Goal: Task Accomplishment & Management: Manage account settings

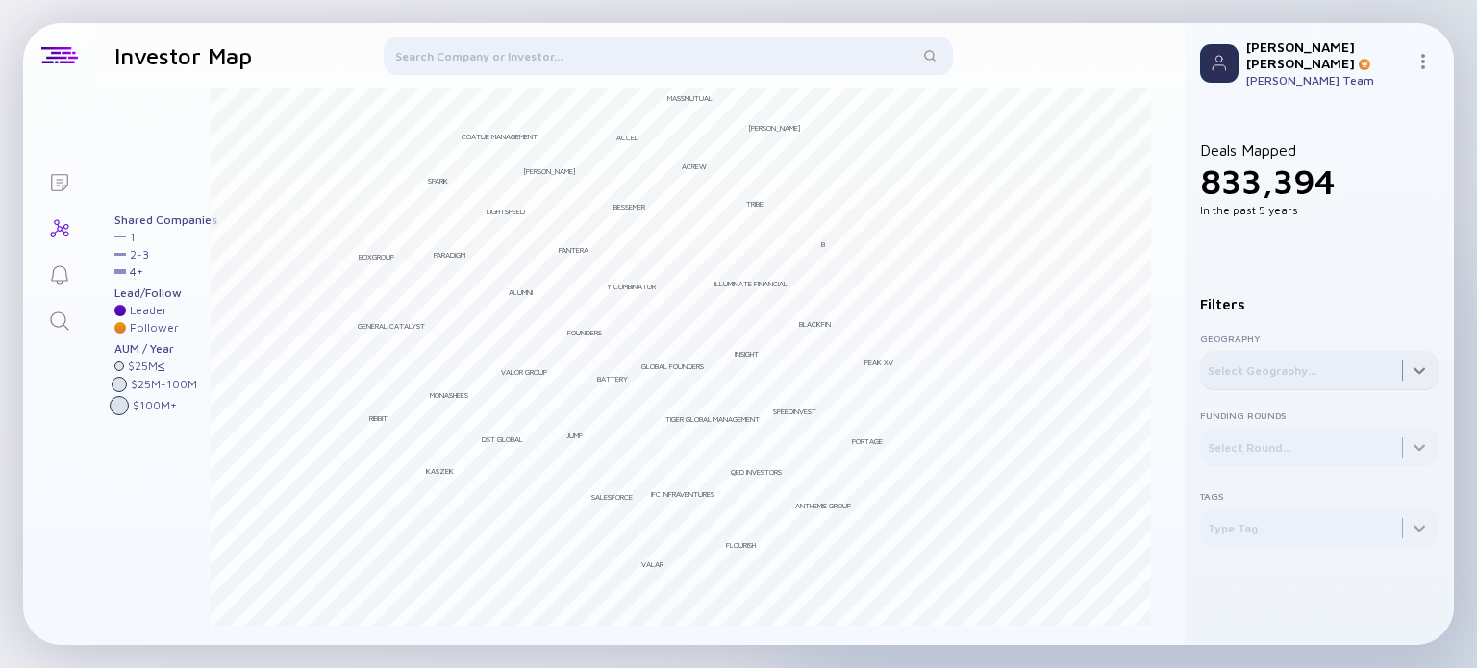
click at [1302, 376] on div at bounding box center [1319, 370] width 238 height 38
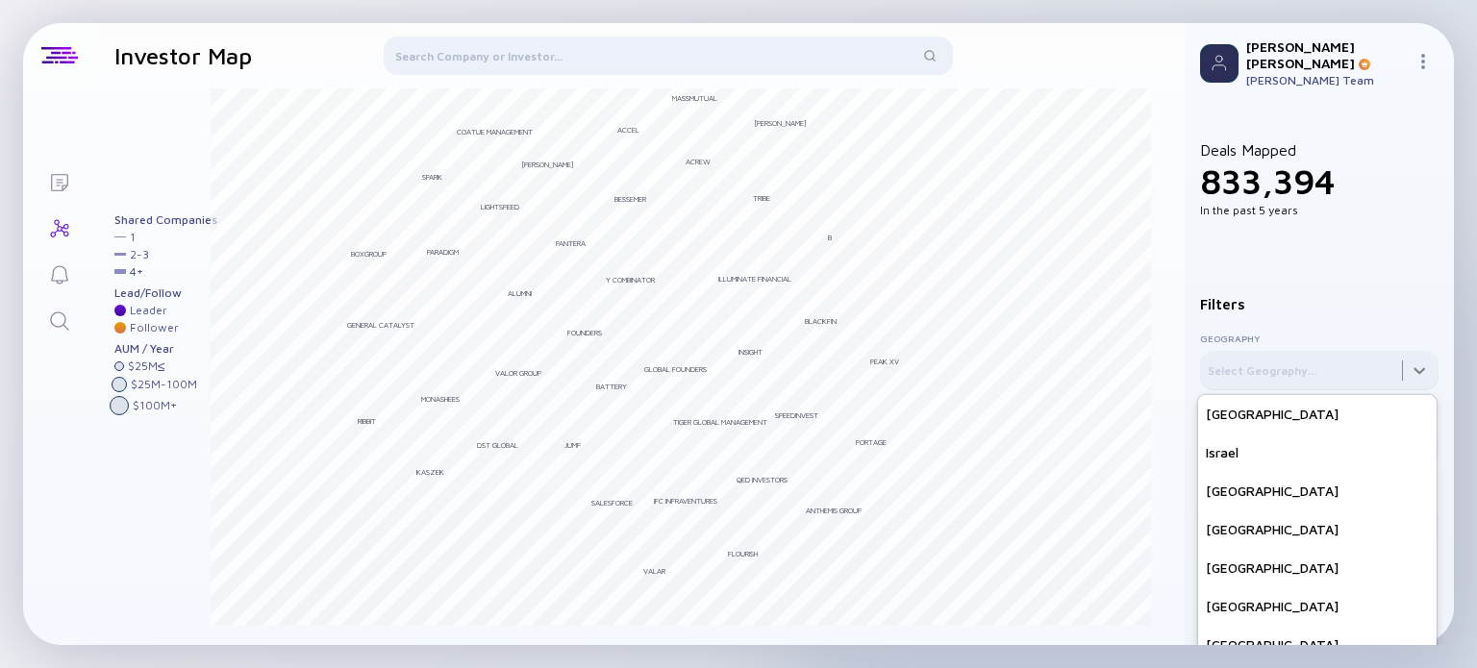
click at [1409, 354] on div at bounding box center [1319, 370] width 238 height 38
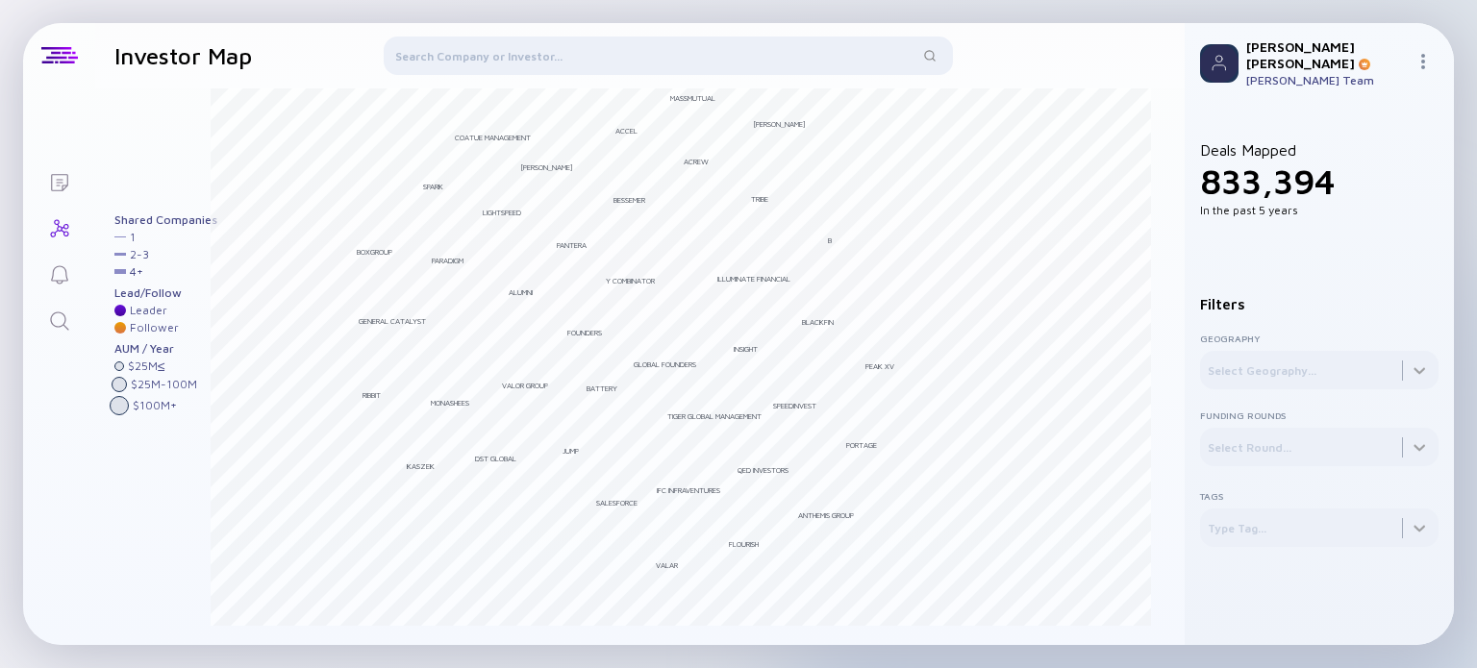
click at [183, 57] on h1 "Investor Map" at bounding box center [182, 55] width 137 height 27
drag, startPoint x: 1111, startPoint y: 8, endPoint x: 1041, endPoint y: 11, distance: 70.2
click at [1044, 11] on div "Lists Investor Map Filter Investors Andreessen Horowitz Bessemer Tiger Global M…" at bounding box center [738, 334] width 1477 height 668
click at [116, 407] on div at bounding box center [119, 405] width 19 height 19
drag, startPoint x: 190, startPoint y: 381, endPoint x: 165, endPoint y: 308, distance: 77.2
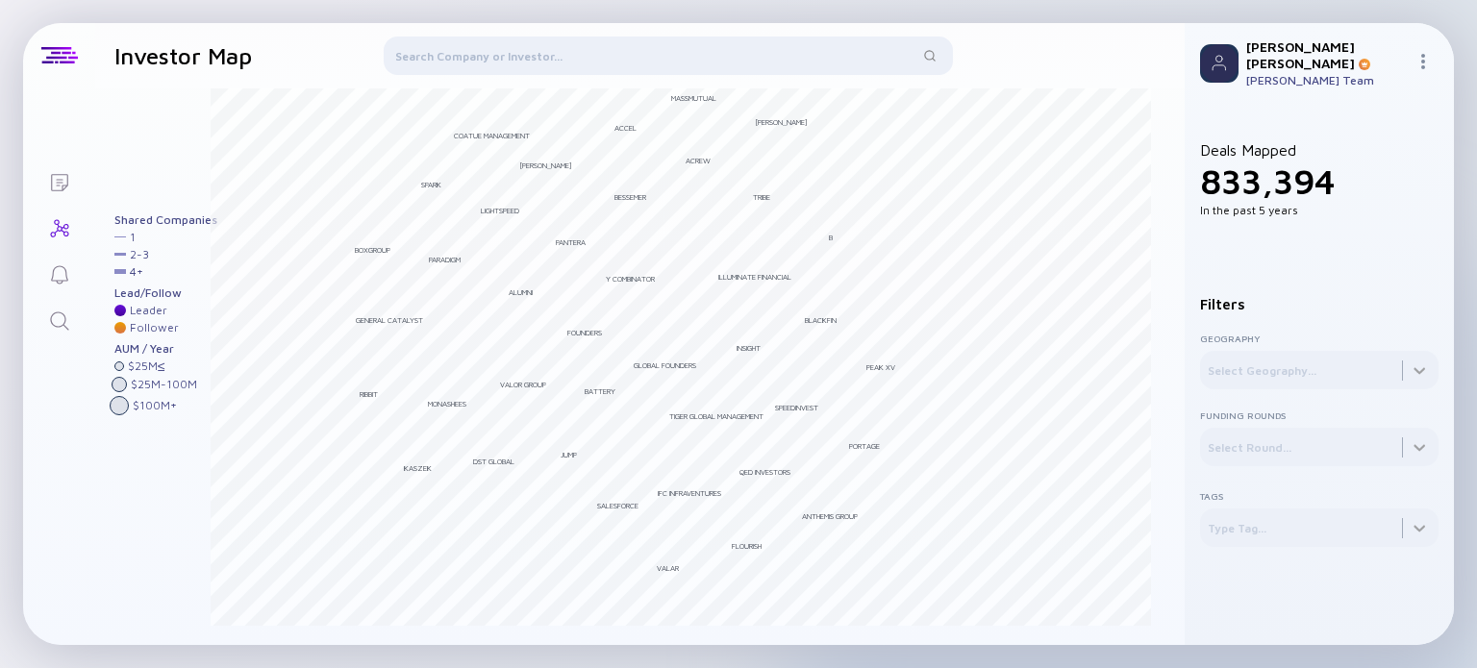
click at [192, 377] on div "$ 25M - 100M" at bounding box center [165, 384] width 103 height 15
drag, startPoint x: 126, startPoint y: 217, endPoint x: 109, endPoint y: 250, distance: 37.0
click at [109, 250] on div "Andreessen Horowitz Bessemer Tiger Global Management MassMutual Bain Battery IF…" at bounding box center [639, 366] width 1089 height 557
click at [74, 180] on link "Lists" at bounding box center [59, 181] width 72 height 46
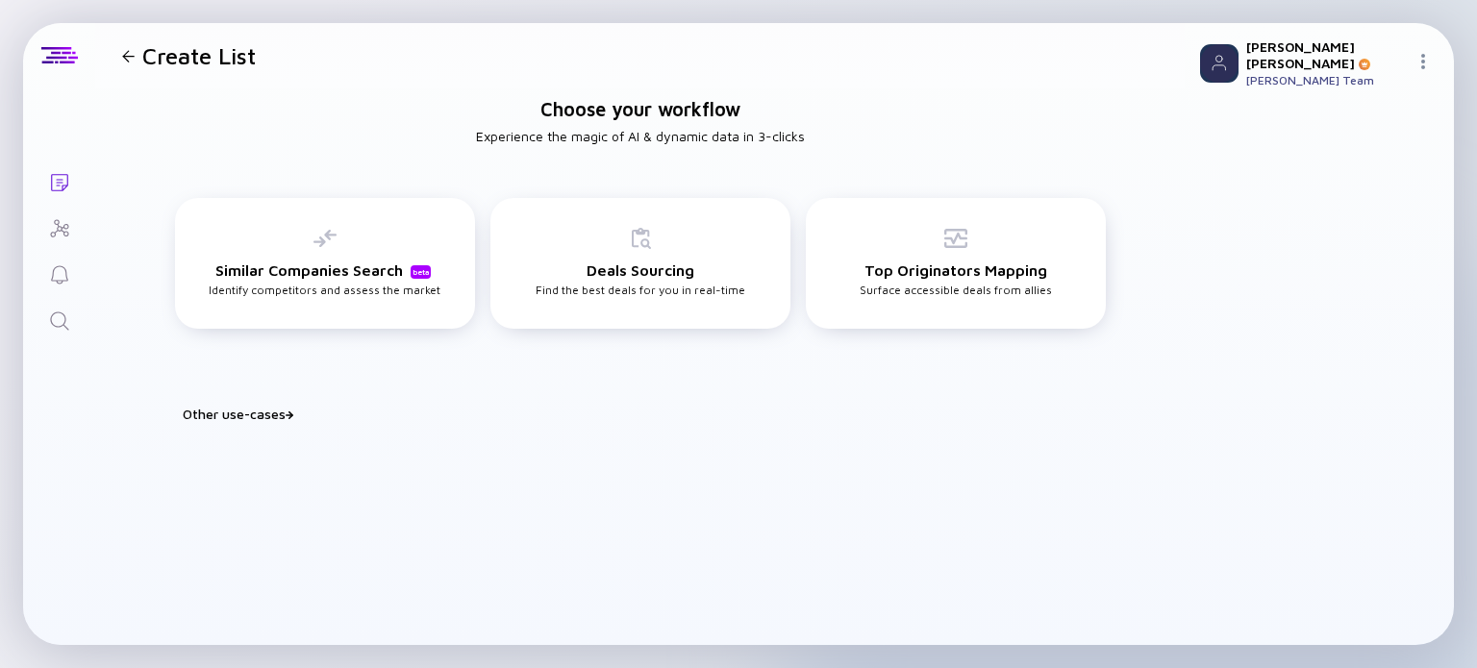
click at [66, 283] on icon "Reminders" at bounding box center [59, 274] width 23 height 23
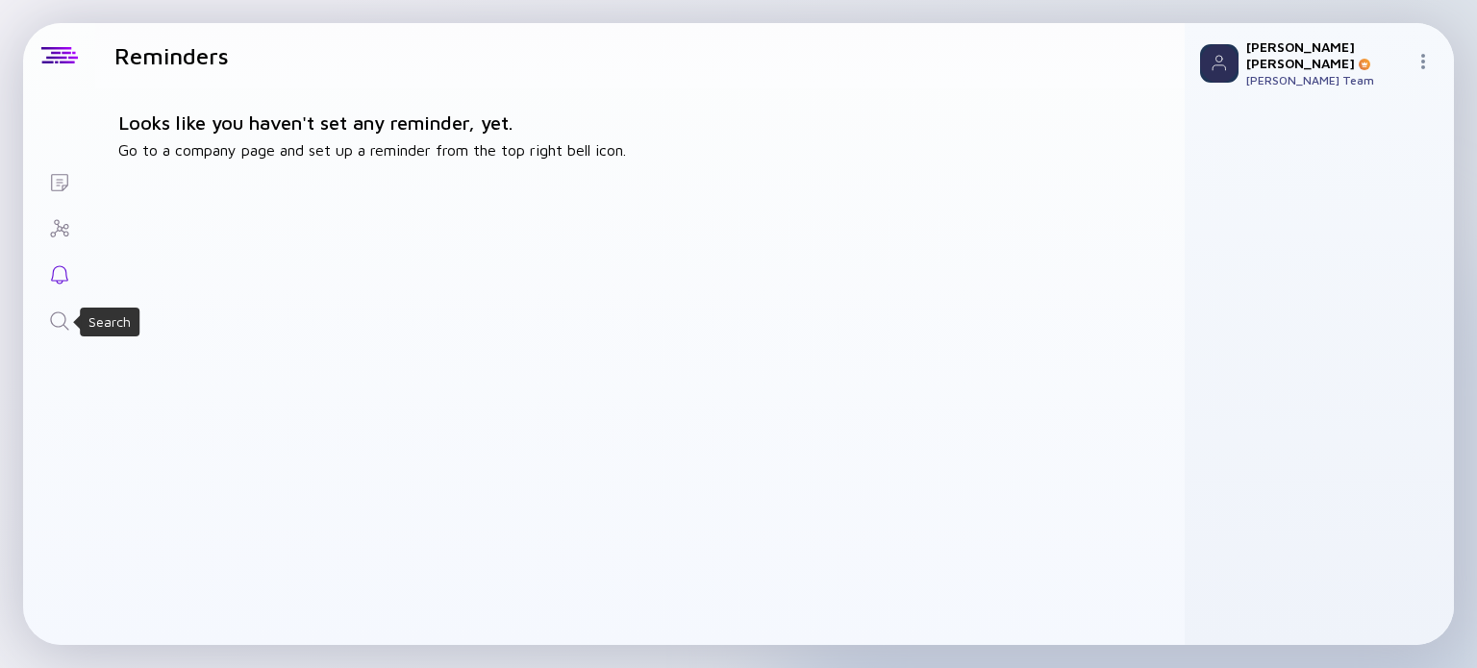
click at [65, 316] on icon "Search" at bounding box center [59, 321] width 23 height 23
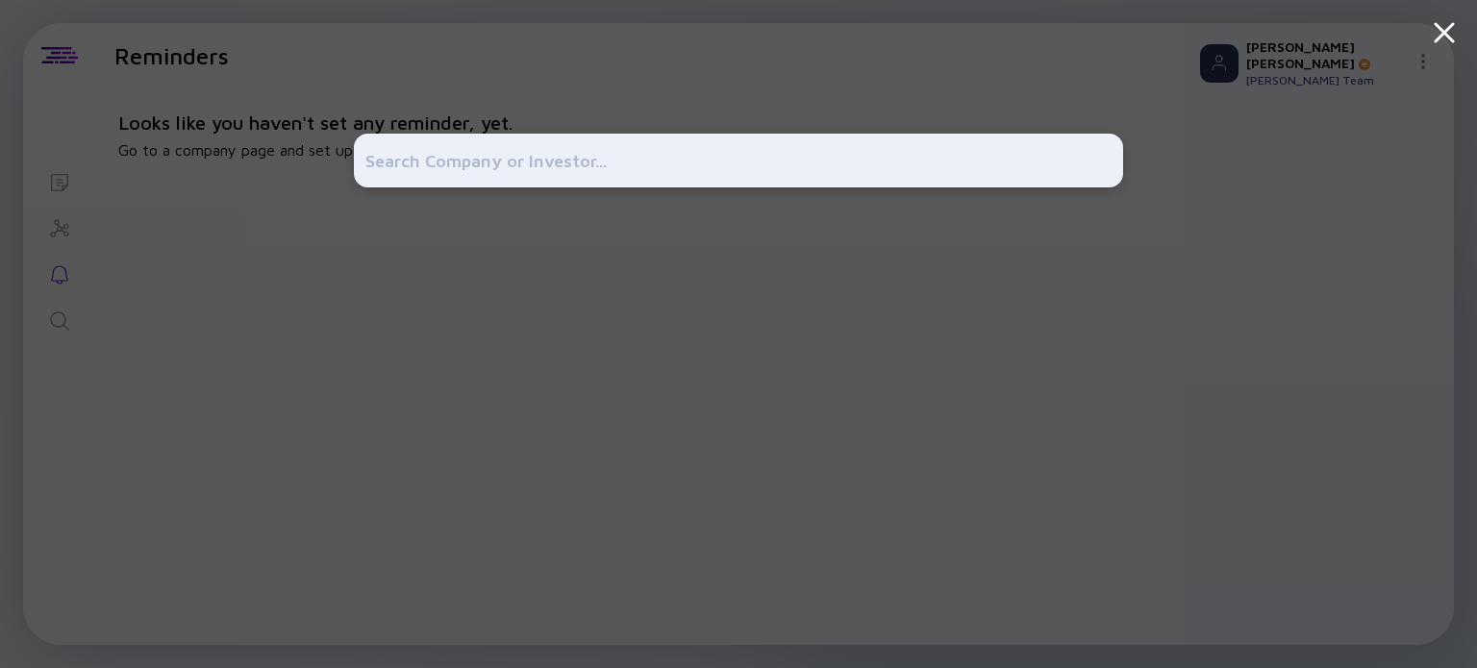
click at [135, 200] on div at bounding box center [738, 334] width 1477 height 668
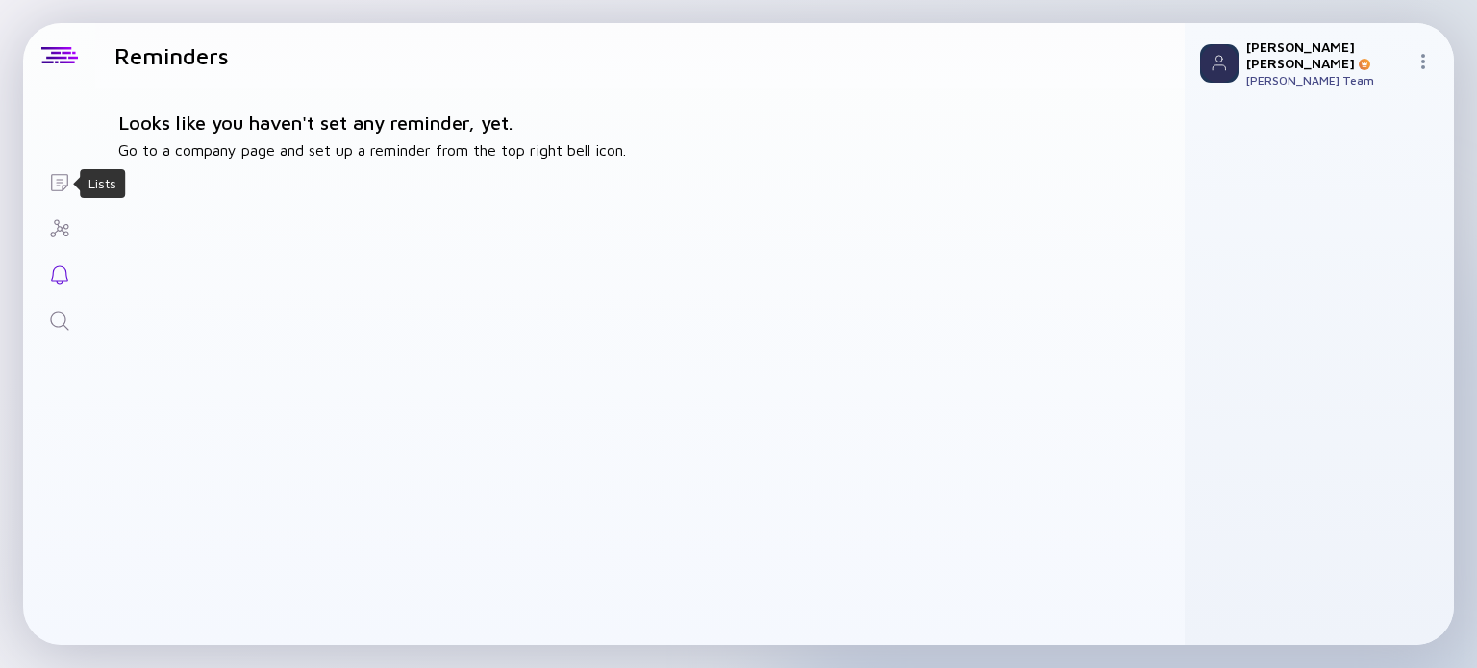
click at [48, 179] on icon "Lists" at bounding box center [59, 182] width 23 height 23
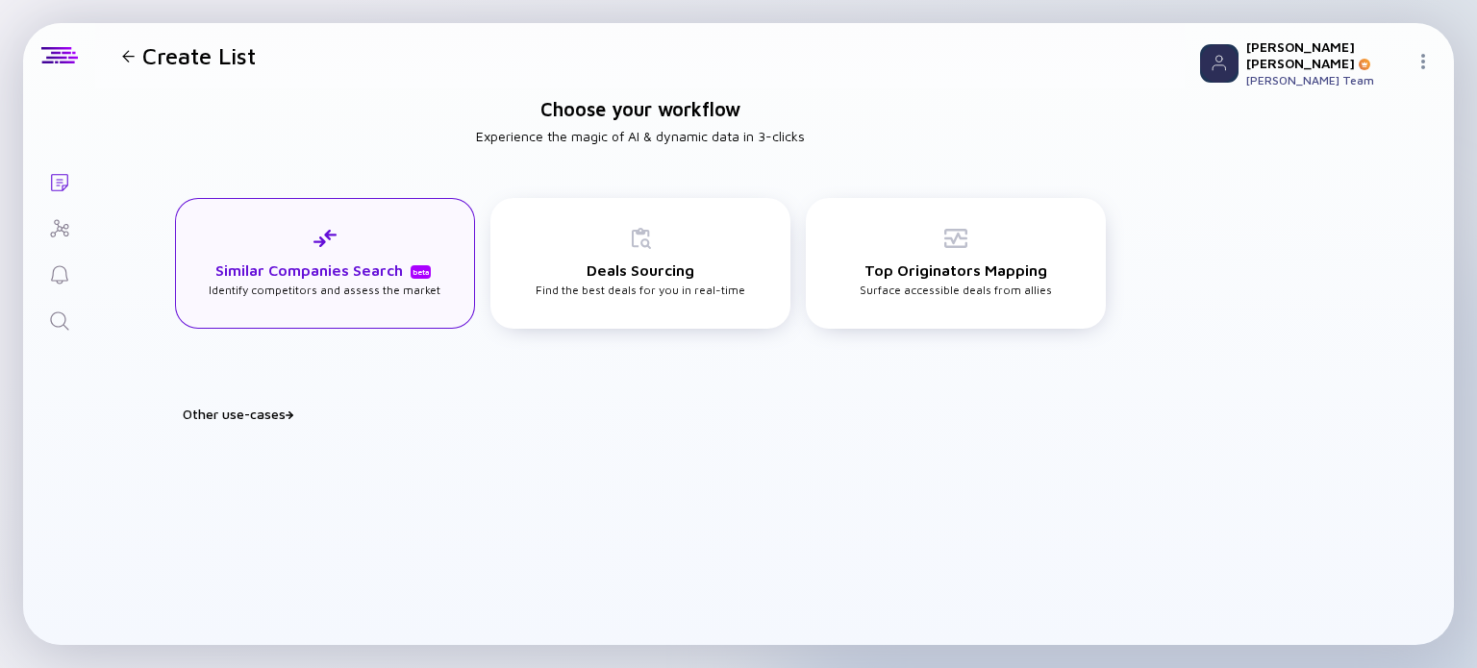
click at [287, 262] on h3 "Similar Companies Search beta" at bounding box center [324, 270] width 219 height 17
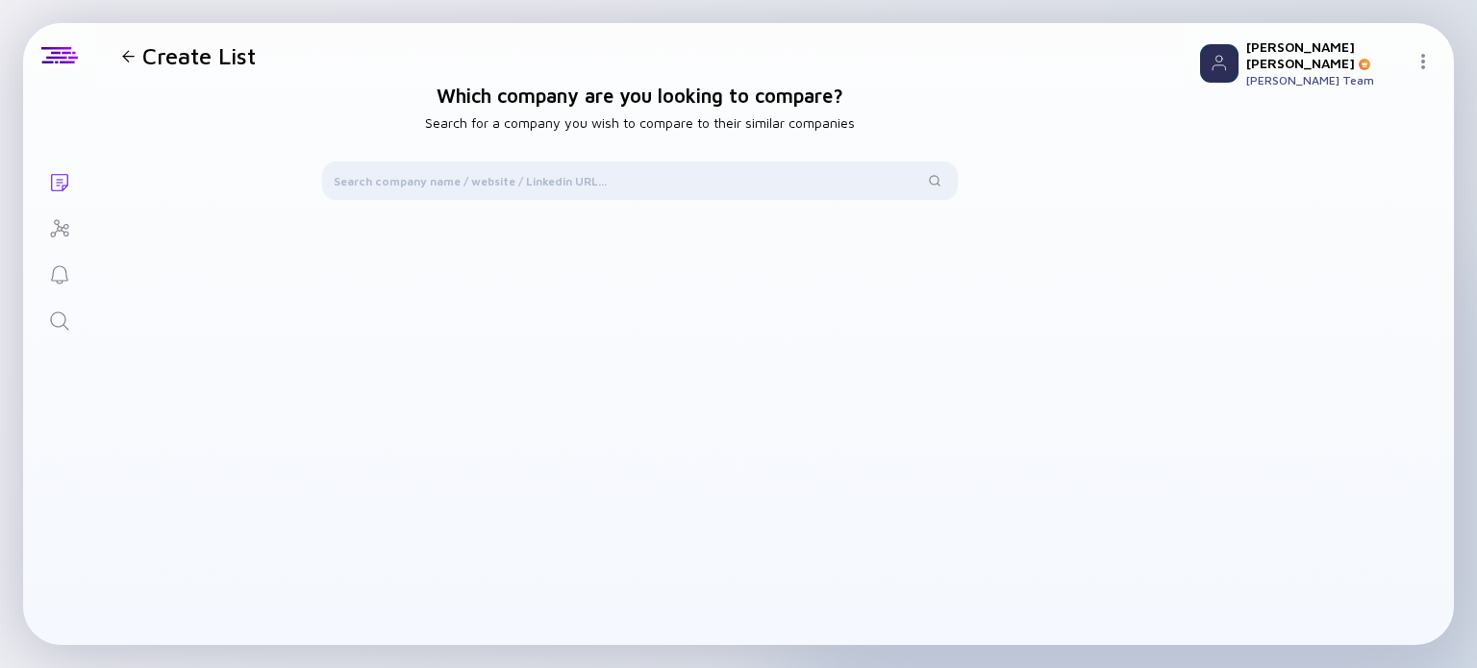
click at [44, 173] on link "Lists" at bounding box center [59, 181] width 72 height 46
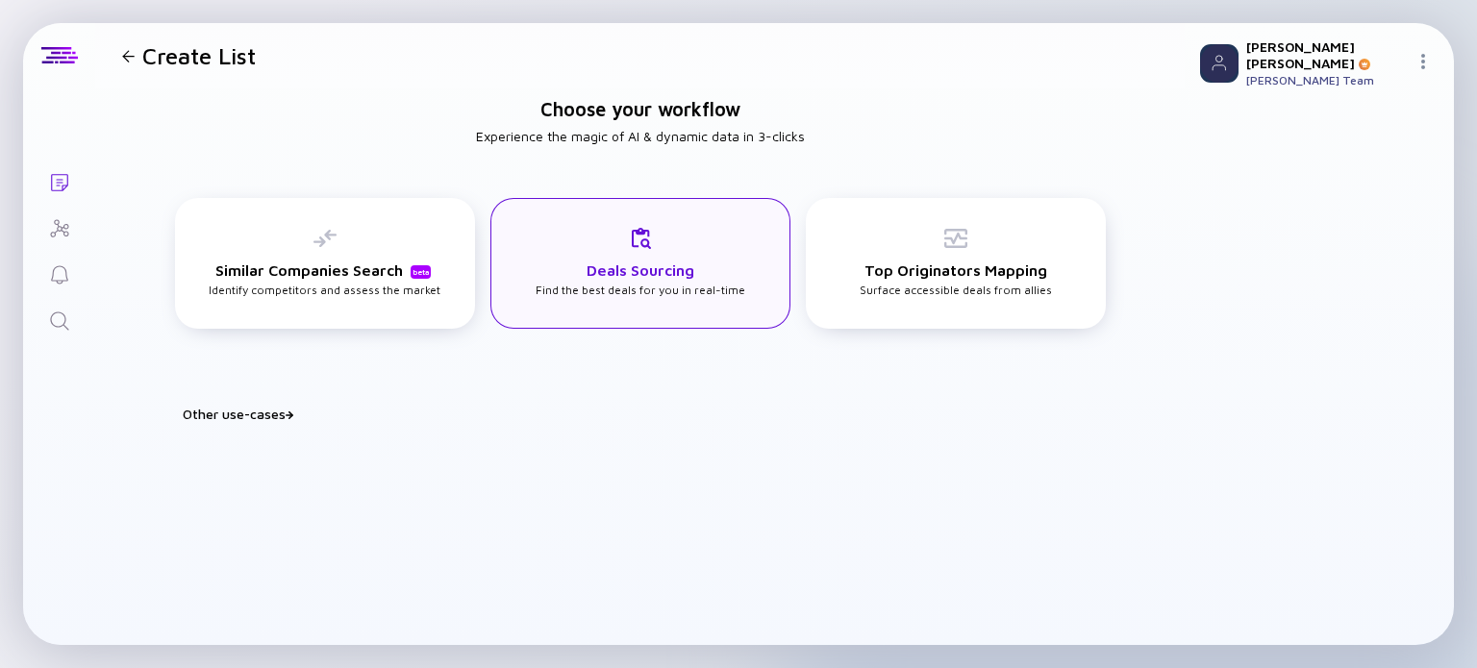
click at [567, 278] on div "Deals Sourcing Find the best deals for you in real-time" at bounding box center [641, 262] width 210 height 70
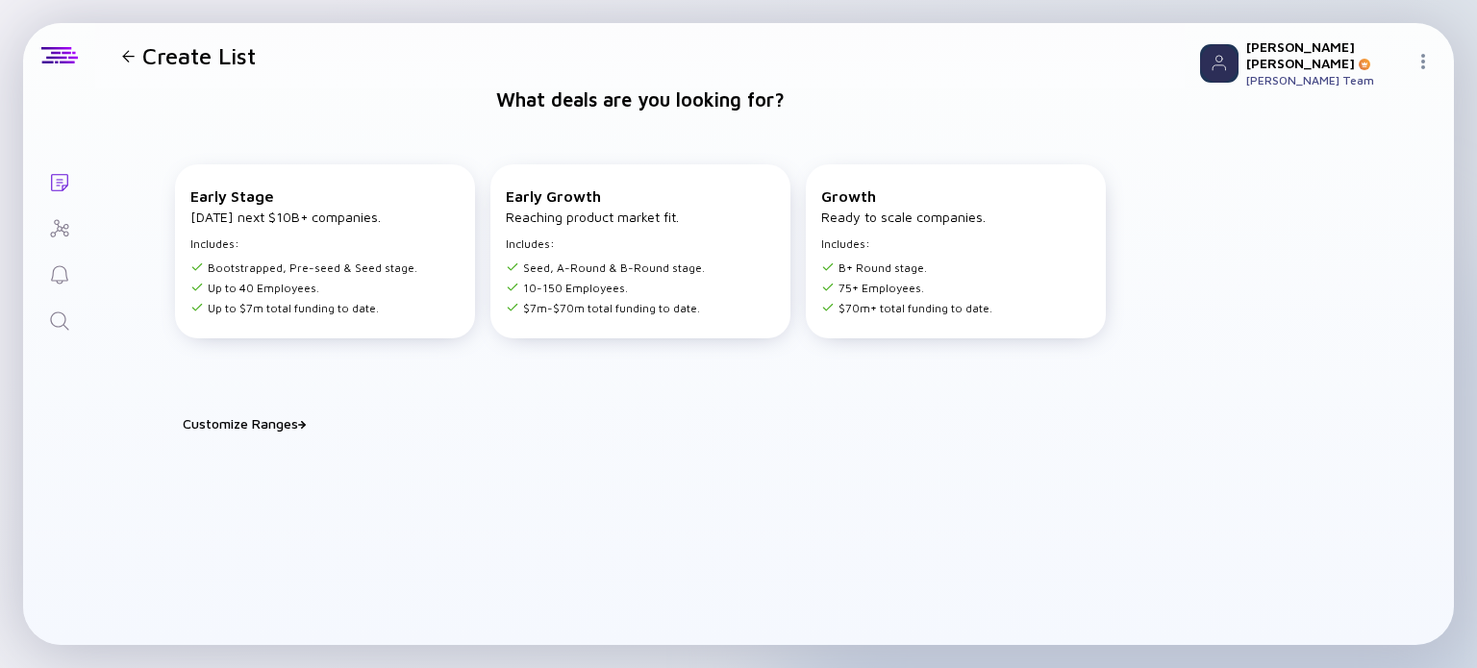
click at [65, 180] on icon "Lists" at bounding box center [59, 182] width 23 height 23
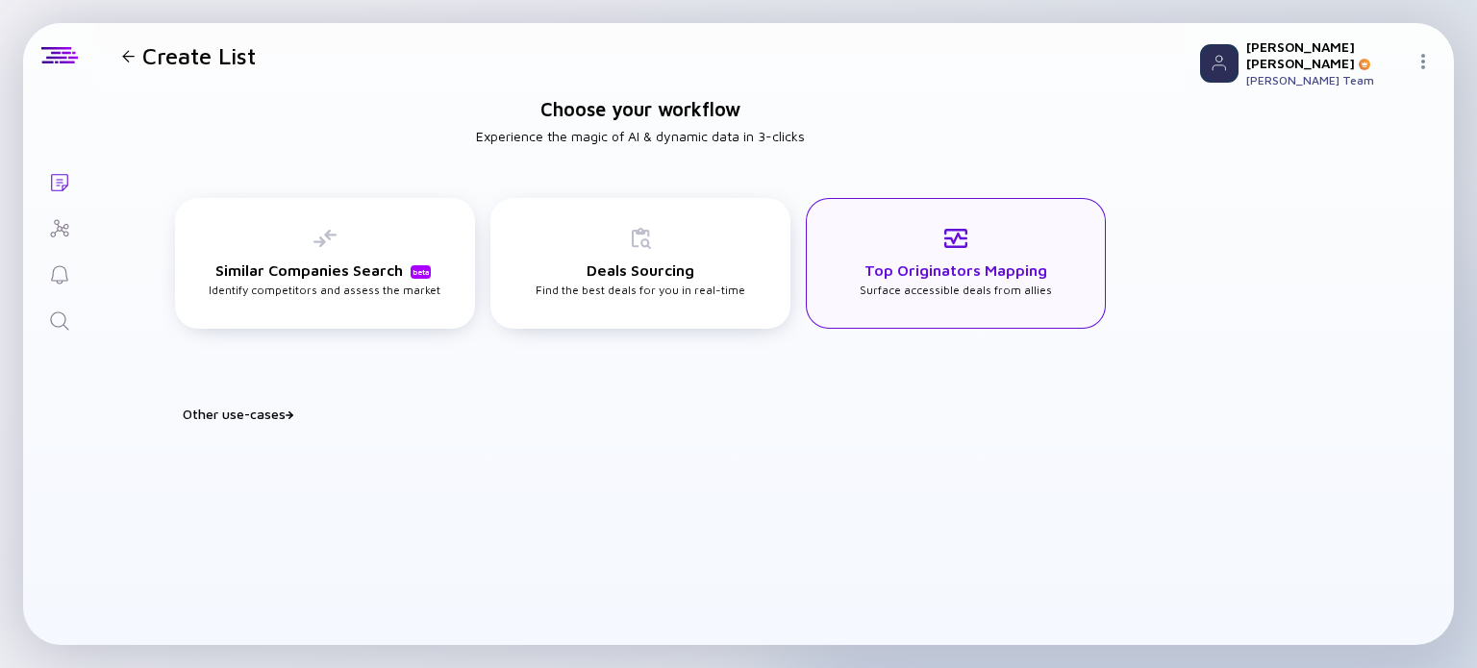
click at [1013, 300] on div "Top Originators Mapping Surface accessible deals from allies" at bounding box center [956, 263] width 300 height 131
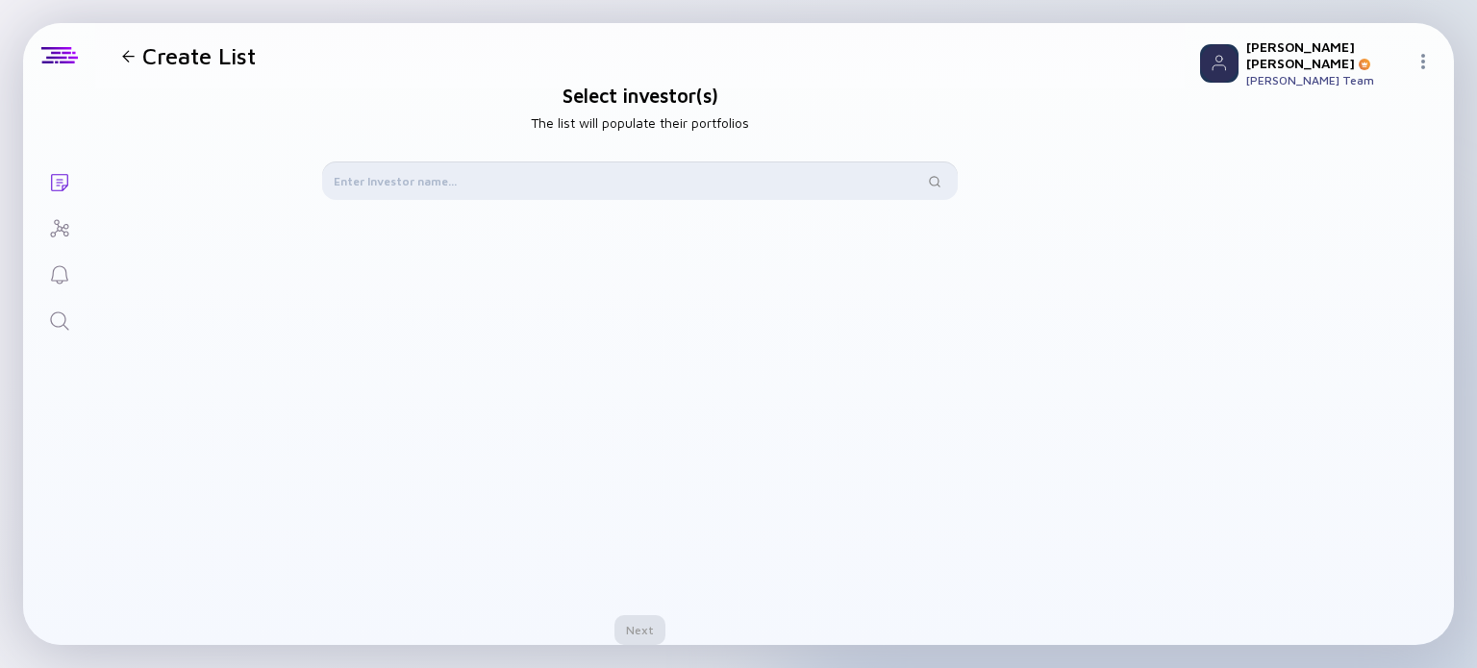
click at [515, 186] on input "text" at bounding box center [629, 180] width 590 height 19
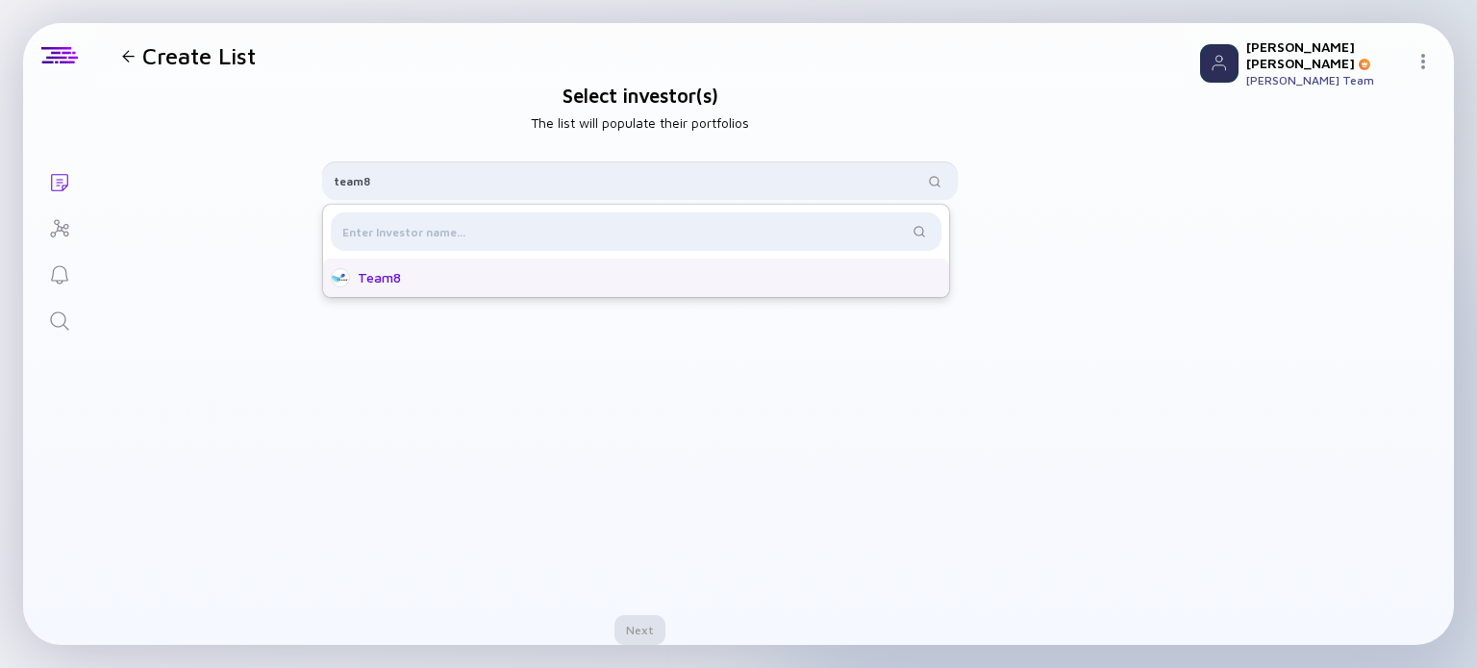
type input "team8"
click at [469, 277] on div "Team8" at bounding box center [642, 277] width 568 height 19
click at [381, 287] on div "Team8" at bounding box center [649, 277] width 553 height 19
click at [442, 290] on div "Team8" at bounding box center [636, 278] width 626 height 38
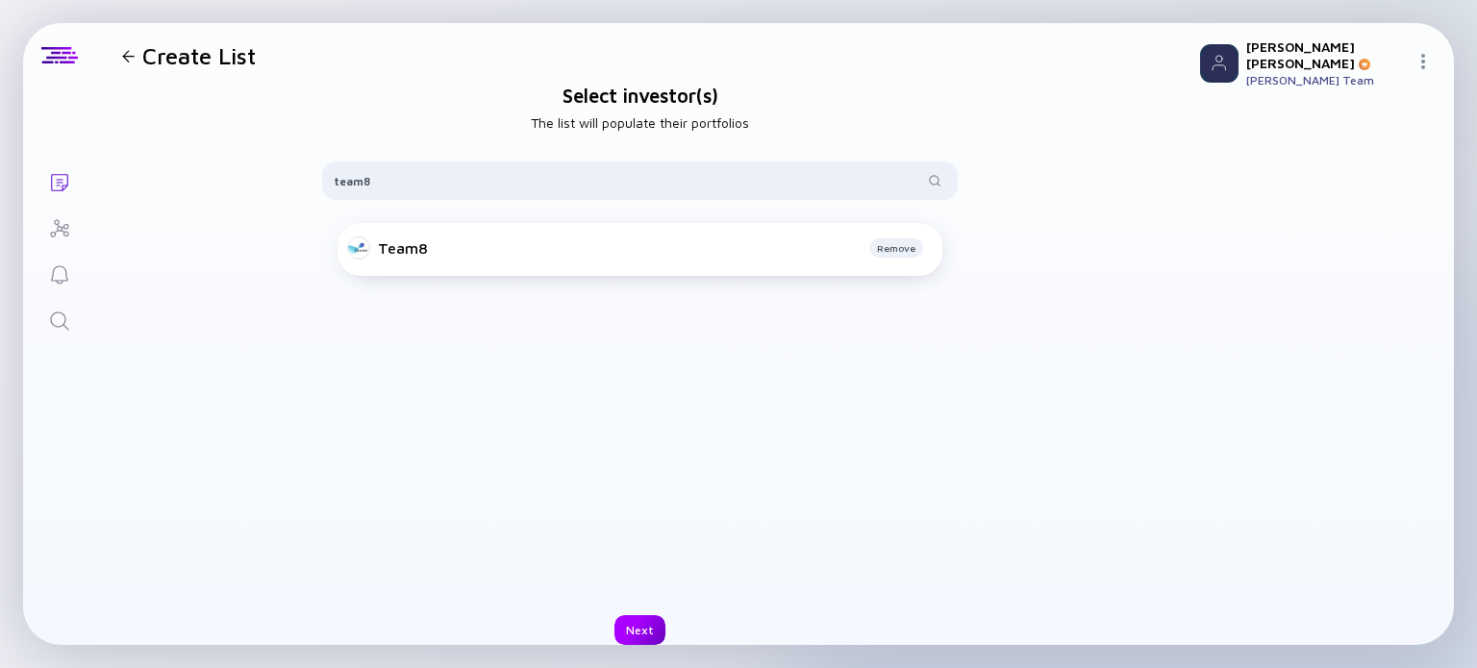
click at [638, 623] on div "Next" at bounding box center [639, 630] width 51 height 30
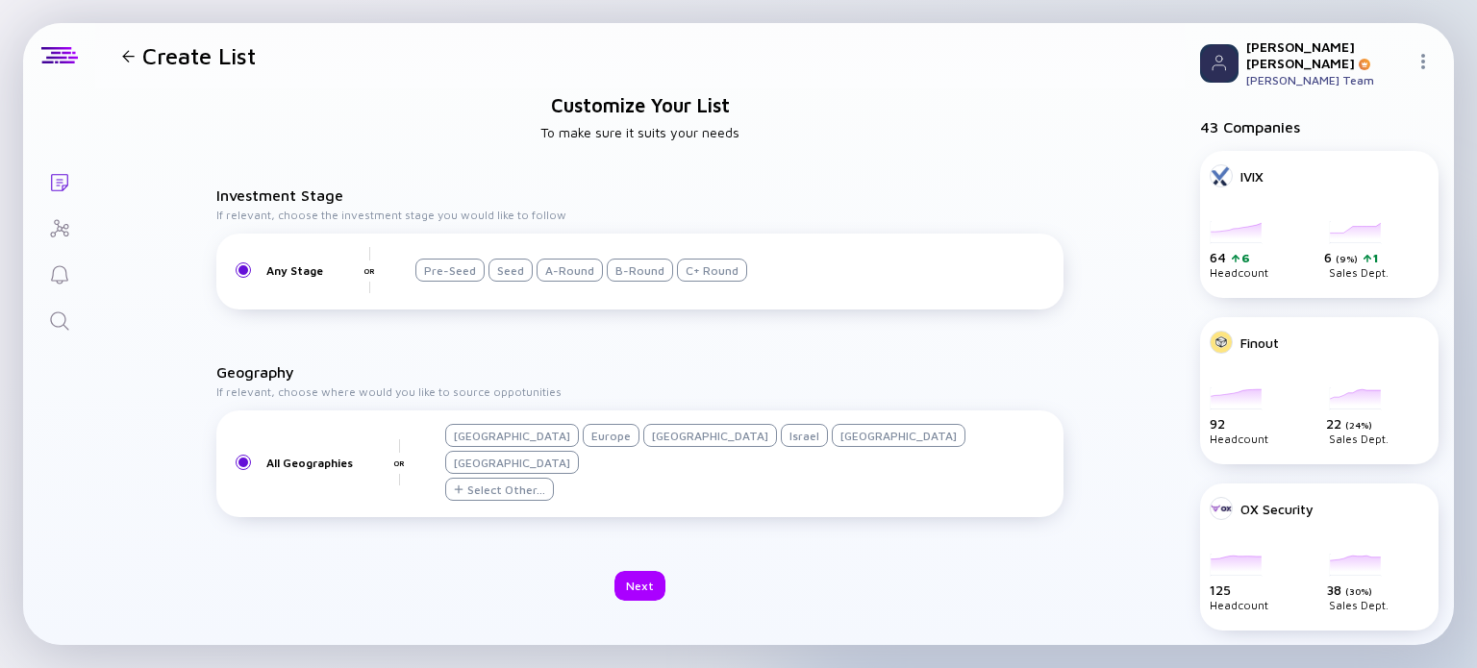
drag, startPoint x: 501, startPoint y: 287, endPoint x: 515, endPoint y: 288, distance: 14.5
click at [502, 282] on div "Seed" at bounding box center [510, 270] width 44 height 23
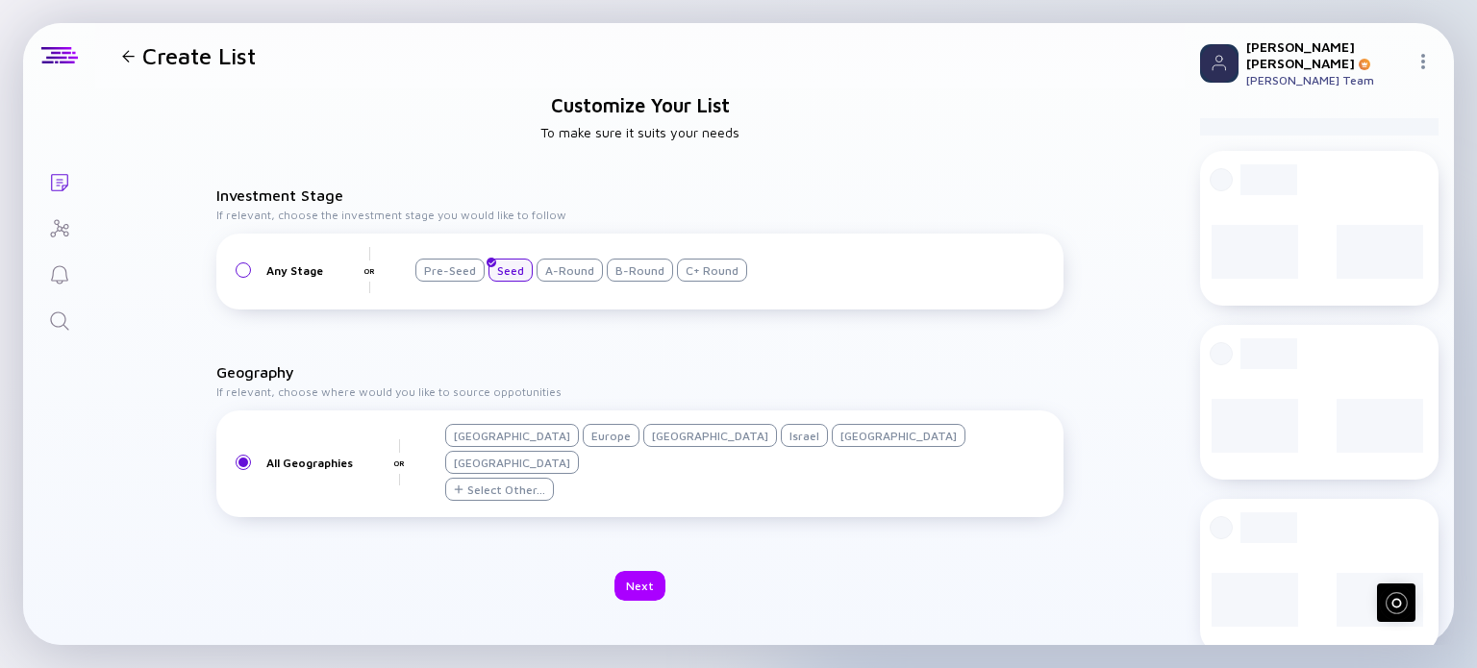
click at [536, 282] on div "A-Round" at bounding box center [569, 270] width 66 height 23
click at [607, 282] on div "B-Round" at bounding box center [640, 270] width 66 height 23
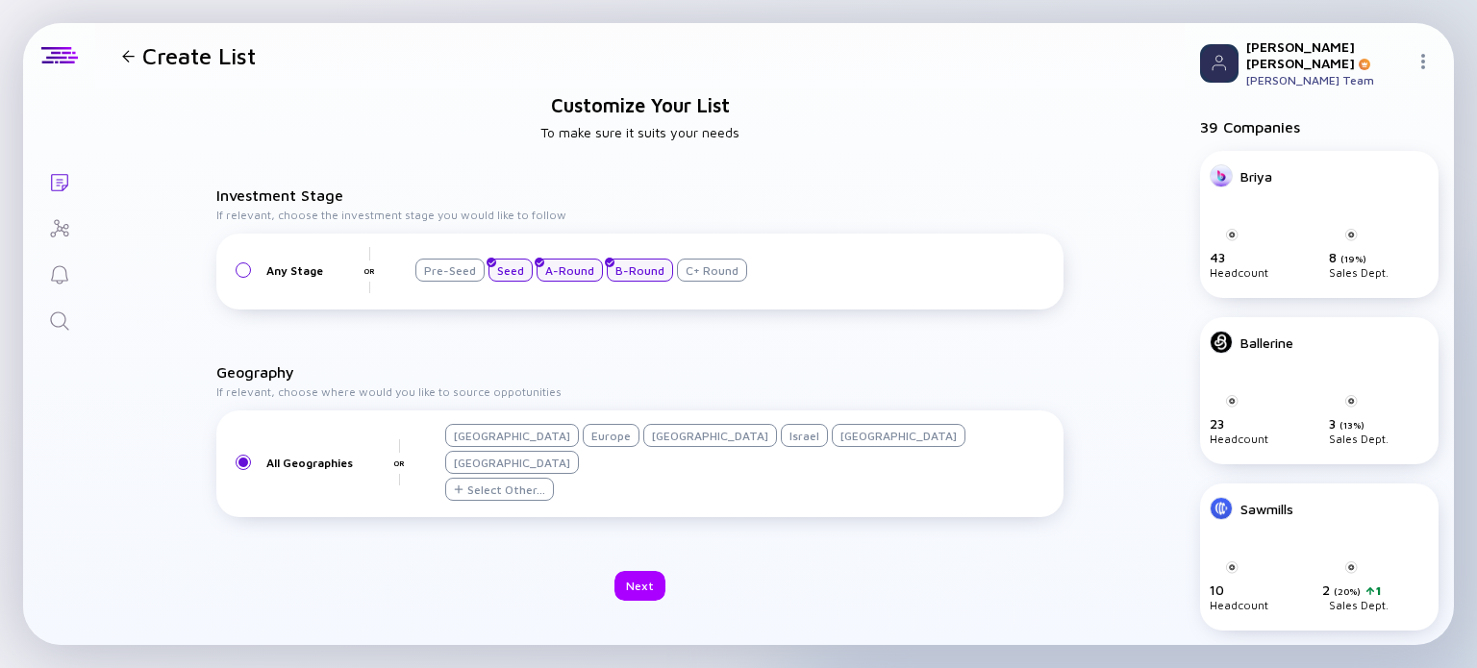
click at [454, 282] on div "Pre-Seed" at bounding box center [449, 270] width 69 height 23
click at [781, 447] on div "Israel" at bounding box center [804, 435] width 47 height 23
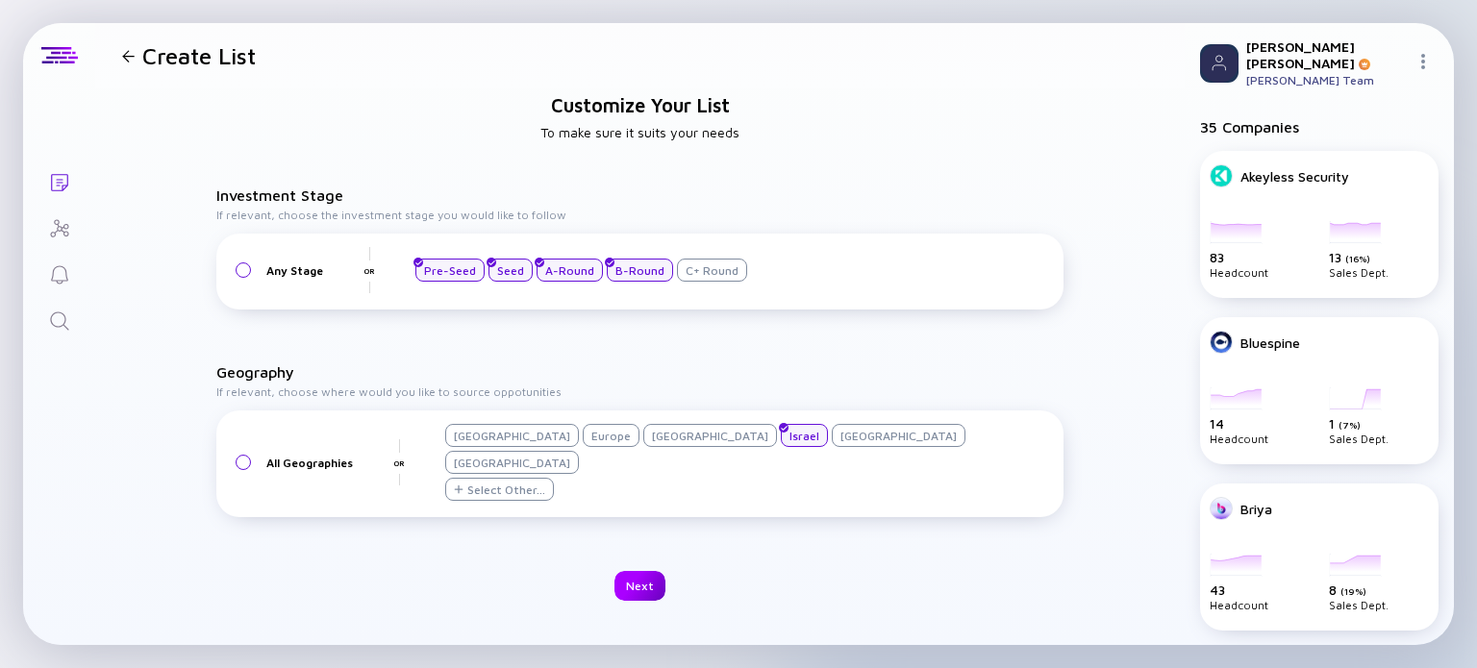
click at [637, 571] on div "Next" at bounding box center [639, 586] width 51 height 30
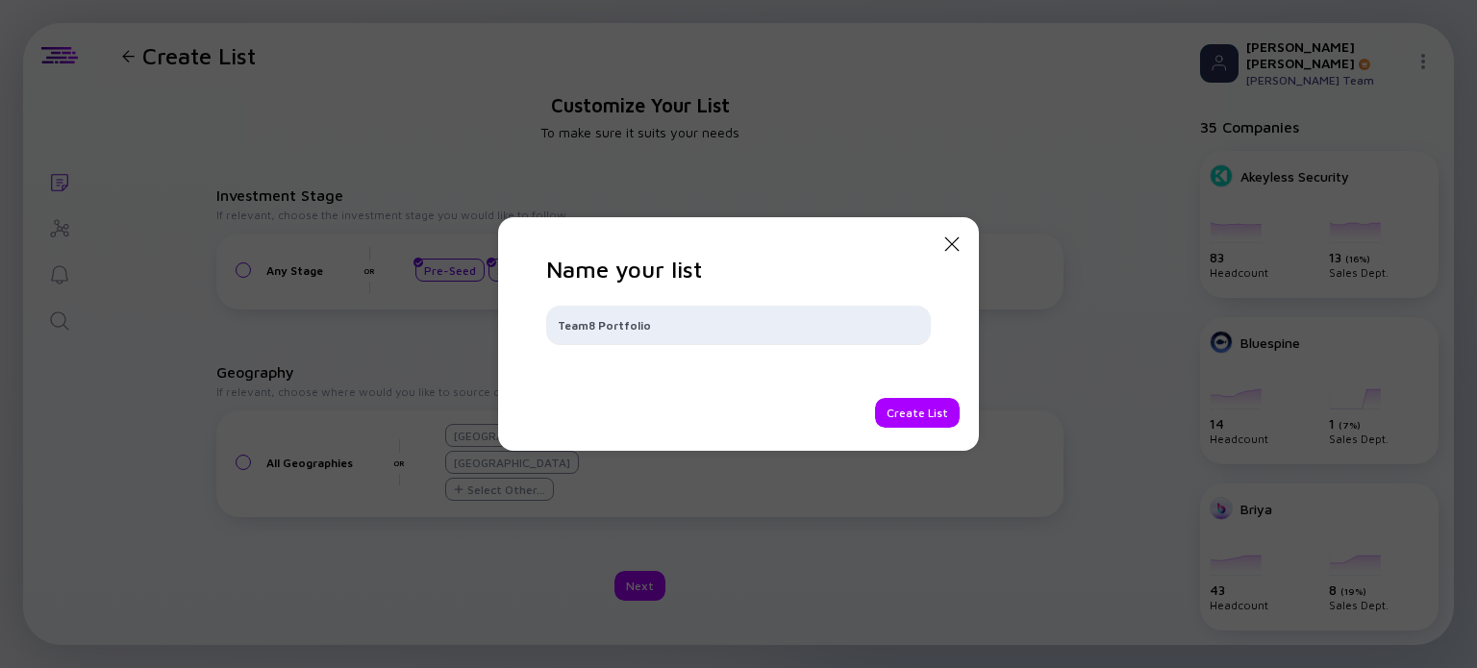
drag, startPoint x: 888, startPoint y: 414, endPoint x: 682, endPoint y: 333, distance: 222.3
click at [693, 337] on div "Name your list Team8 Portfolio Create List" at bounding box center [738, 342] width 385 height 172
drag, startPoint x: 669, startPoint y: 328, endPoint x: 238, endPoint y: 292, distance: 432.2
click at [238, 292] on div "Close Modal Name your list Team8 Portfolio Create List" at bounding box center [738, 334] width 1477 height 668
drag, startPoint x: 925, startPoint y: 397, endPoint x: 767, endPoint y: 337, distance: 168.6
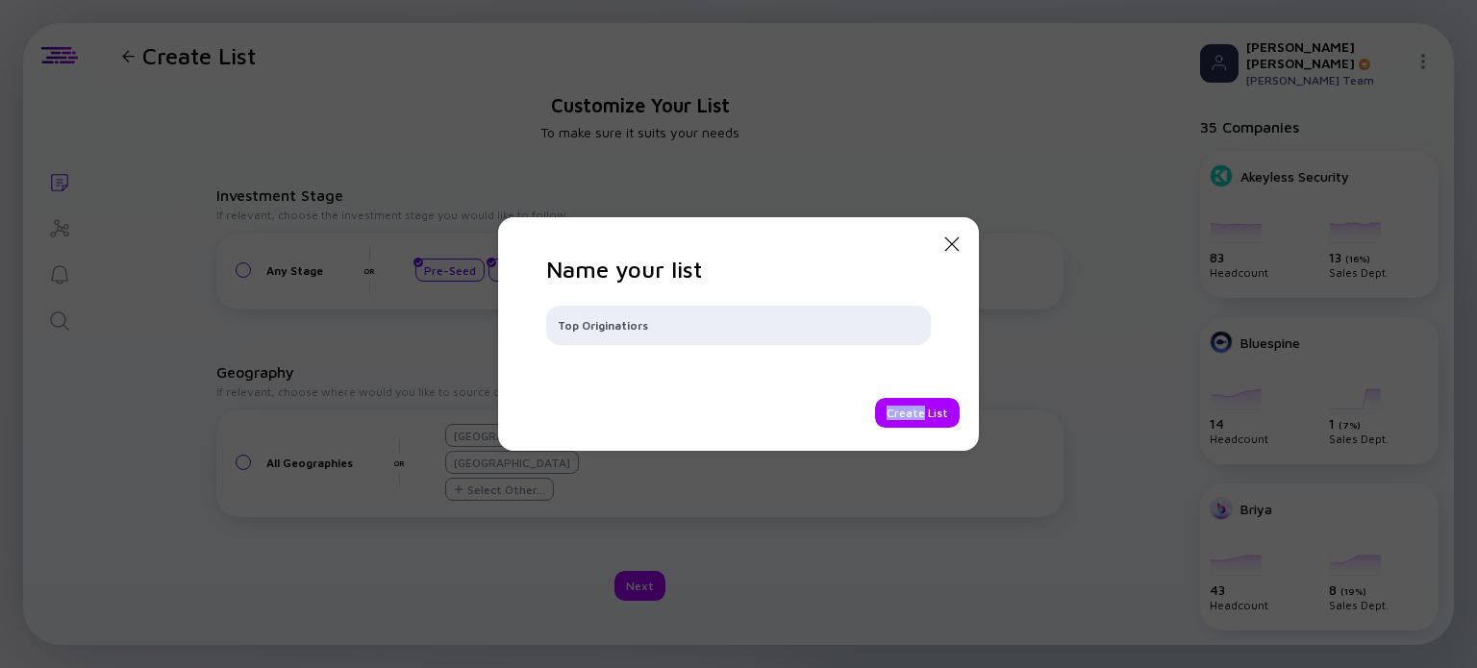
click at [808, 347] on div "Name your list Top Originatiors Create List" at bounding box center [738, 342] width 385 height 172
click at [637, 329] on input "Top Originatiors" at bounding box center [738, 324] width 361 height 19
type input "Top Originators"
click at [940, 412] on div "Create List" at bounding box center [917, 413] width 85 height 30
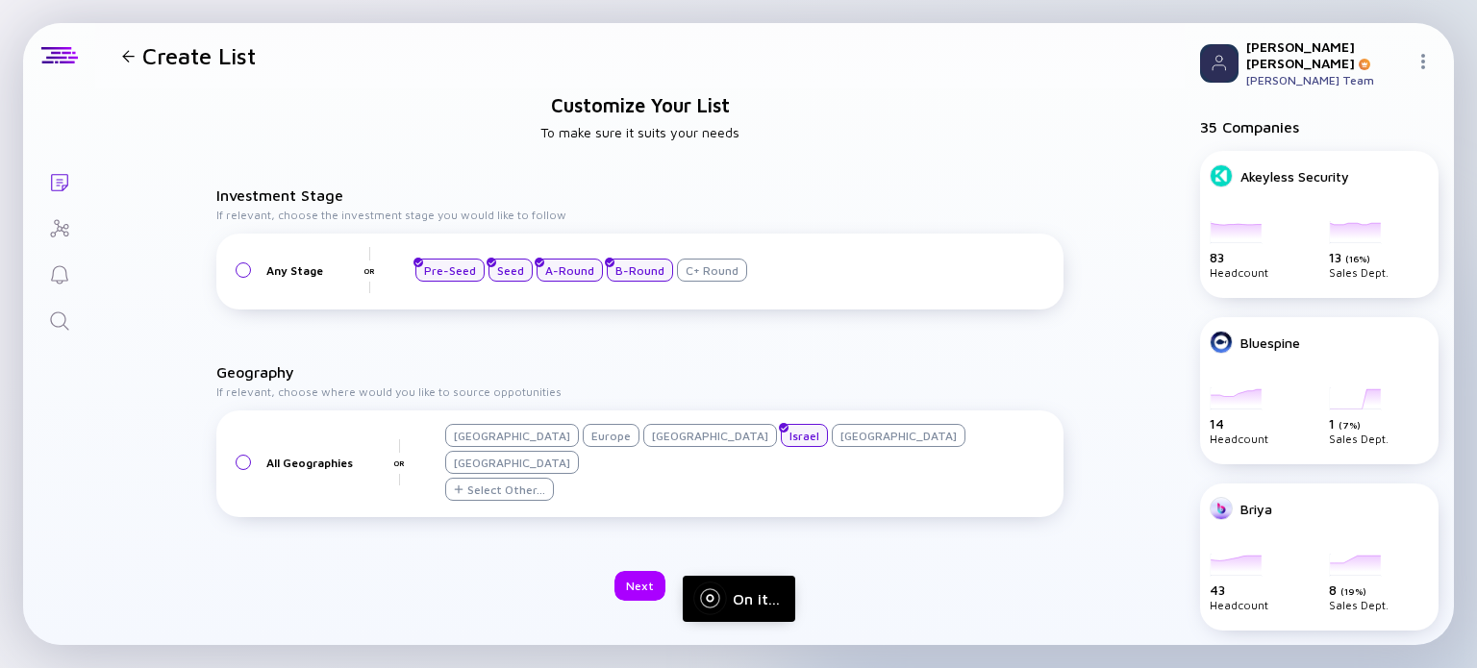
click at [613, 569] on div "Customize Your List To make sure it suits your needs Investment Stage If releva…" at bounding box center [639, 347] width 1089 height 518
click at [631, 571] on div "Next" at bounding box center [639, 586] width 51 height 30
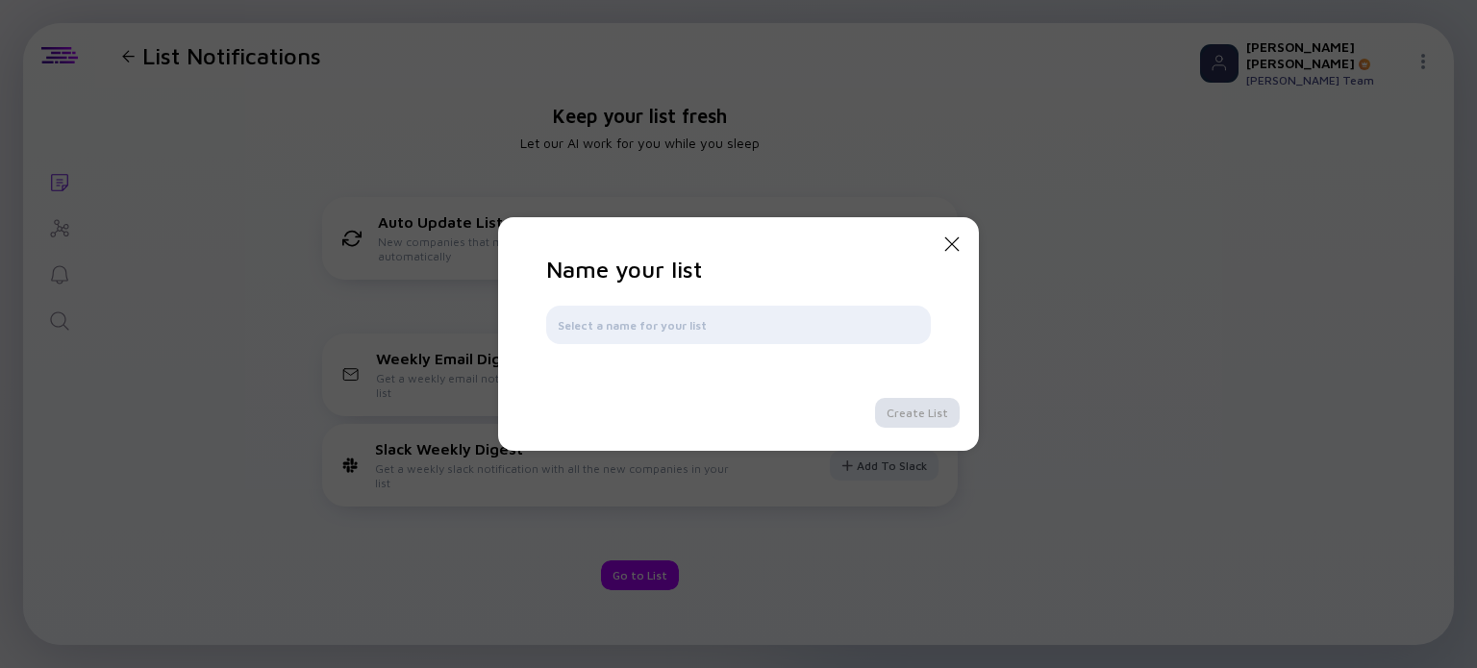
click at [944, 243] on icon "Close Modal" at bounding box center [951, 244] width 23 height 23
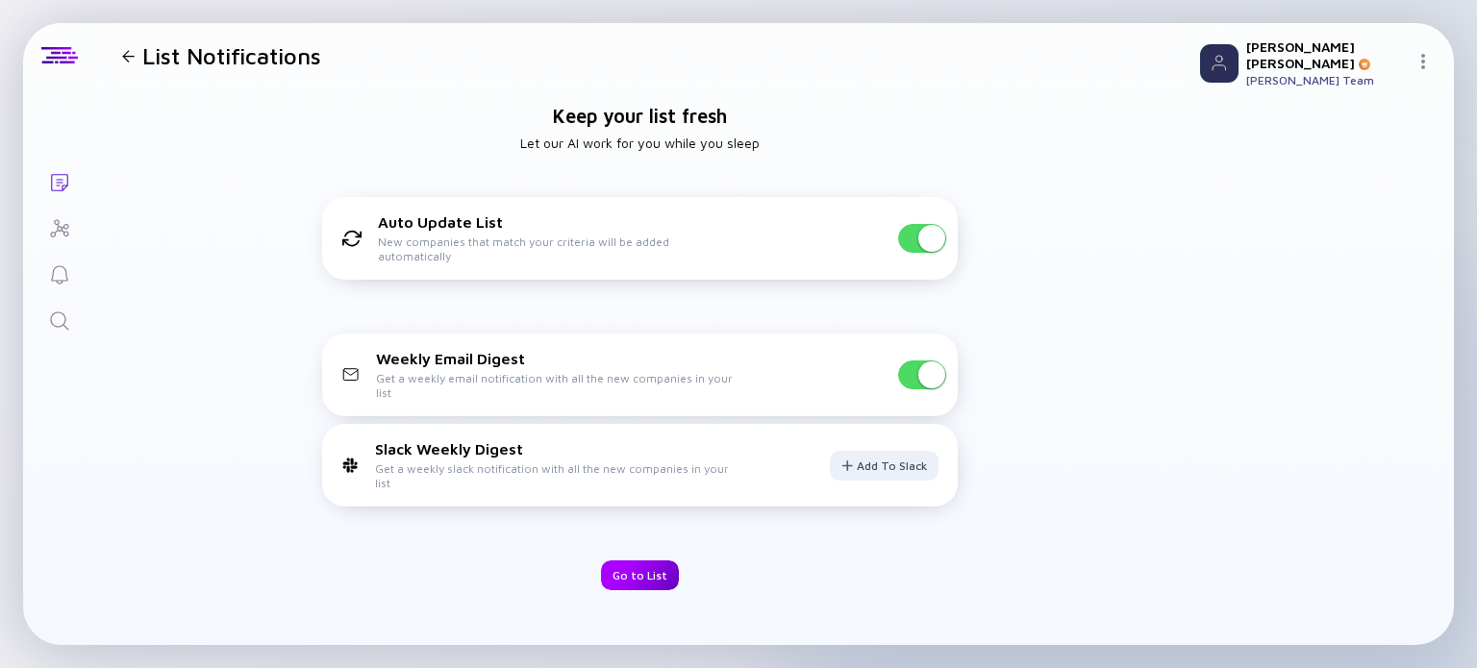
click at [638, 566] on div "Go to List" at bounding box center [640, 576] width 78 height 30
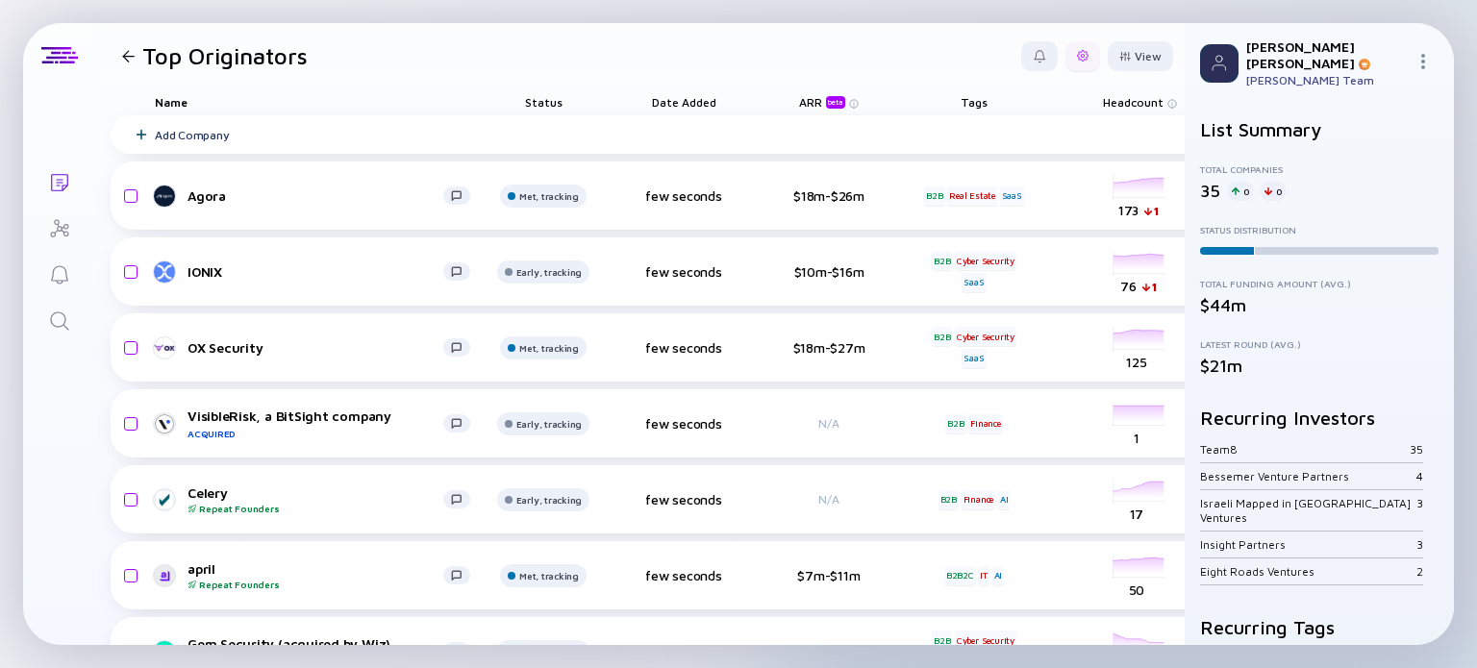
click at [1074, 56] on div at bounding box center [1082, 56] width 35 height 30
click at [1004, 206] on div "Edit Filter" at bounding box center [1023, 210] width 120 height 38
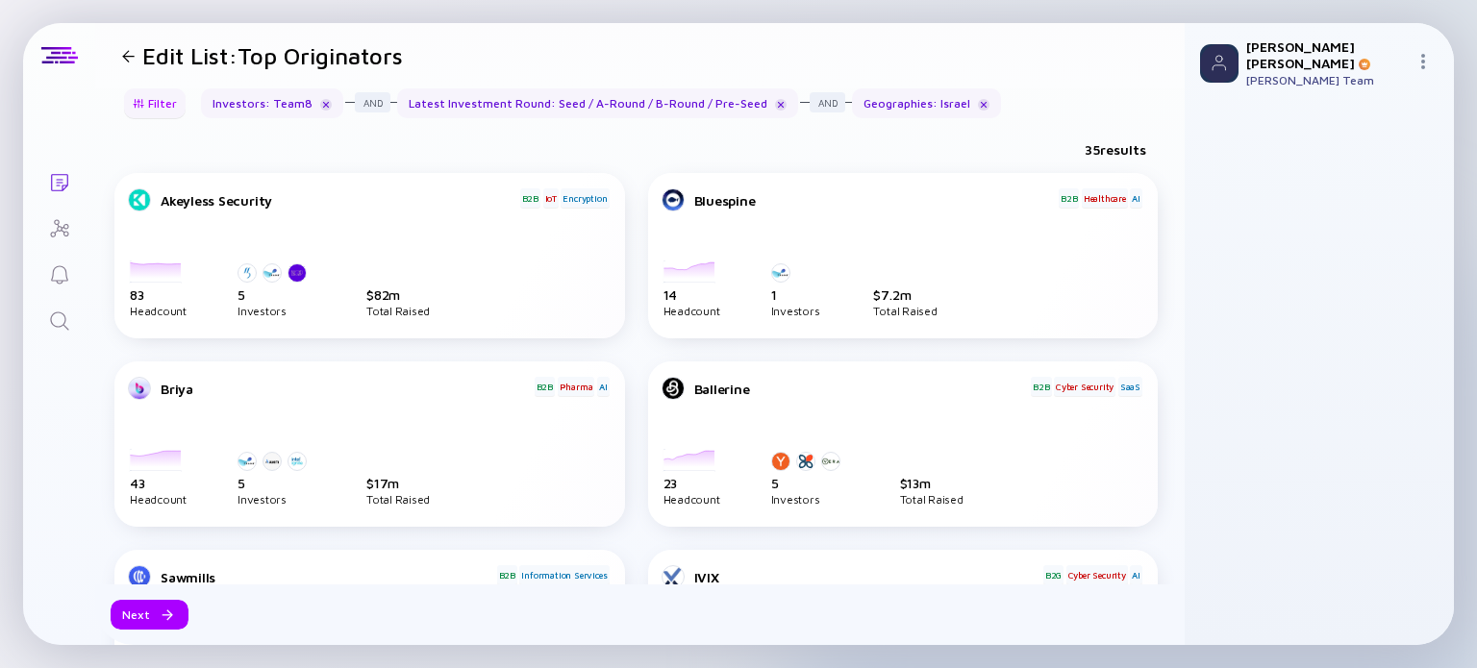
click at [168, 101] on div "Filter" at bounding box center [154, 103] width 67 height 30
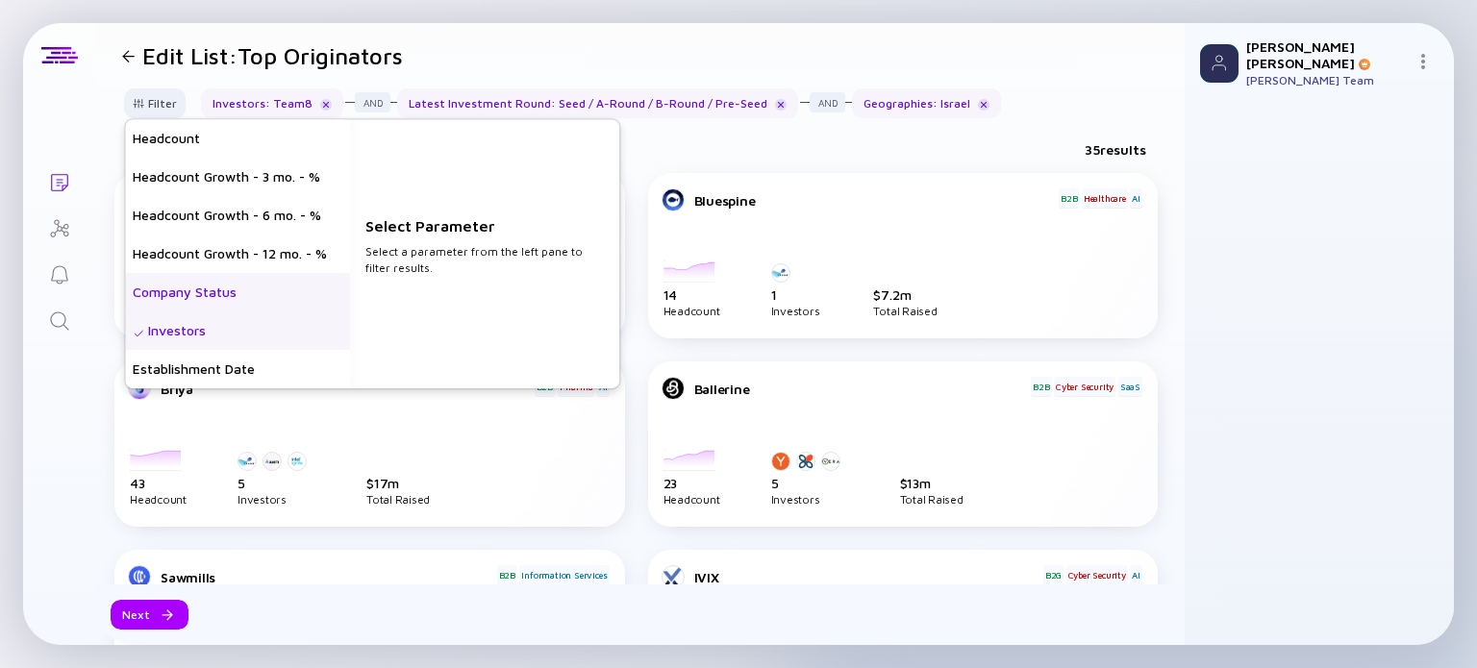
click at [258, 303] on div "Company Status" at bounding box center [237, 292] width 225 height 38
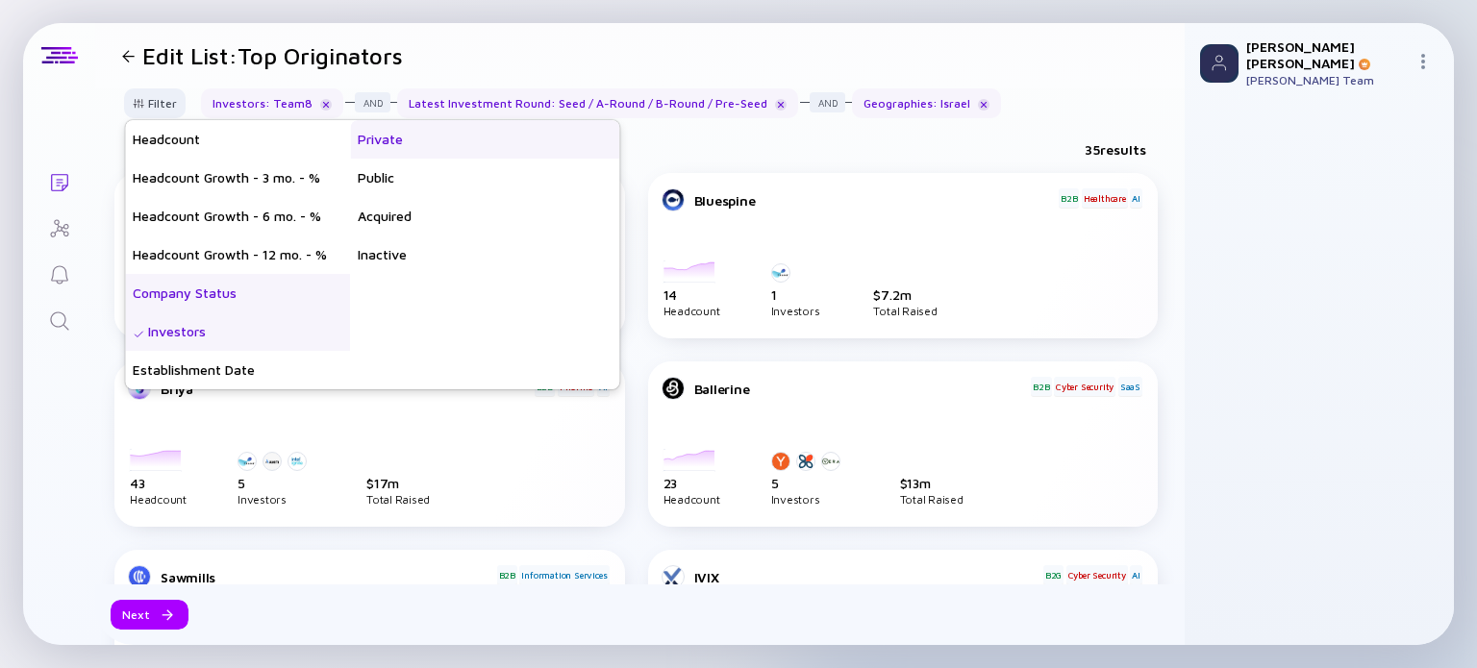
click at [415, 141] on div "Private" at bounding box center [484, 139] width 269 height 38
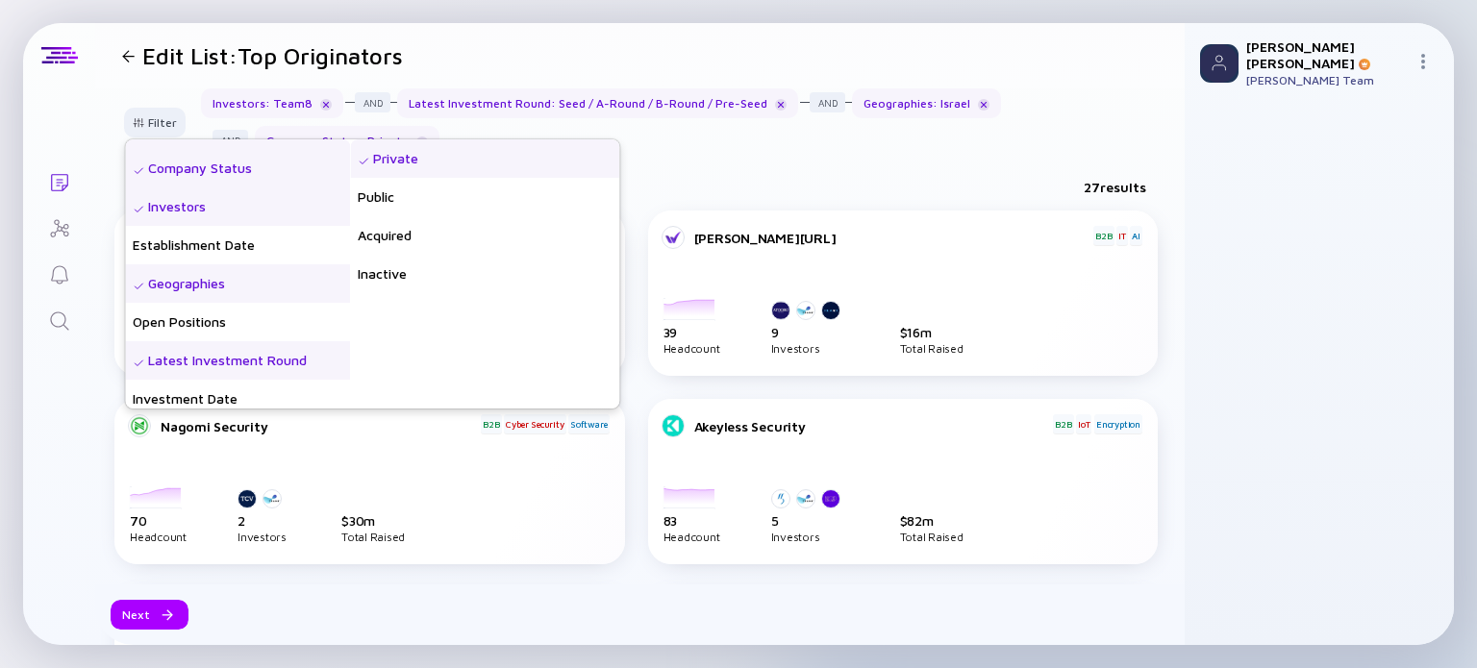
scroll to position [288, 0]
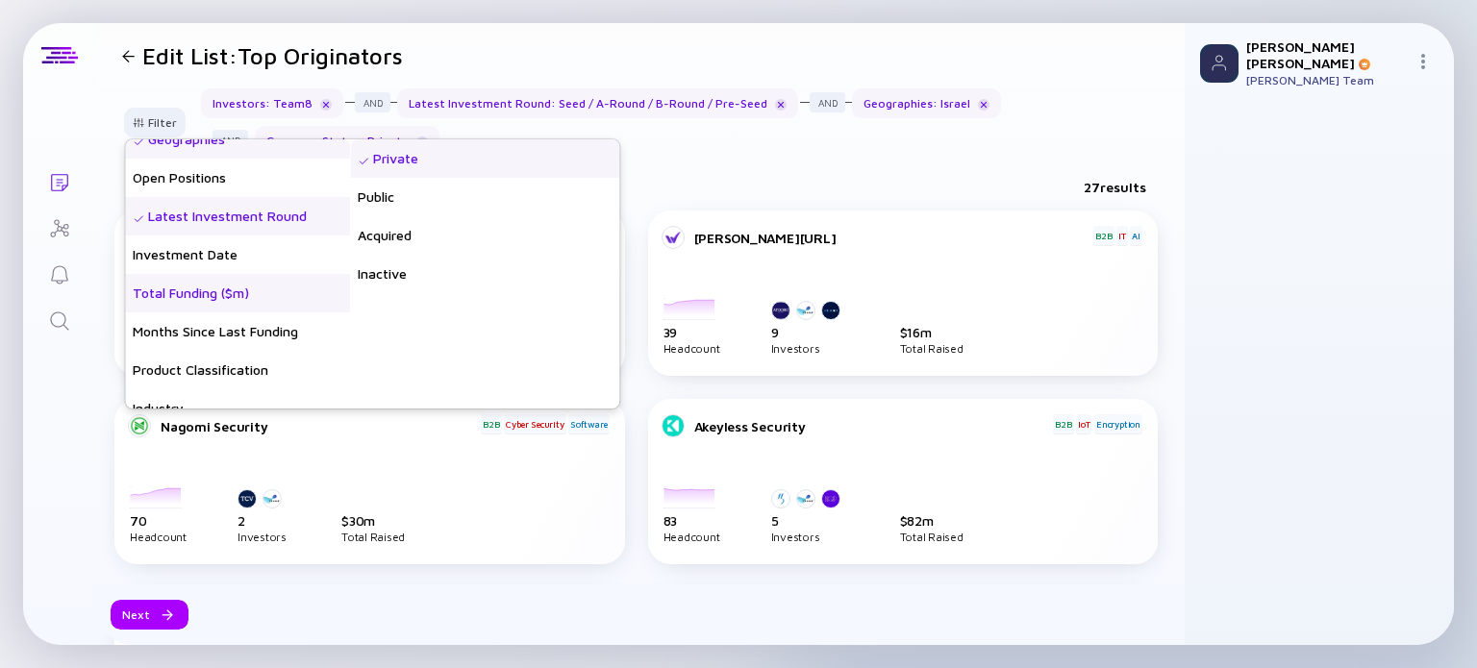
click at [198, 286] on div "Total Funding ($m)" at bounding box center [237, 293] width 225 height 38
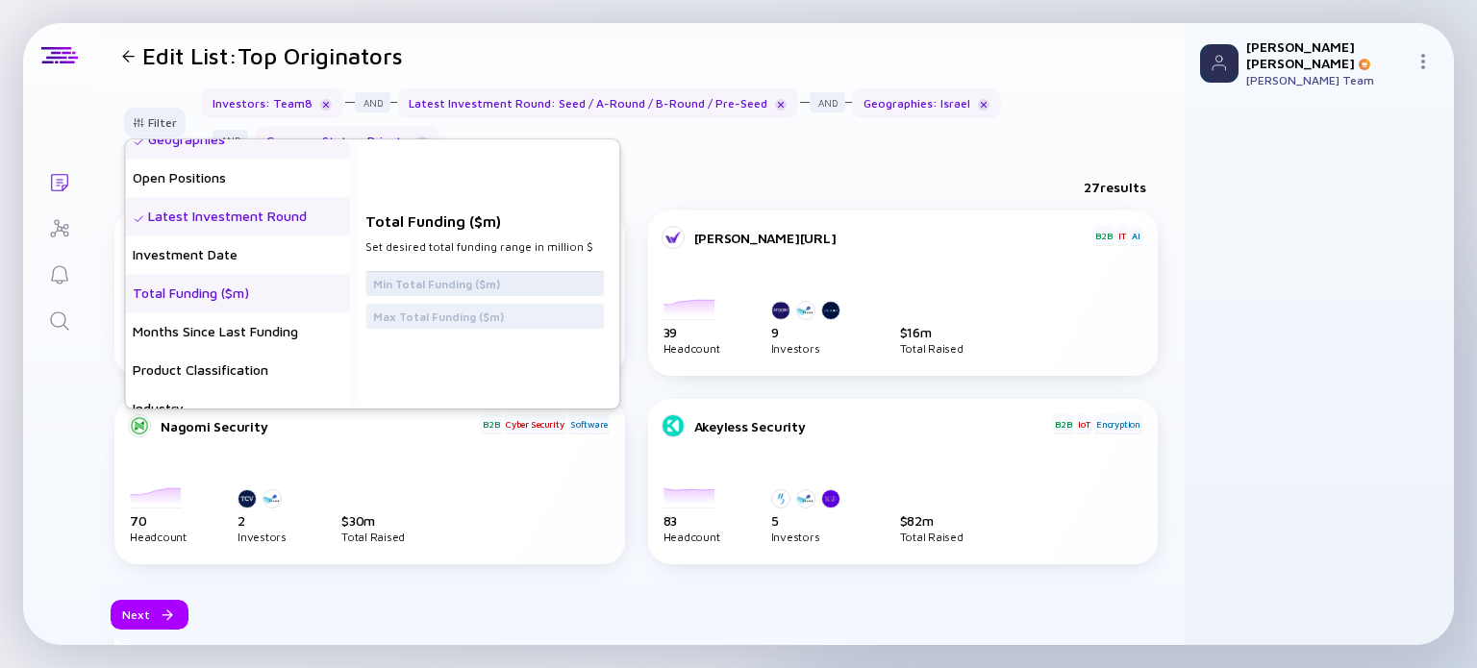
click at [429, 287] on input "text" at bounding box center [484, 283] width 223 height 19
type input "10"
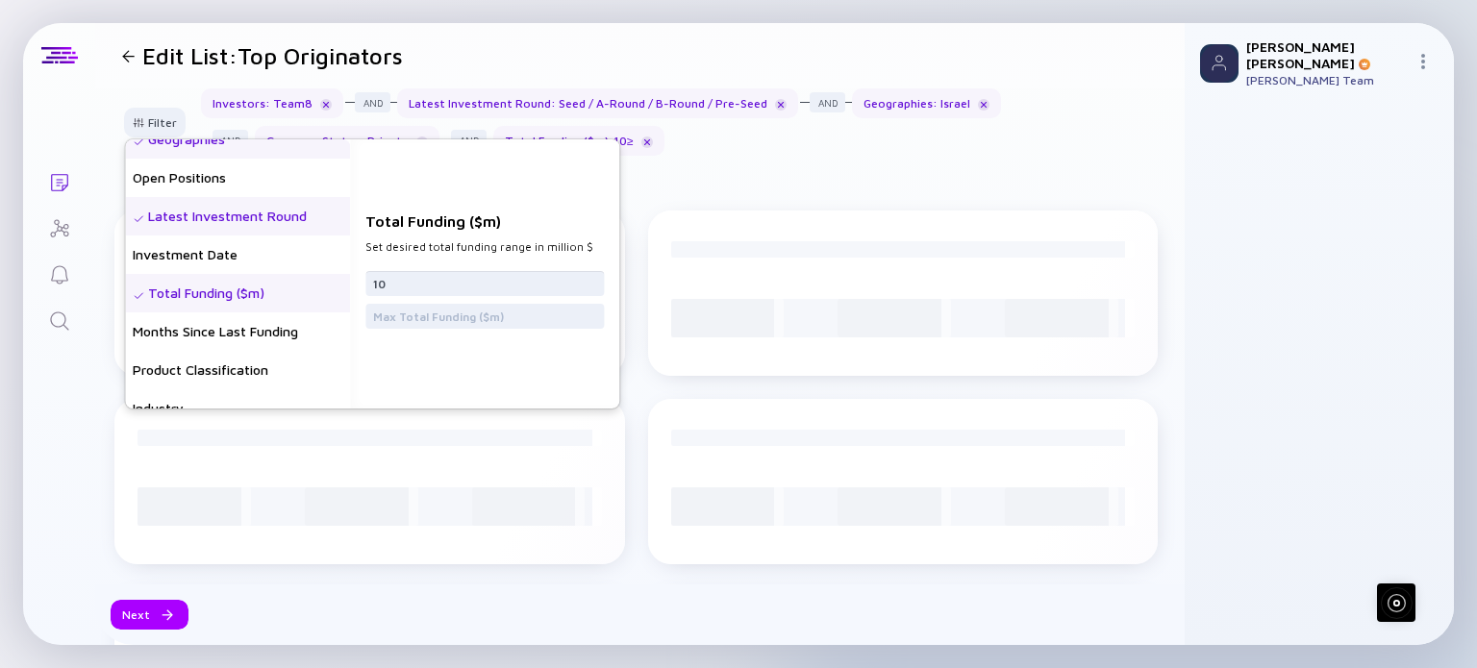
drag, startPoint x: 420, startPoint y: 292, endPoint x: 333, endPoint y: 283, distance: 88.0
click at [333, 283] on div "Headcount Headcount Growth - 3 mo. - % Headcount Growth - 6 mo. - % Headcount G…" at bounding box center [372, 273] width 494 height 269
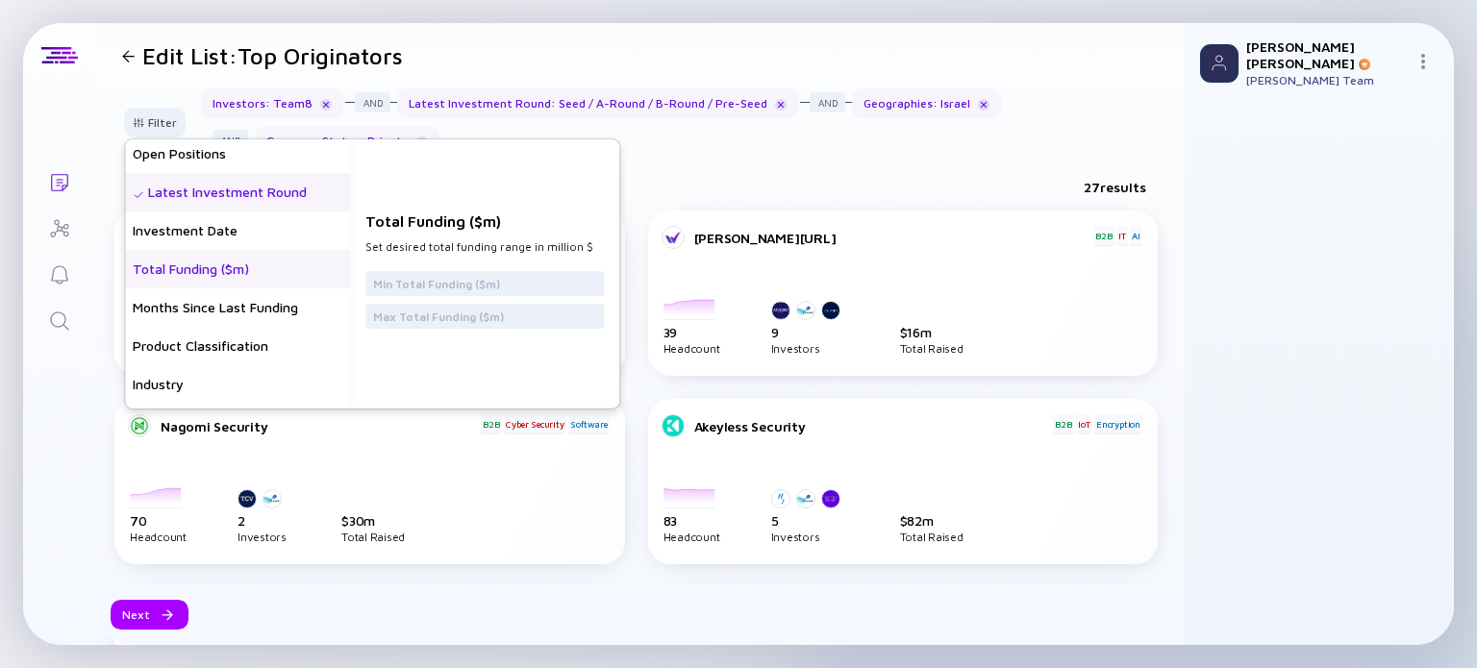
scroll to position [358, 0]
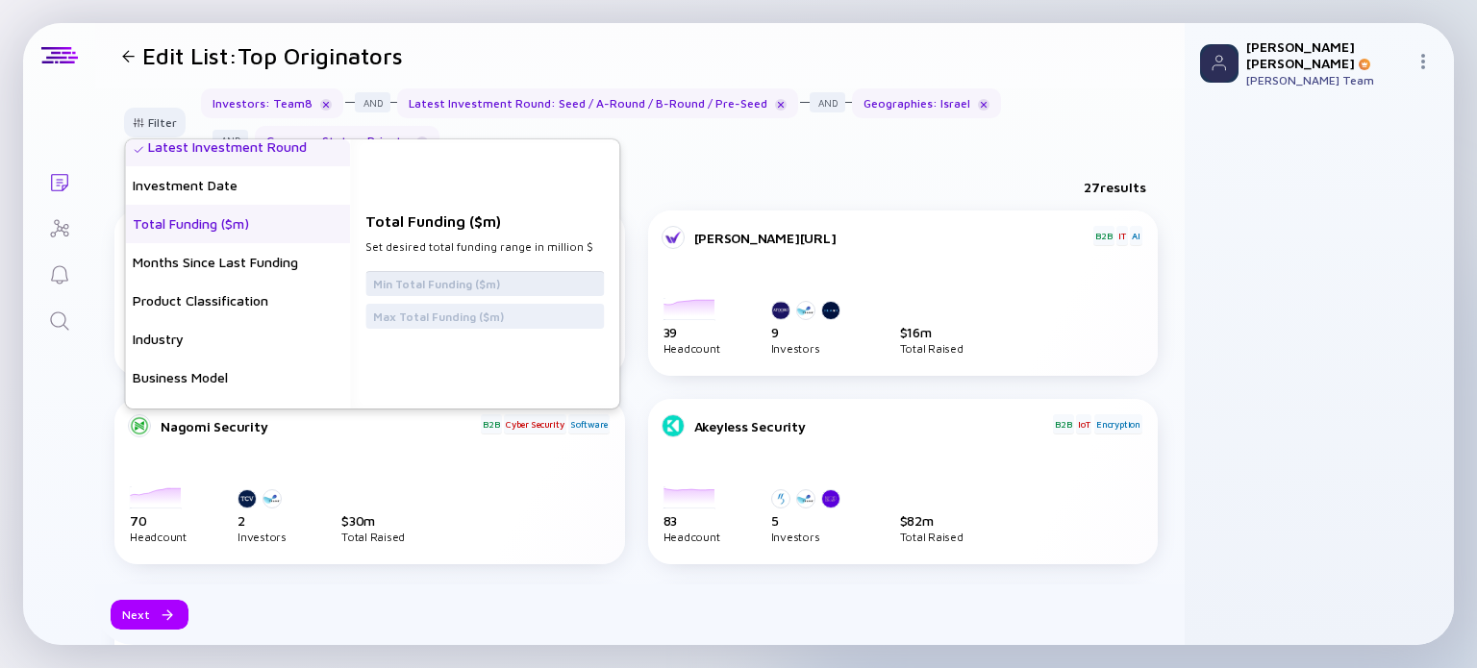
click at [414, 278] on input "text" at bounding box center [484, 283] width 223 height 19
type input "5"
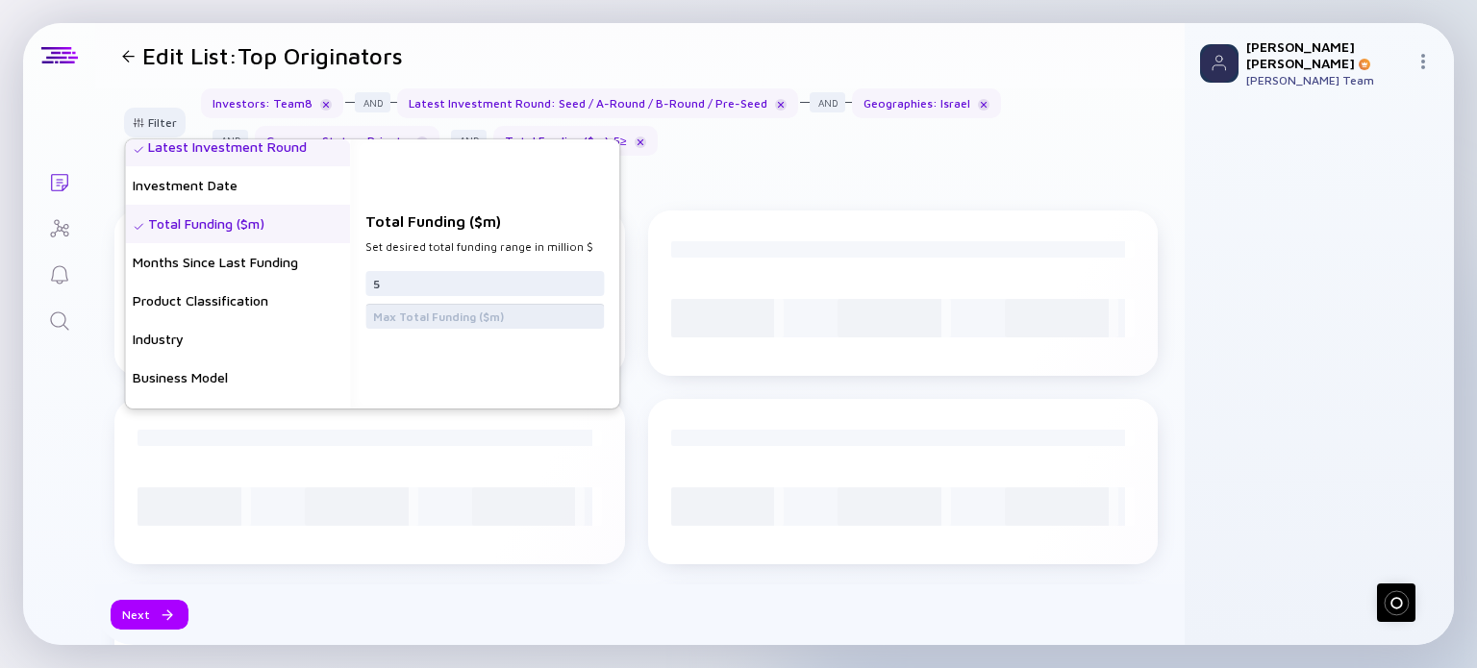
click at [451, 316] on input "text" at bounding box center [484, 316] width 223 height 19
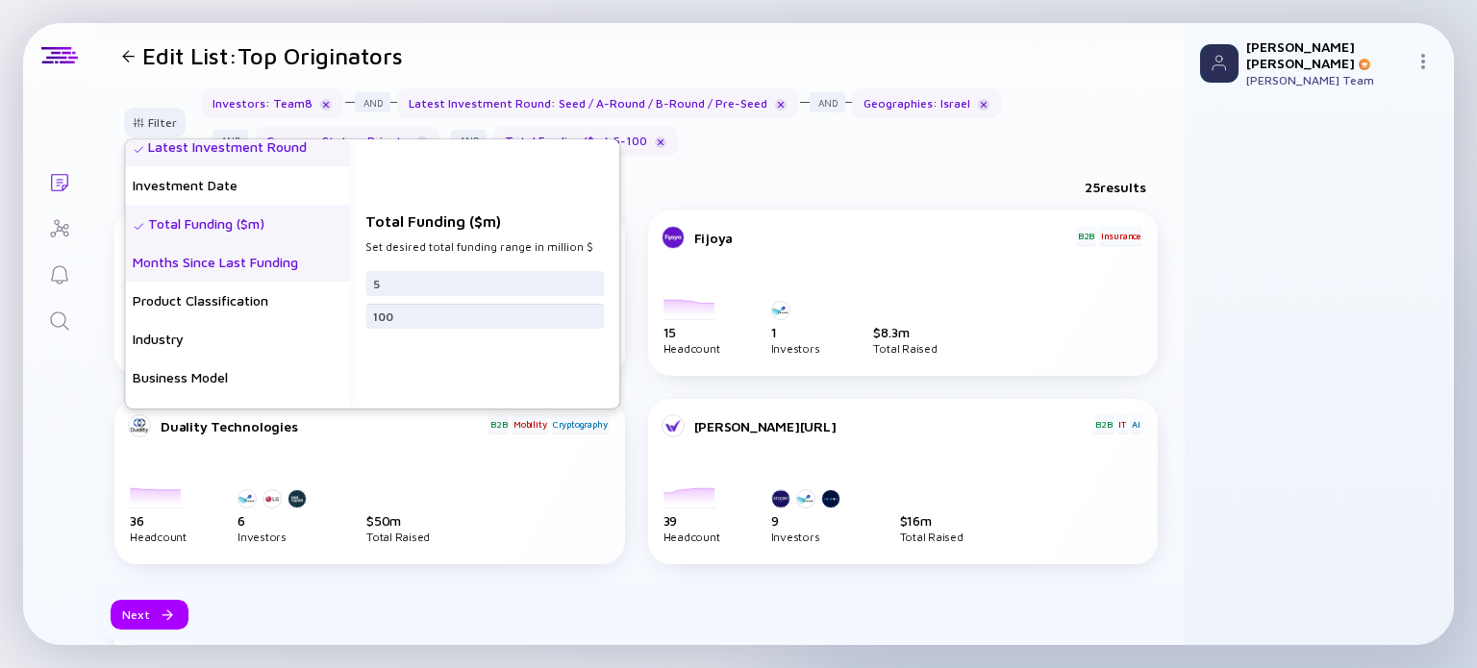
drag, startPoint x: 451, startPoint y: 309, endPoint x: 173, endPoint y: 264, distance: 281.4
click at [173, 264] on div "Headcount Headcount Growth - 3 mo. - % Headcount Growth - 6 mo. - % Headcount G…" at bounding box center [372, 273] width 494 height 269
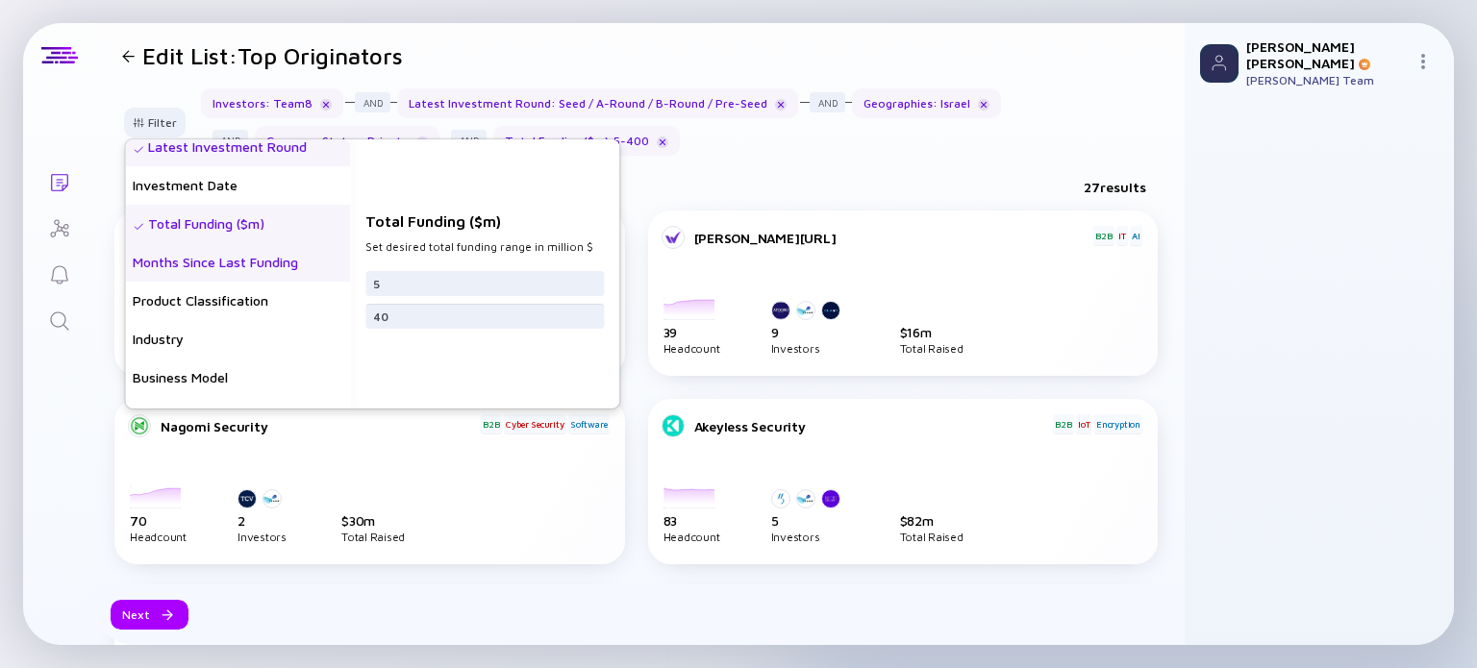
type input "4"
click at [432, 207] on div "Total Funding ($m) Set desired total funding range in million $ 5" at bounding box center [484, 273] width 269 height 269
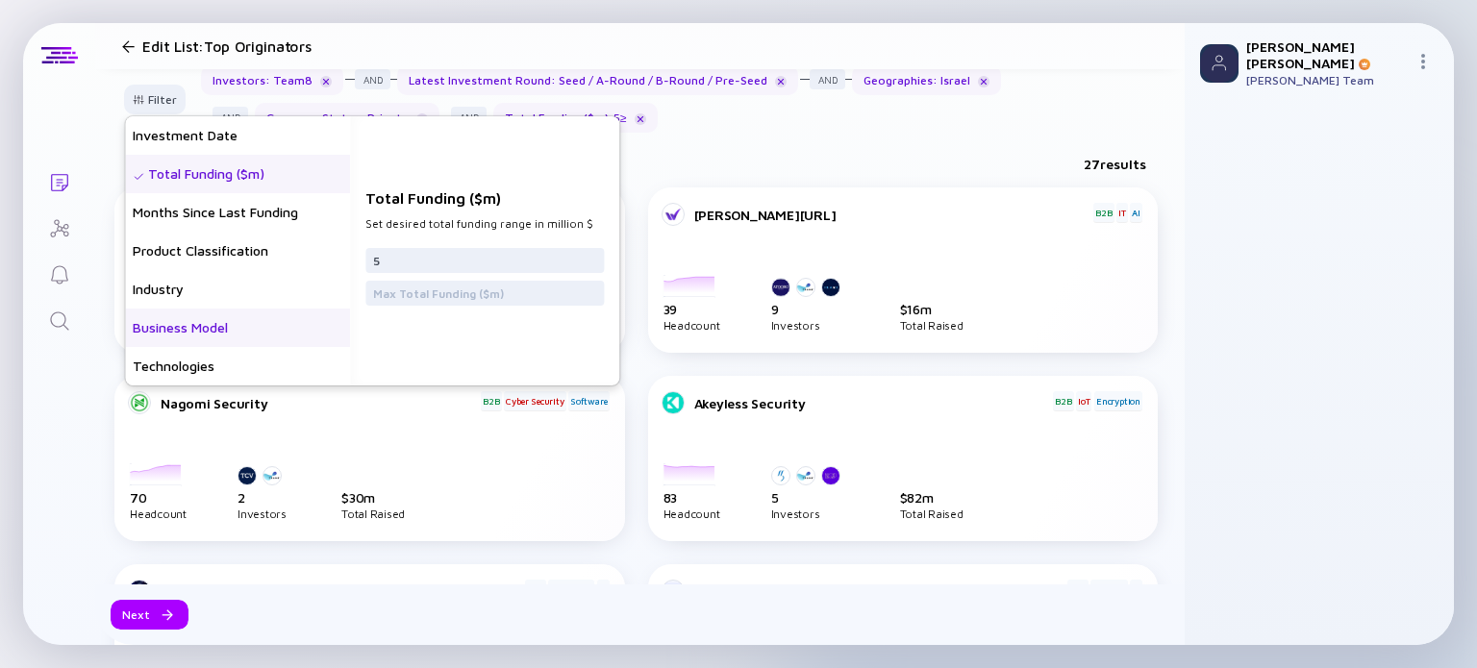
scroll to position [408, 0]
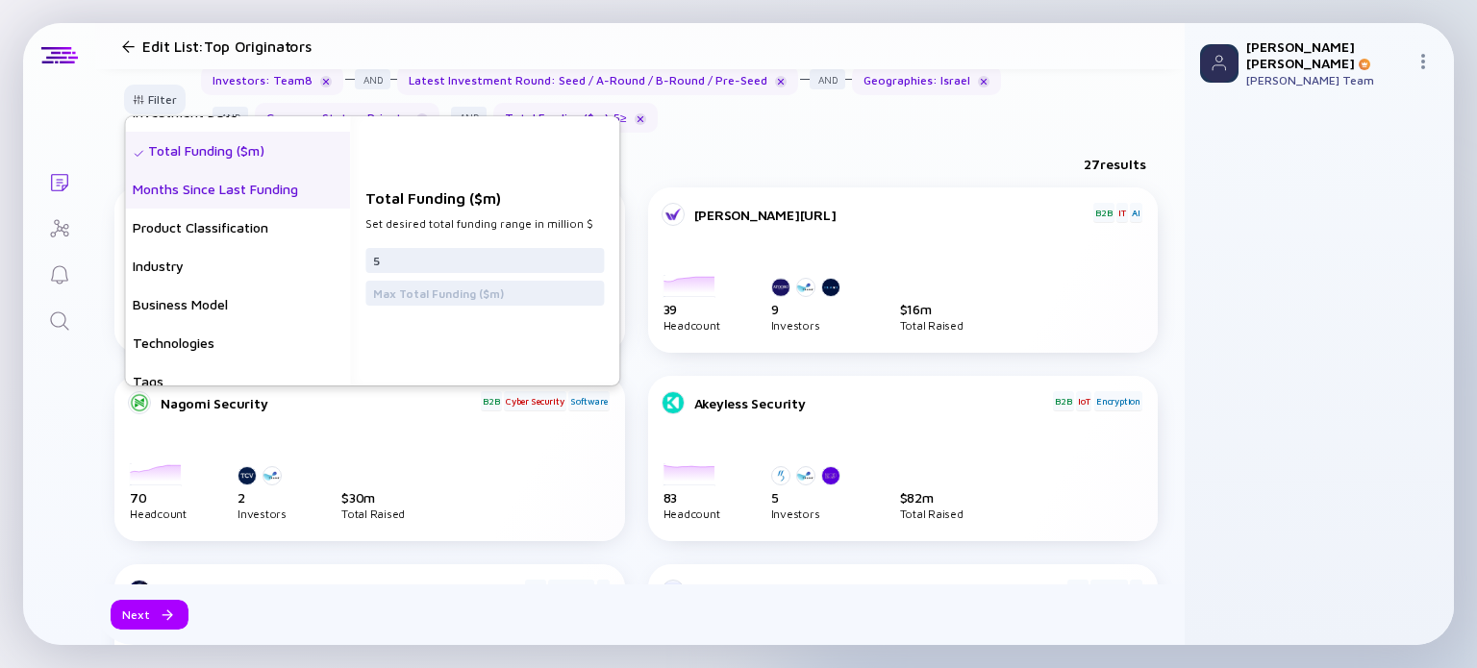
click at [196, 189] on div "Months Since Last Funding" at bounding box center [237, 189] width 225 height 38
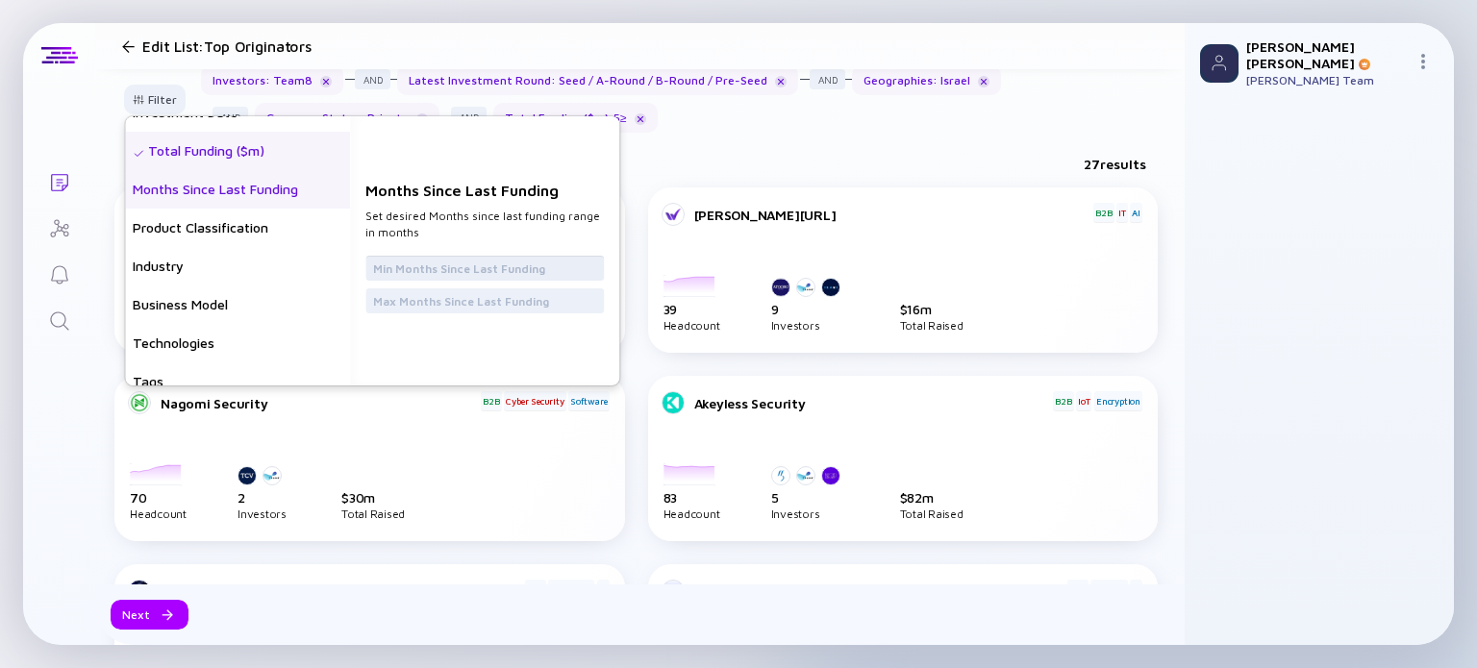
click at [434, 268] on input "text" at bounding box center [484, 268] width 223 height 19
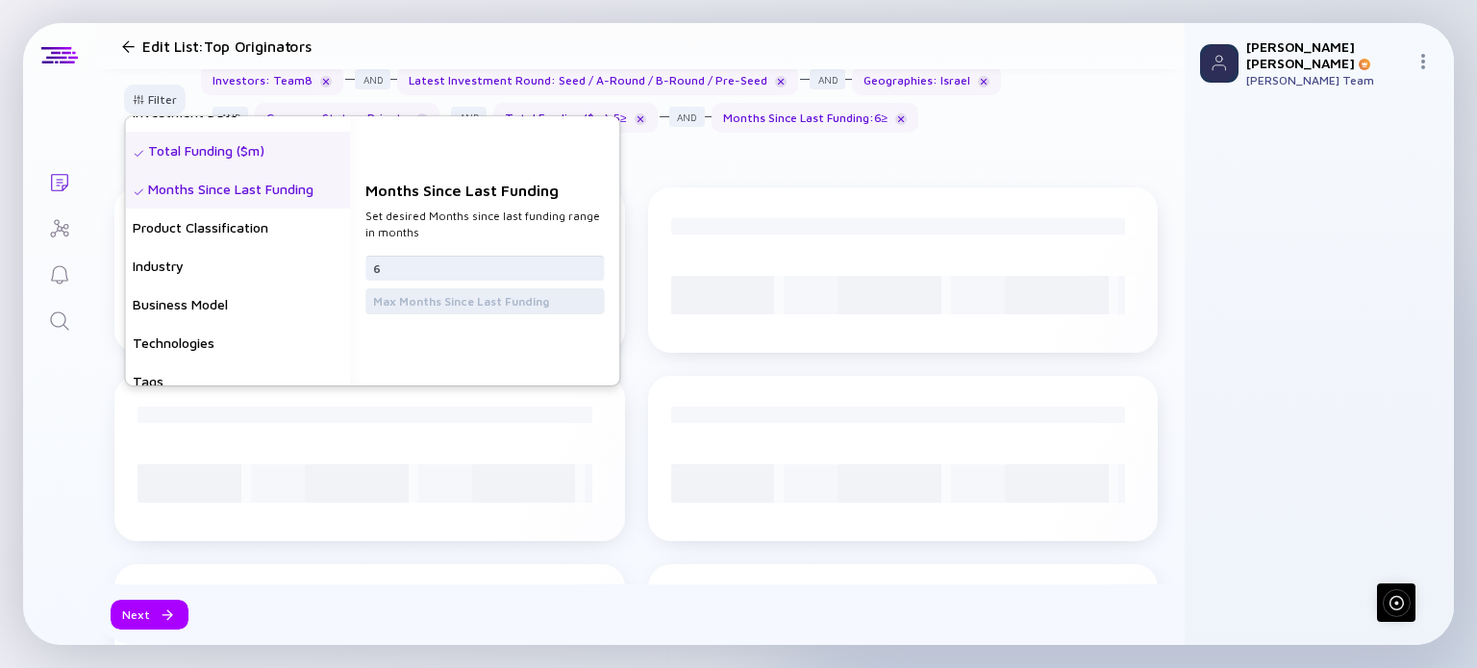
type input "6"
click at [437, 298] on input "text" at bounding box center [484, 300] width 223 height 19
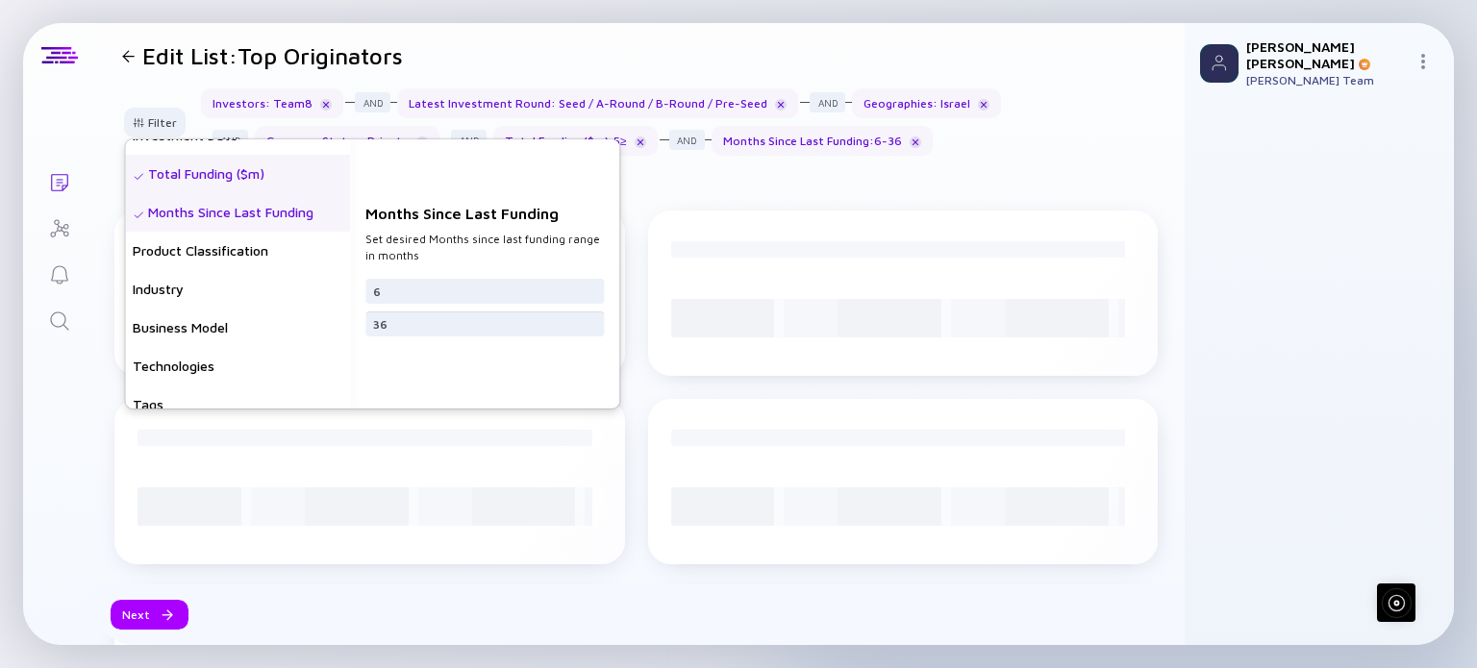
type input "36"
click at [415, 237] on div "Set desired Months since last funding range in months" at bounding box center [484, 248] width 238 height 33
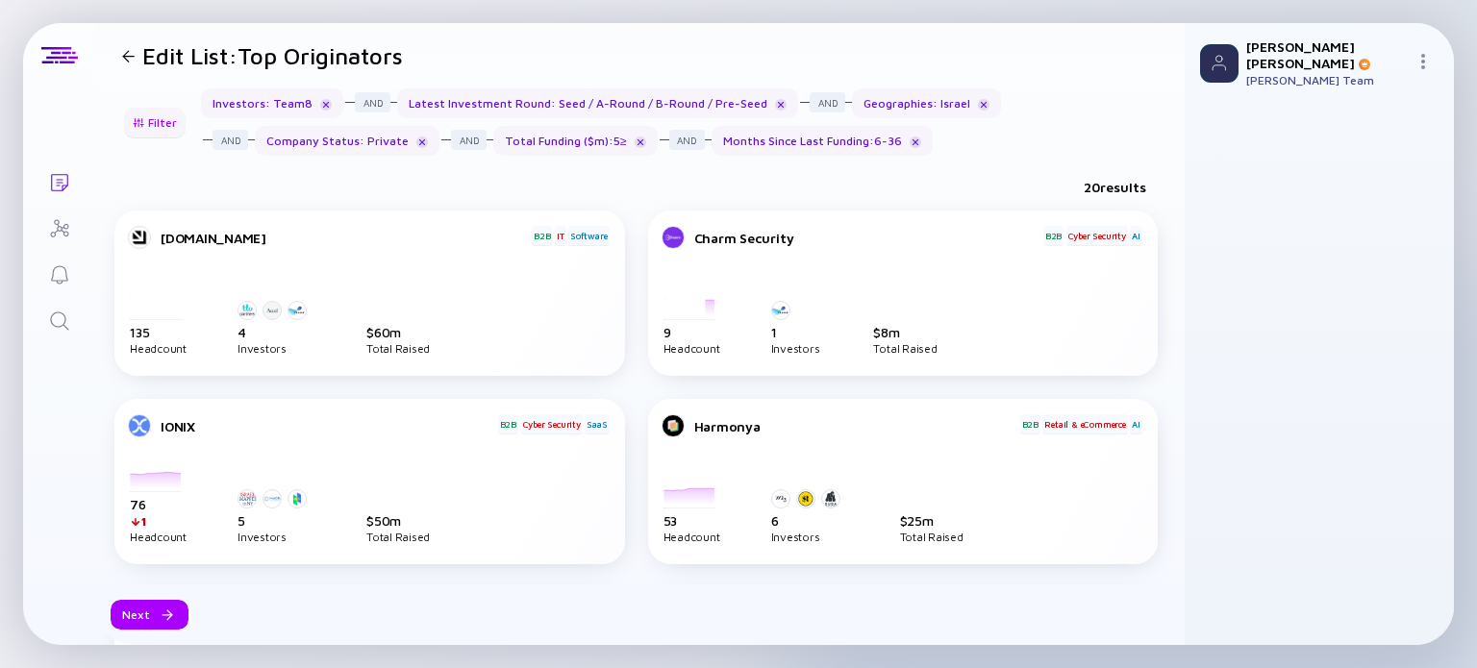
click at [140, 117] on div at bounding box center [139, 122] width 12 height 11
click at [146, 127] on div "Filter" at bounding box center [154, 123] width 67 height 30
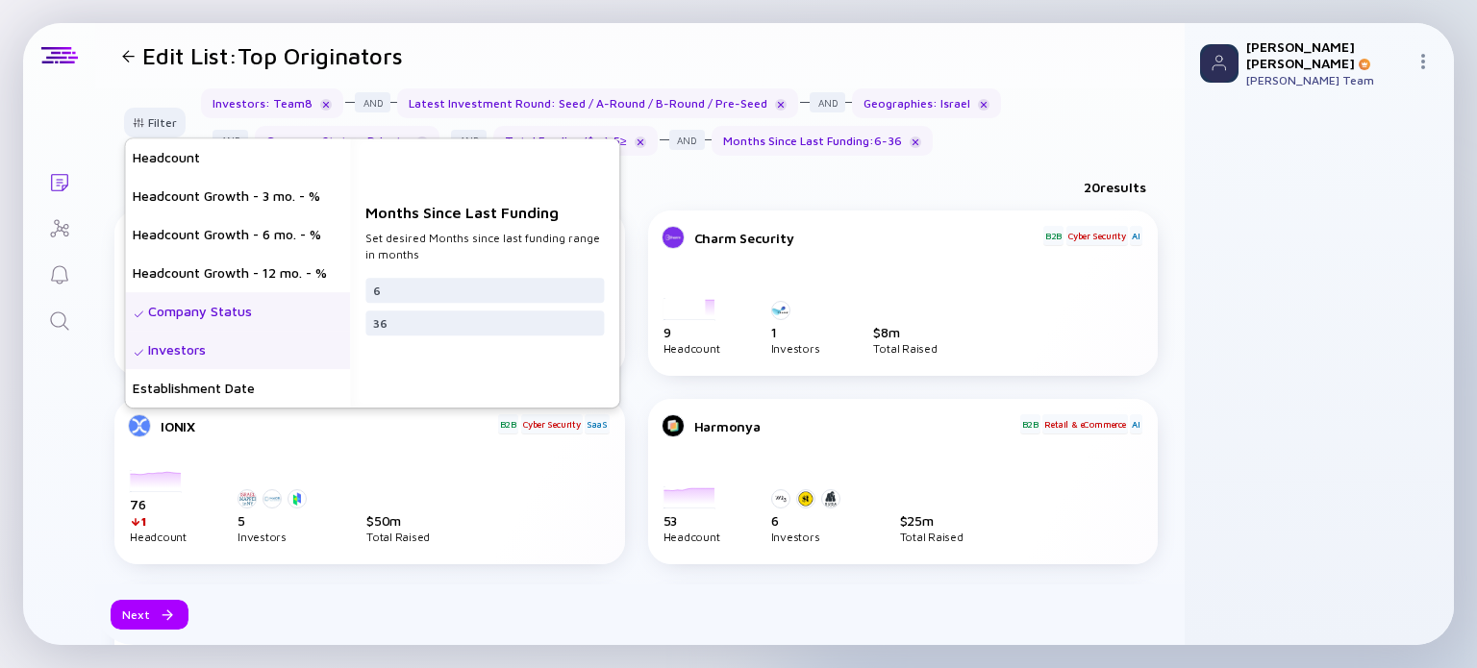
click at [216, 345] on div "Investors" at bounding box center [237, 350] width 225 height 38
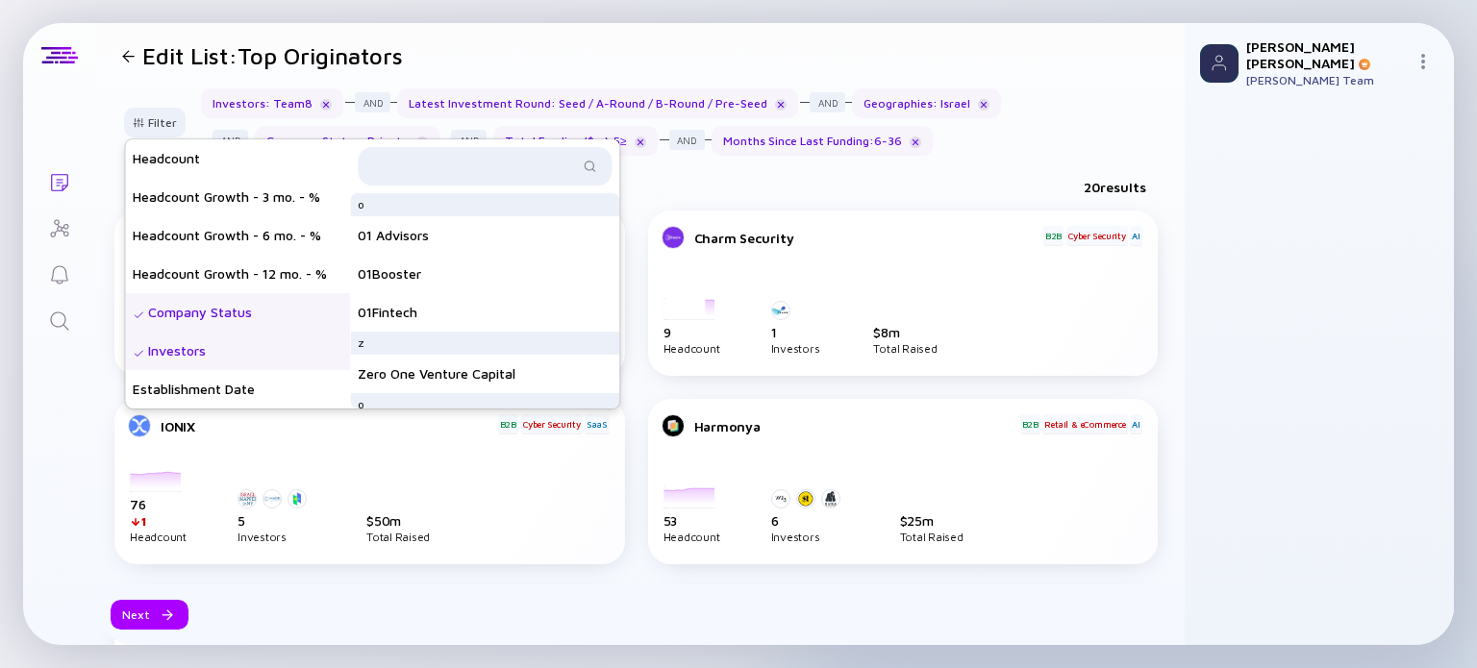
scroll to position [192, 0]
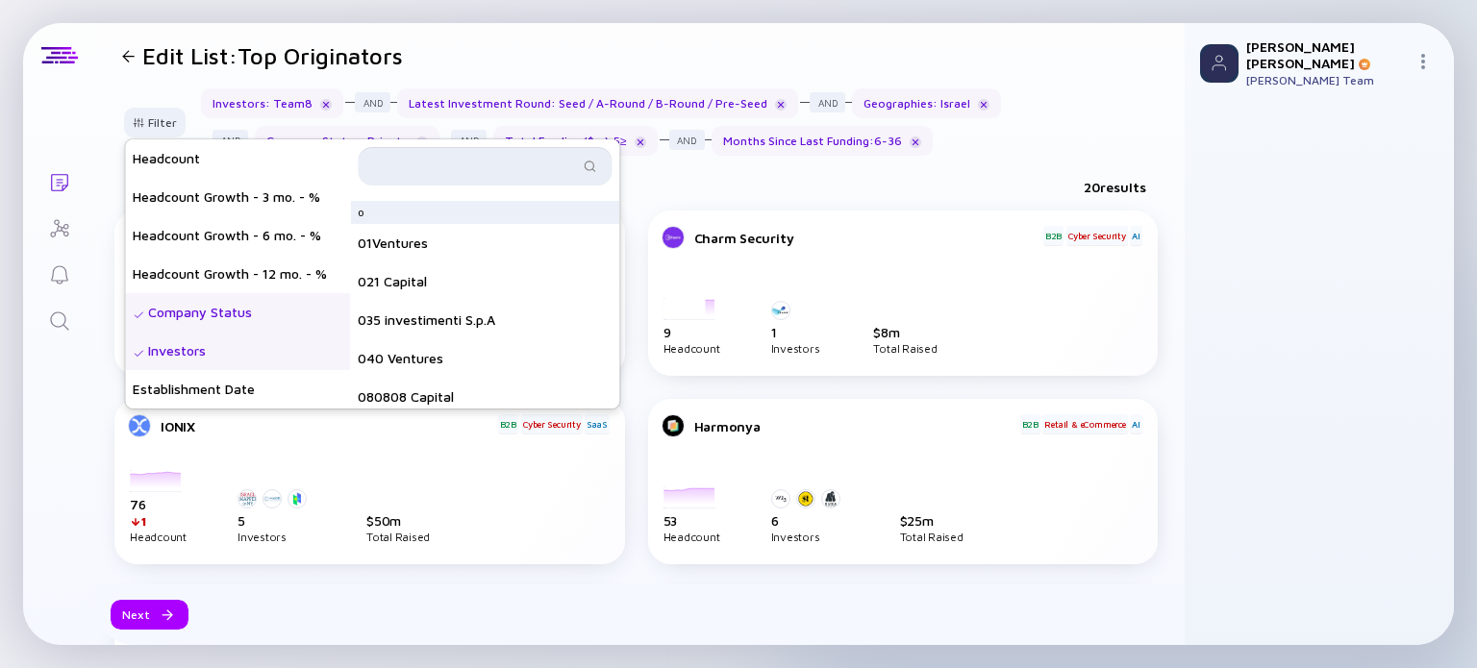
click at [438, 171] on input "text" at bounding box center [473, 166] width 209 height 19
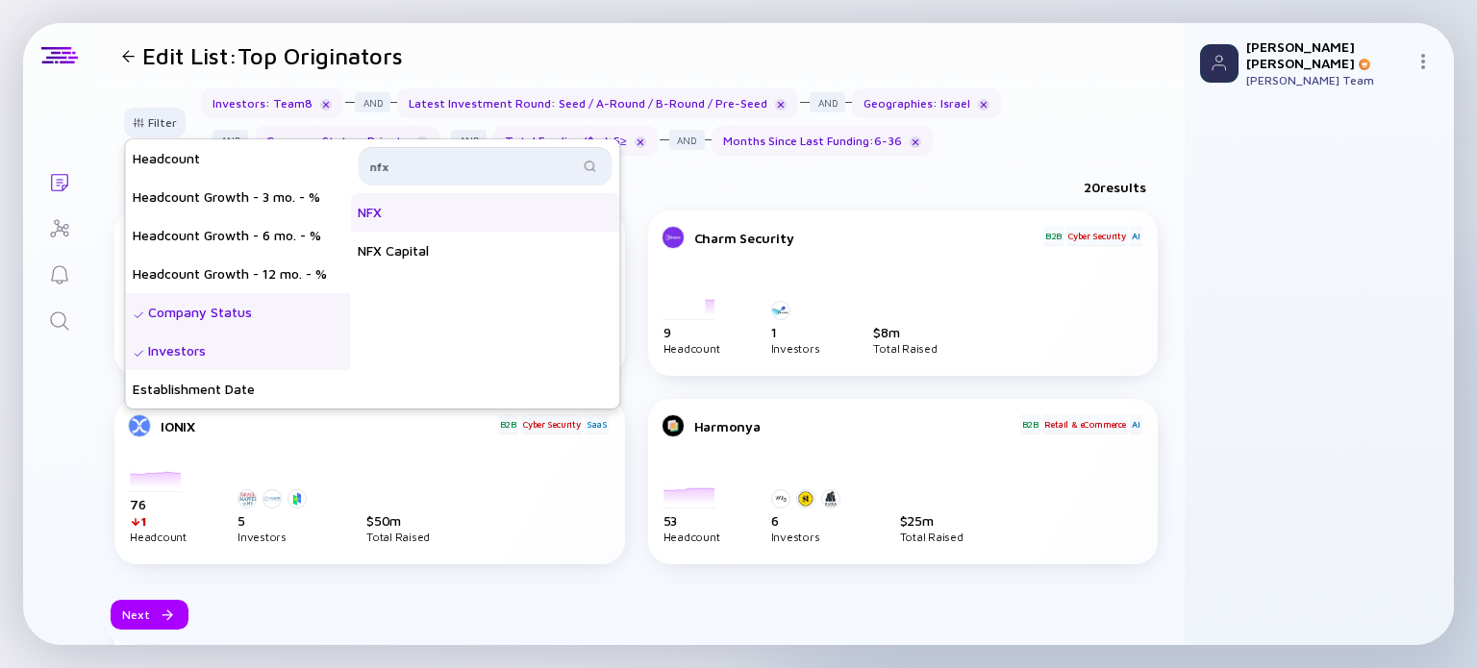
type input "nfx"
click at [446, 214] on div "NFX" at bounding box center [484, 212] width 269 height 38
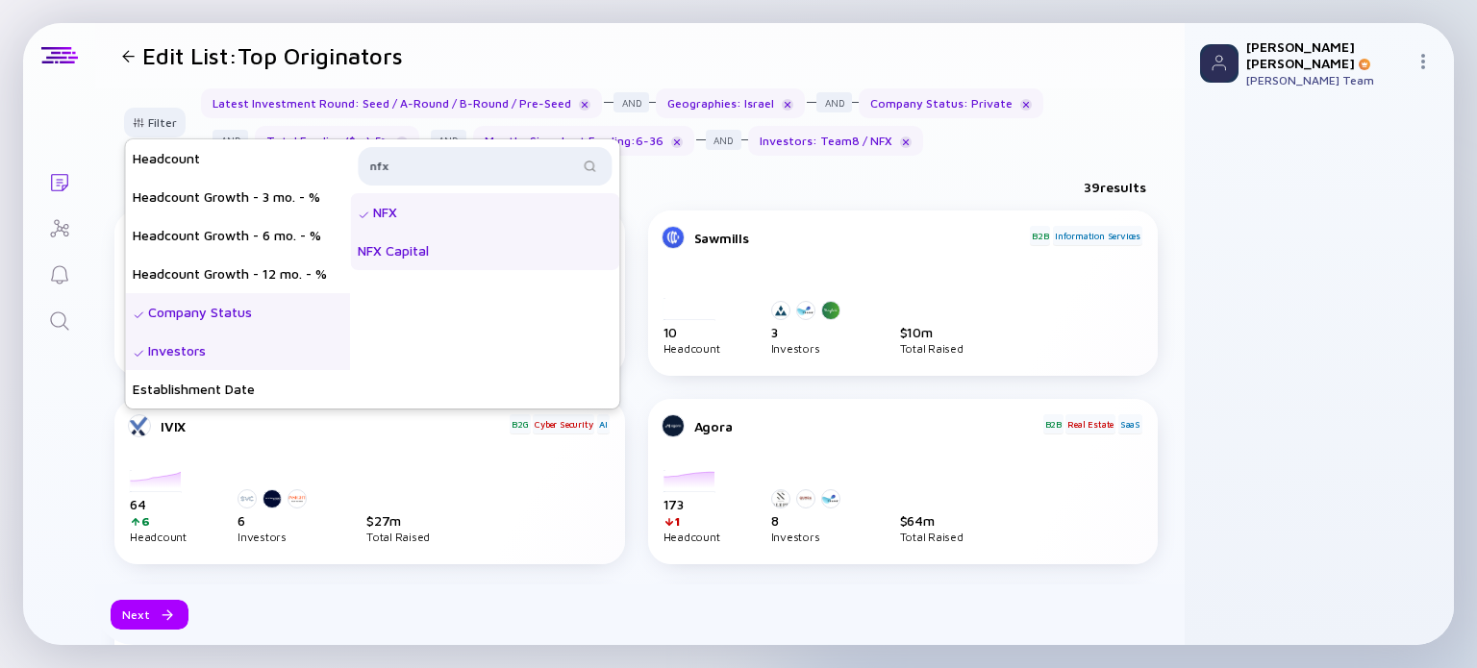
click at [393, 257] on div "NFX Capital" at bounding box center [484, 251] width 269 height 38
click at [405, 251] on div "NFX Capital" at bounding box center [484, 251] width 269 height 38
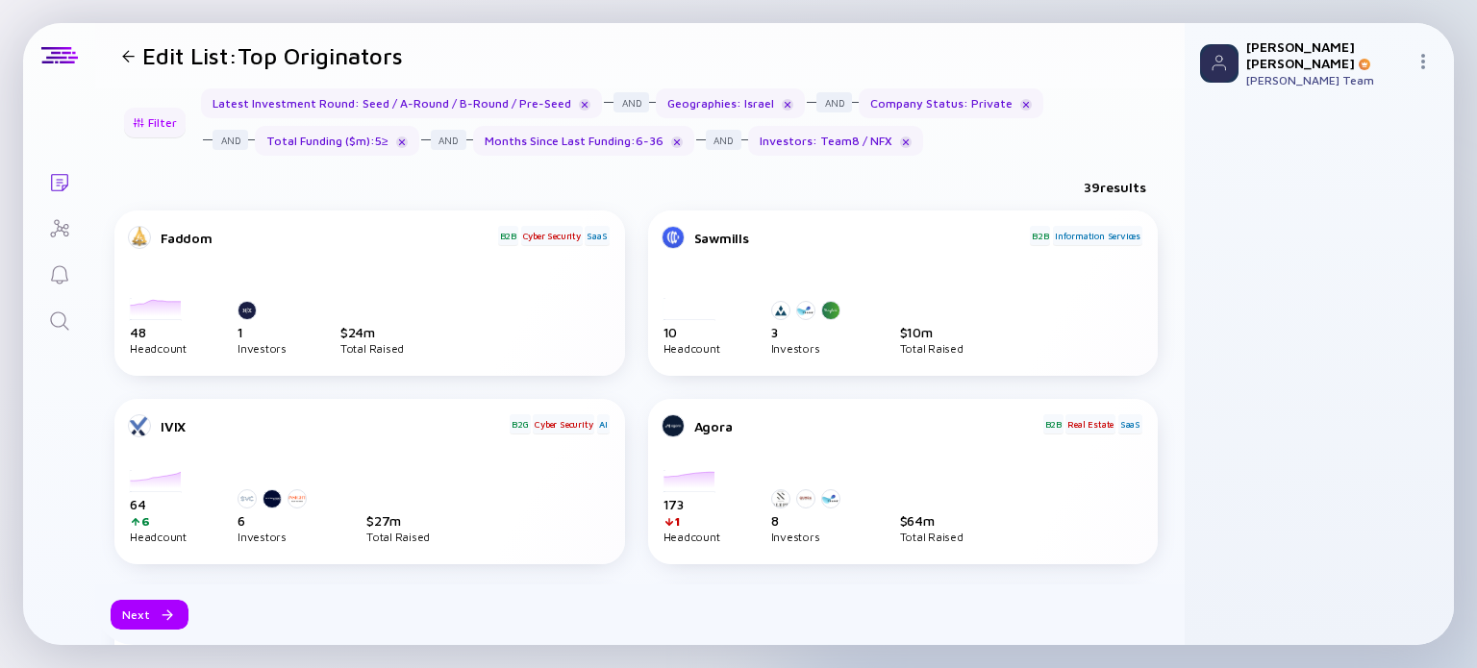
click at [141, 121] on div at bounding box center [139, 122] width 12 height 11
click at [161, 118] on div "Filter" at bounding box center [154, 123] width 67 height 30
click at [162, 119] on div "Filter" at bounding box center [154, 123] width 67 height 30
click at [137, 111] on div "Filter" at bounding box center [154, 123] width 67 height 30
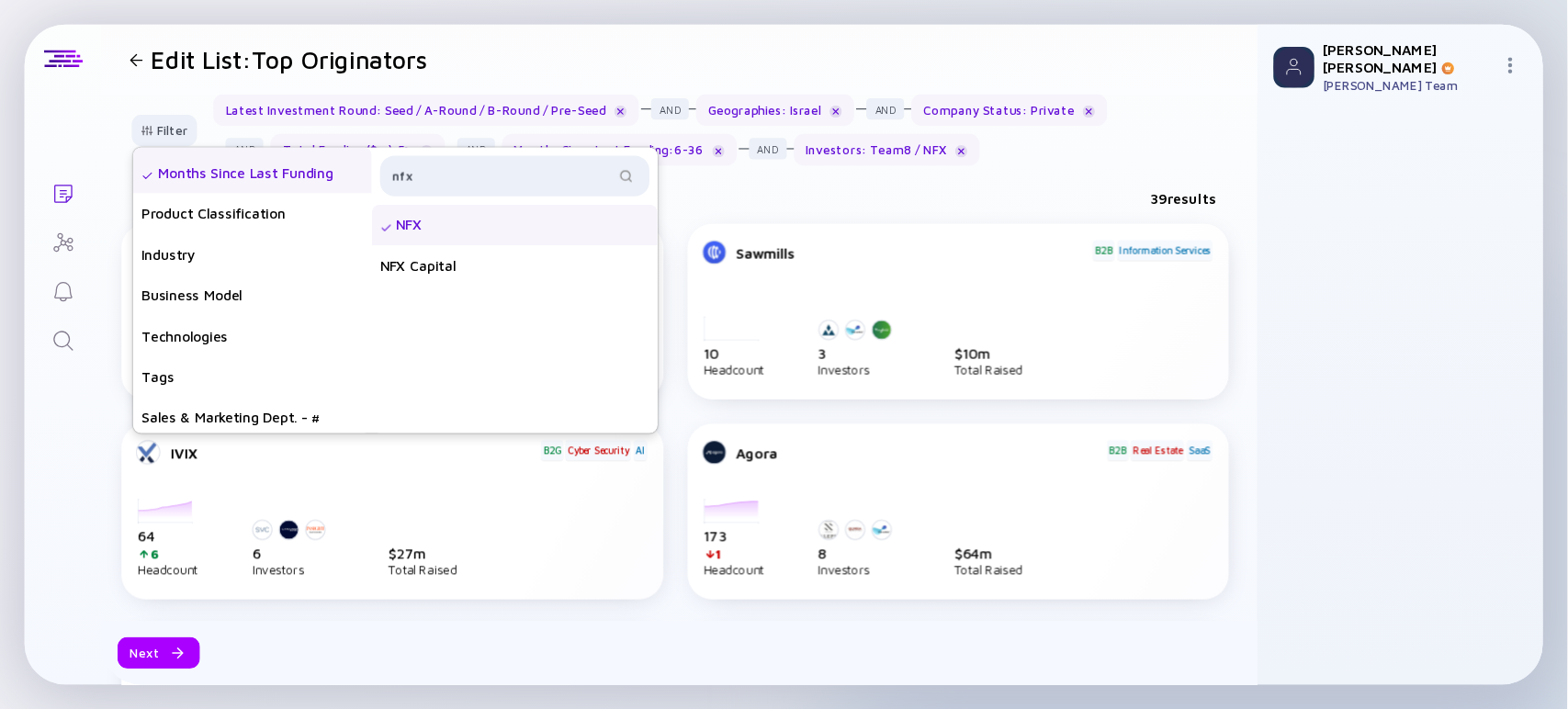
scroll to position [514, 0]
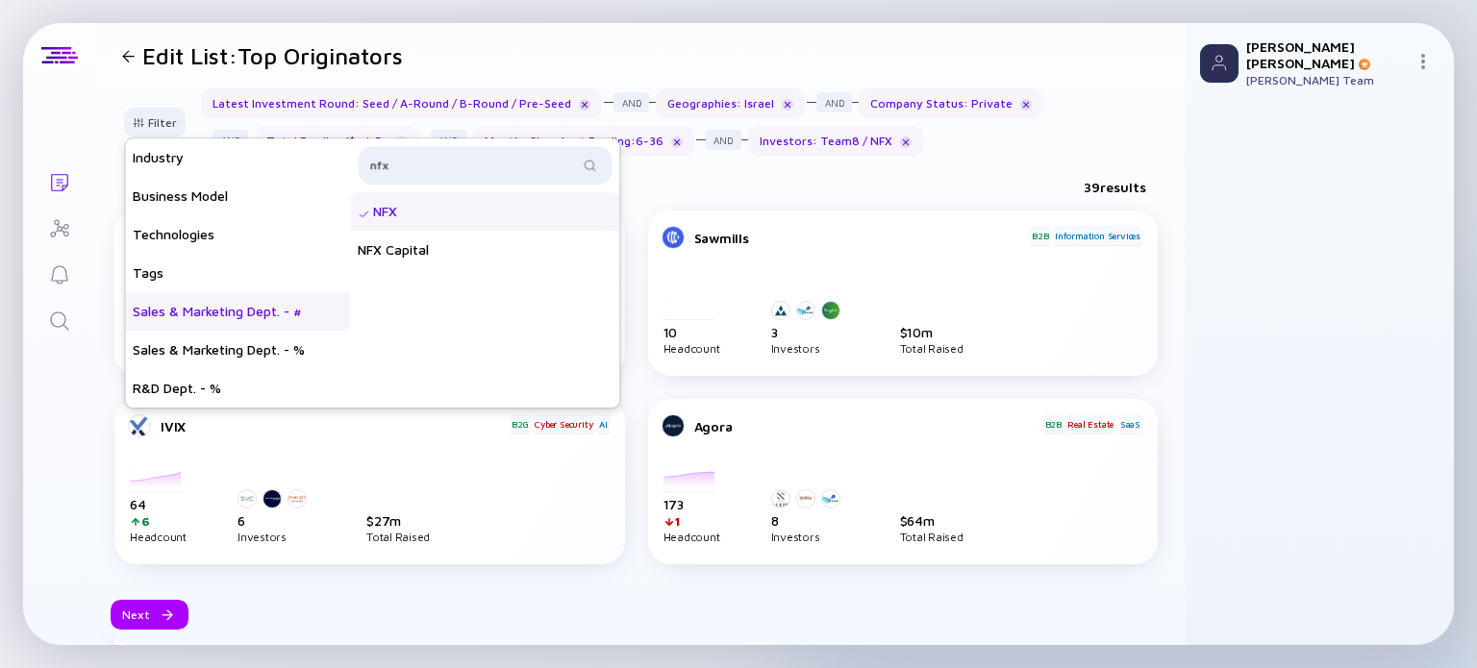
click at [231, 307] on div "Sales & Marketing Dept. - #" at bounding box center [237, 311] width 225 height 38
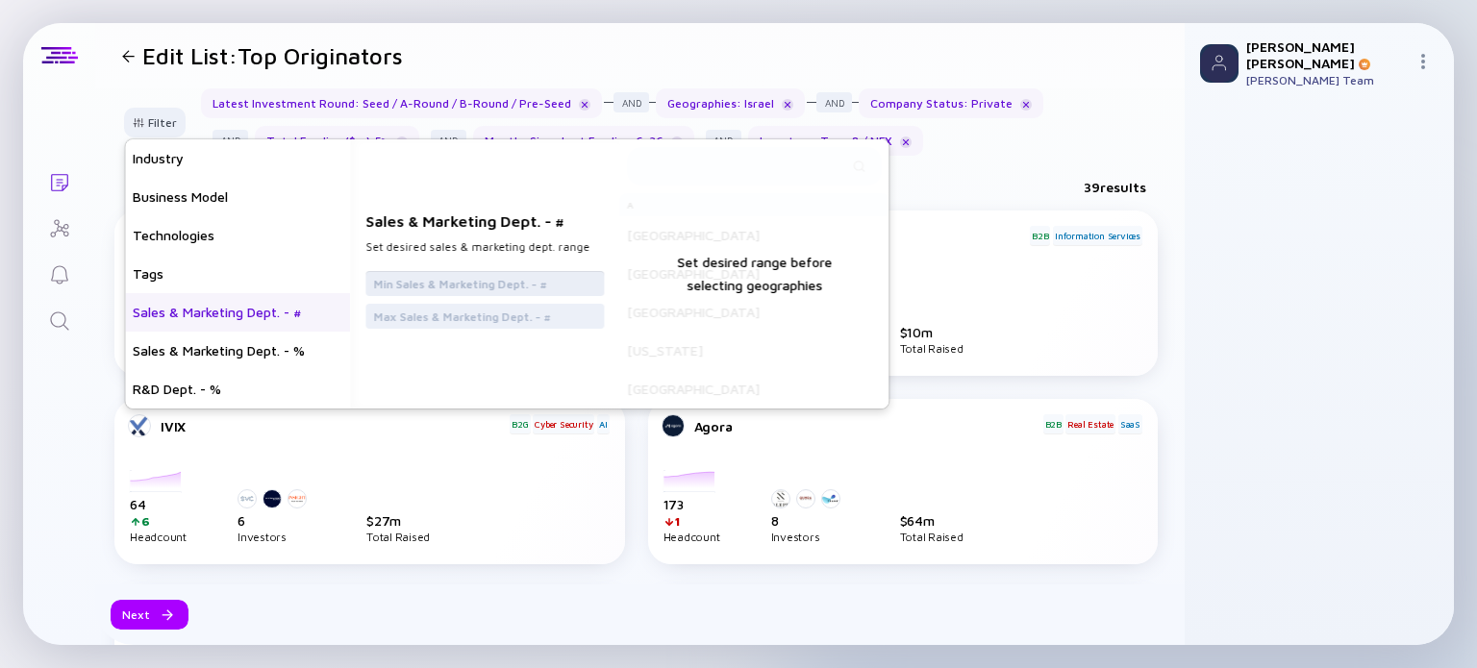
click at [435, 275] on input "text" at bounding box center [484, 283] width 223 height 19
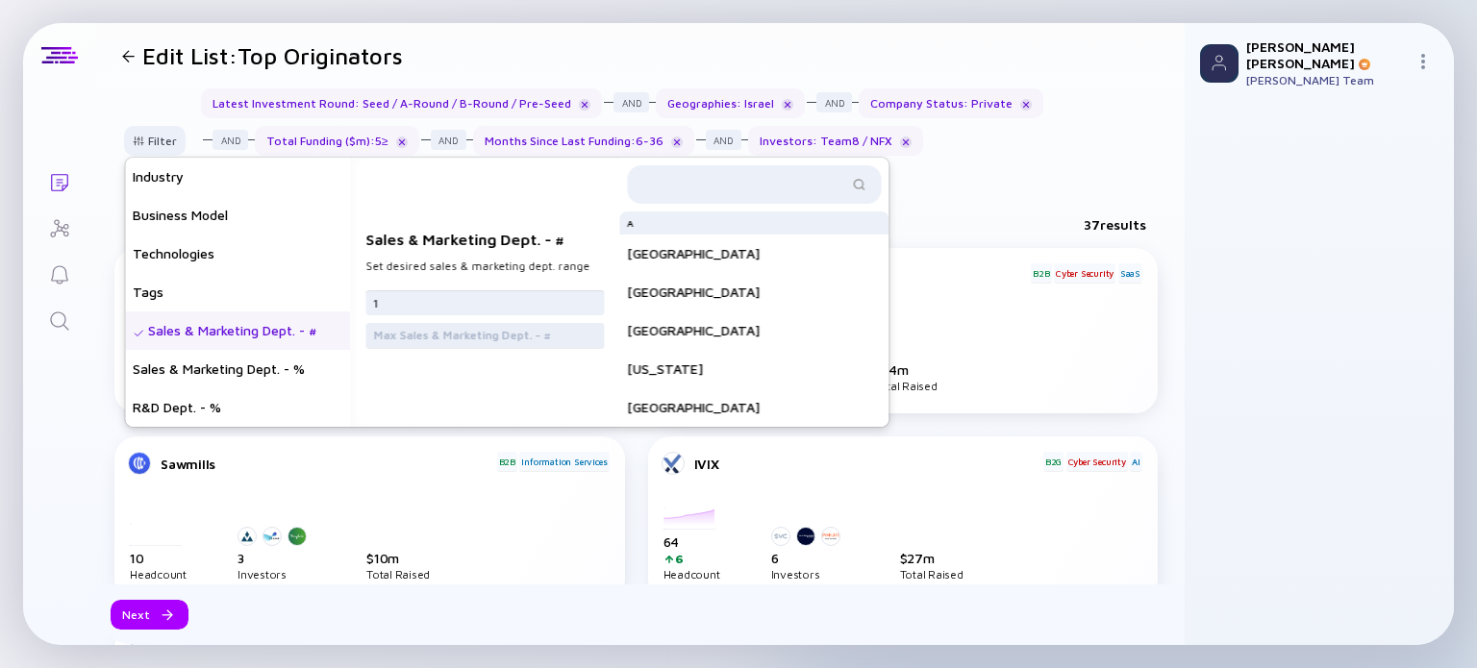
type input "1"
click at [441, 337] on input "text" at bounding box center [484, 335] width 223 height 19
click at [92, 367] on div "Lists Edit List: Top Originators Filter Headcount Headcount Growth - 3 mo. - % …" at bounding box center [738, 334] width 1431 height 622
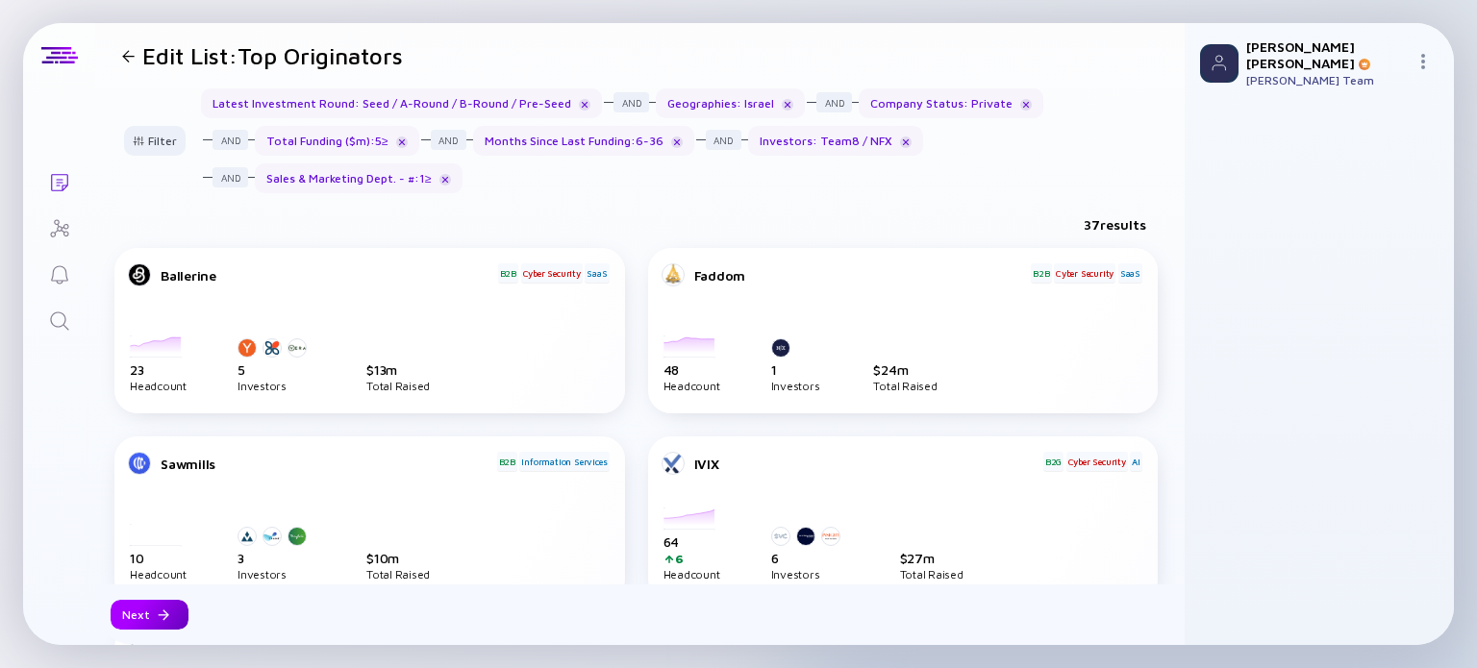
click at [166, 608] on div "Next" at bounding box center [150, 615] width 78 height 30
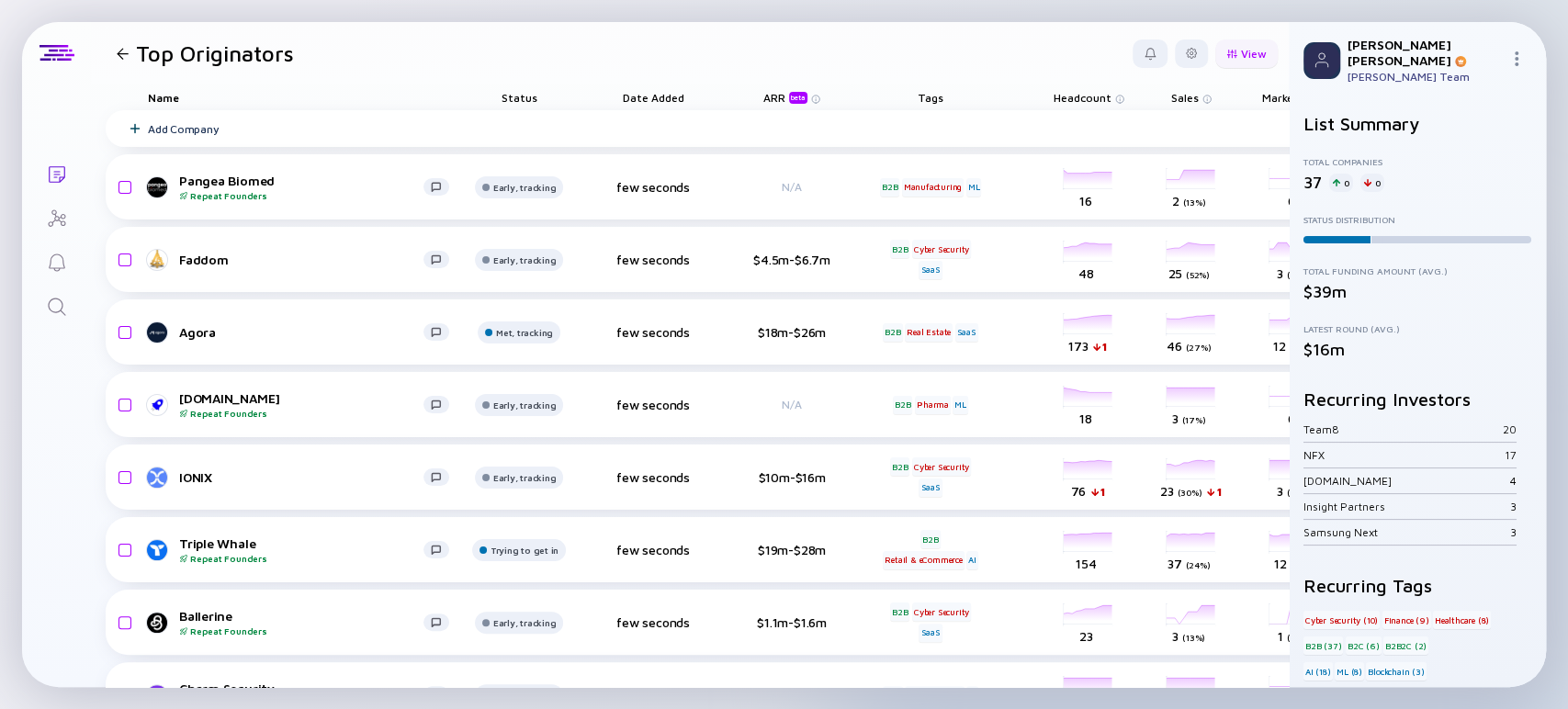
click at [1239, 54] on div "View" at bounding box center [1246, 54] width 62 height 29
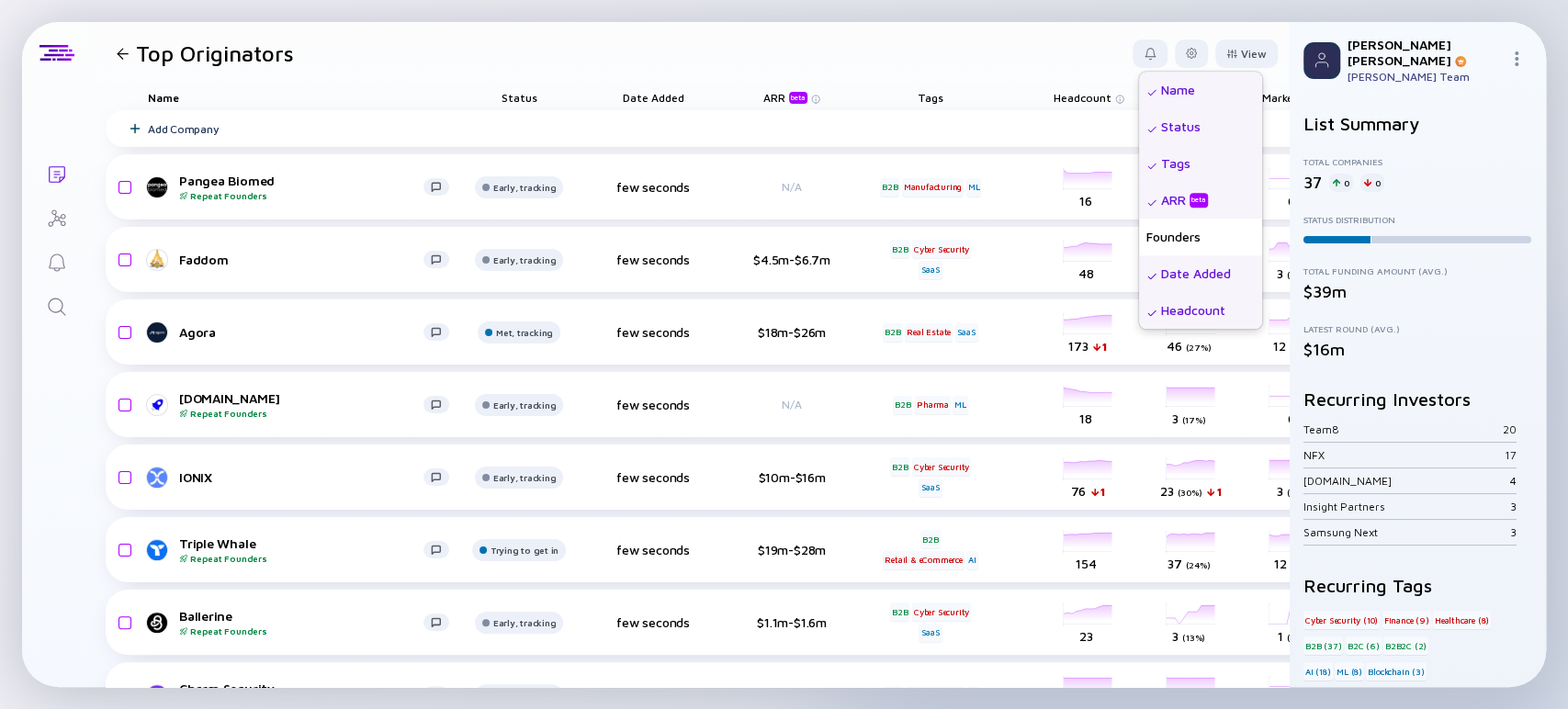
drag, startPoint x: 1170, startPoint y: 131, endPoint x: 1238, endPoint y: 131, distance: 68.0
click at [1238, 131] on div "Name Status Tags ARR beta Founders Date Added Headcount Sales Marketing Total F…" at bounding box center [1200, 200] width 123 height 257
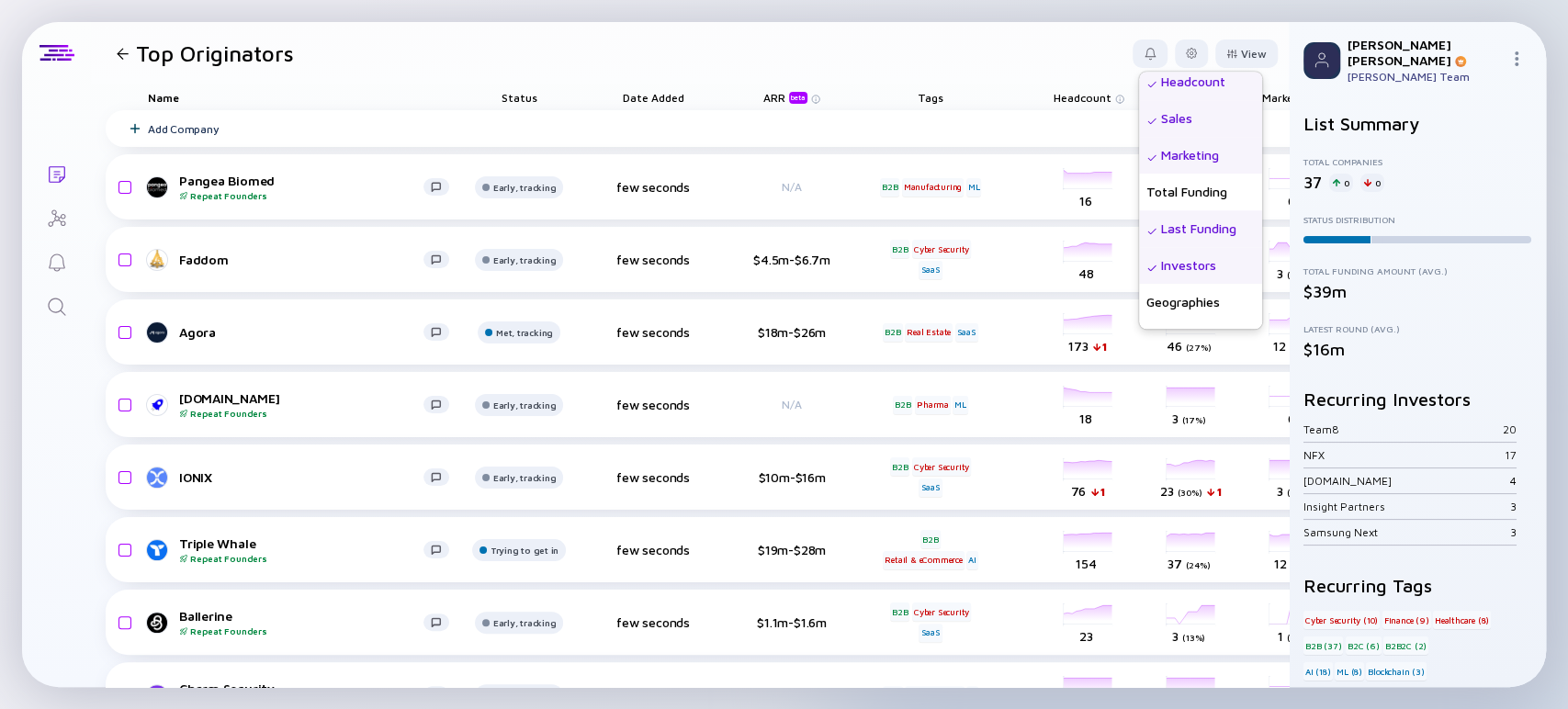
scroll to position [331, 0]
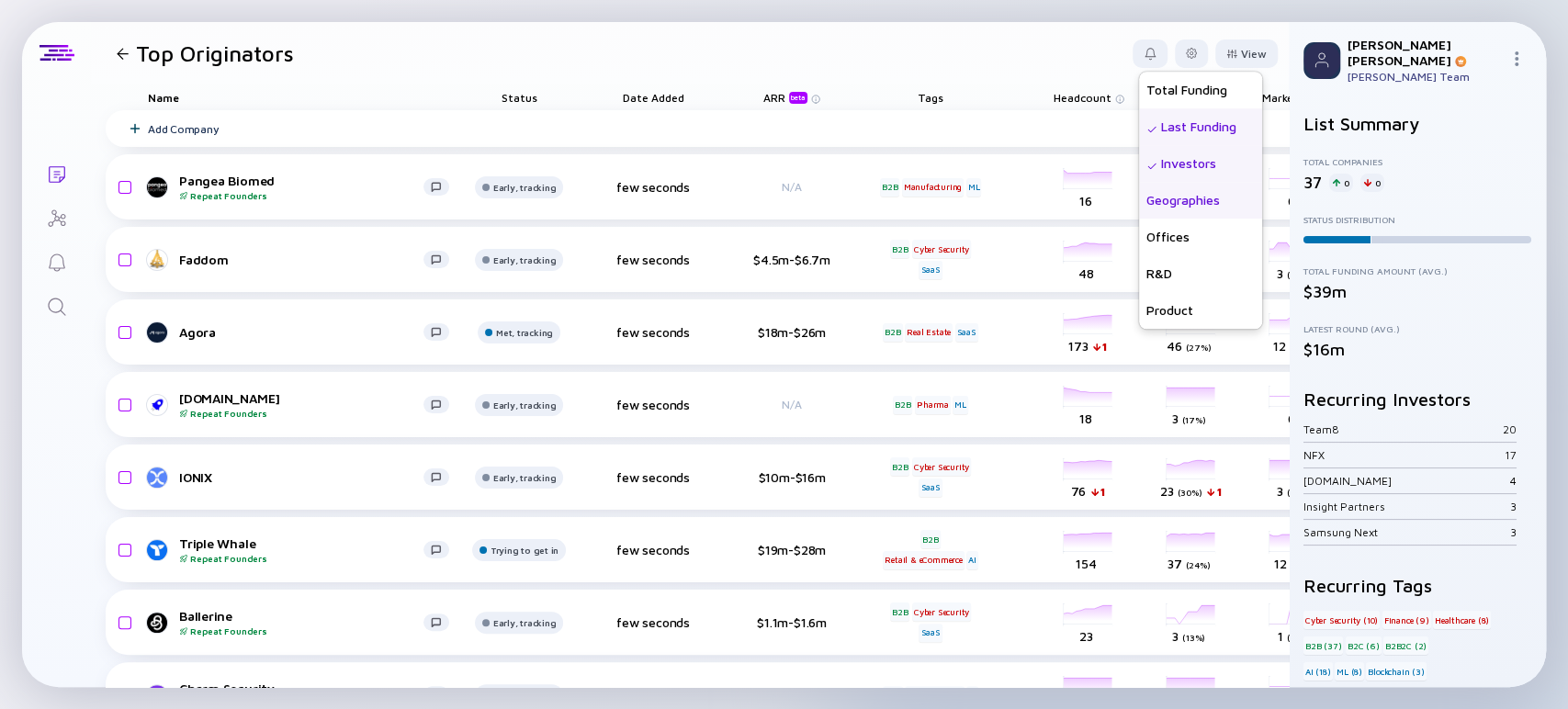
click at [1153, 204] on div "Geographies" at bounding box center [1200, 200] width 123 height 36
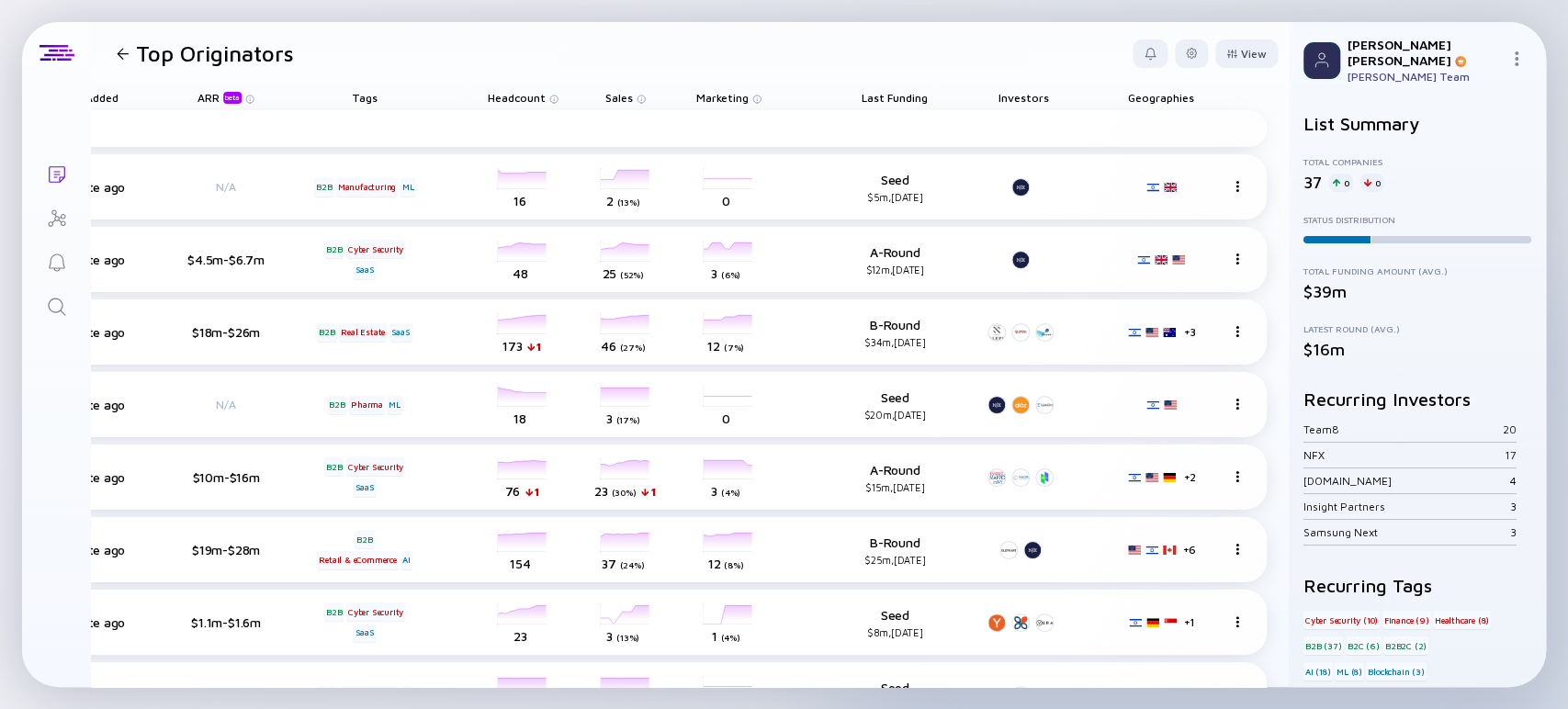
scroll to position [0, 581]
click at [1229, 46] on div "View" at bounding box center [1246, 54] width 62 height 29
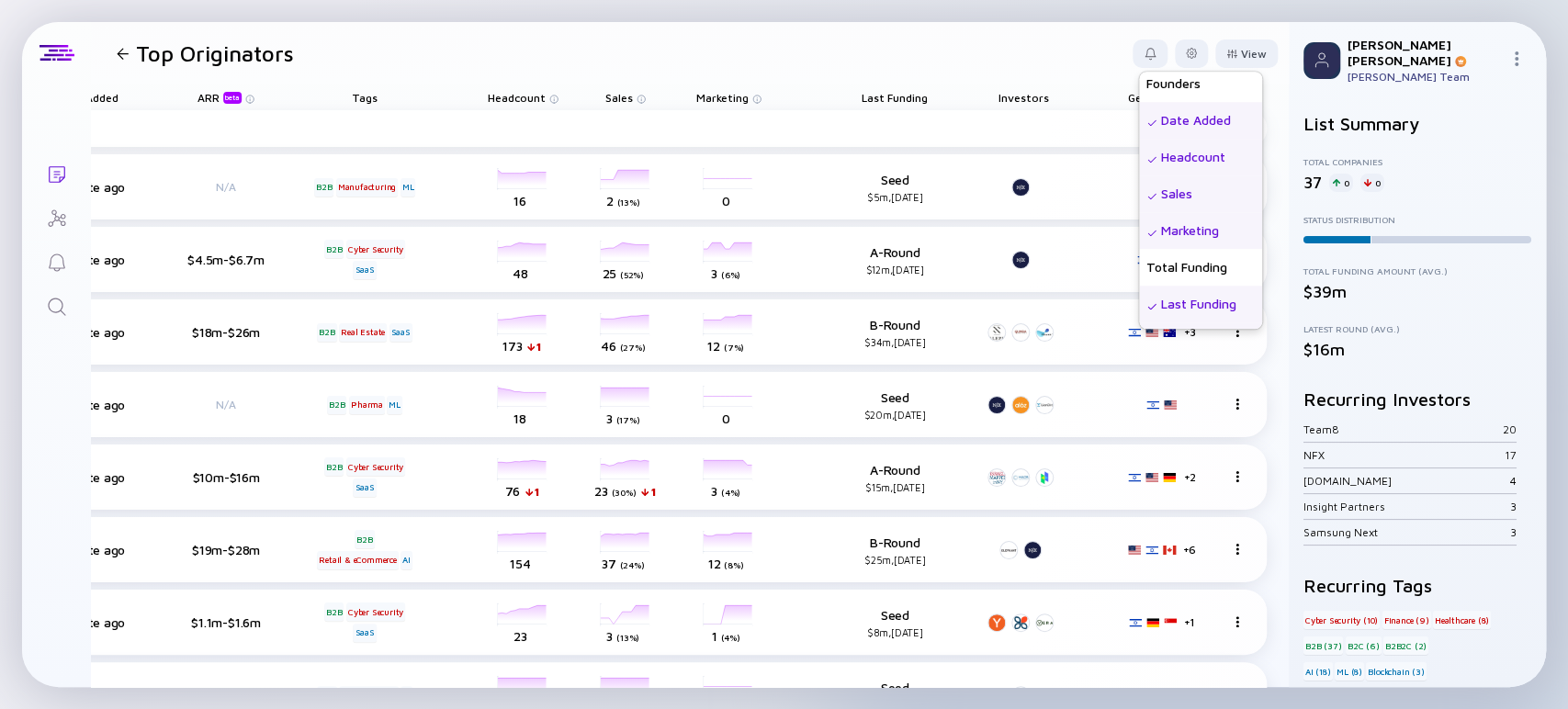
scroll to position [76, 0]
click at [1159, 157] on div "Founders" at bounding box center [1200, 161] width 123 height 36
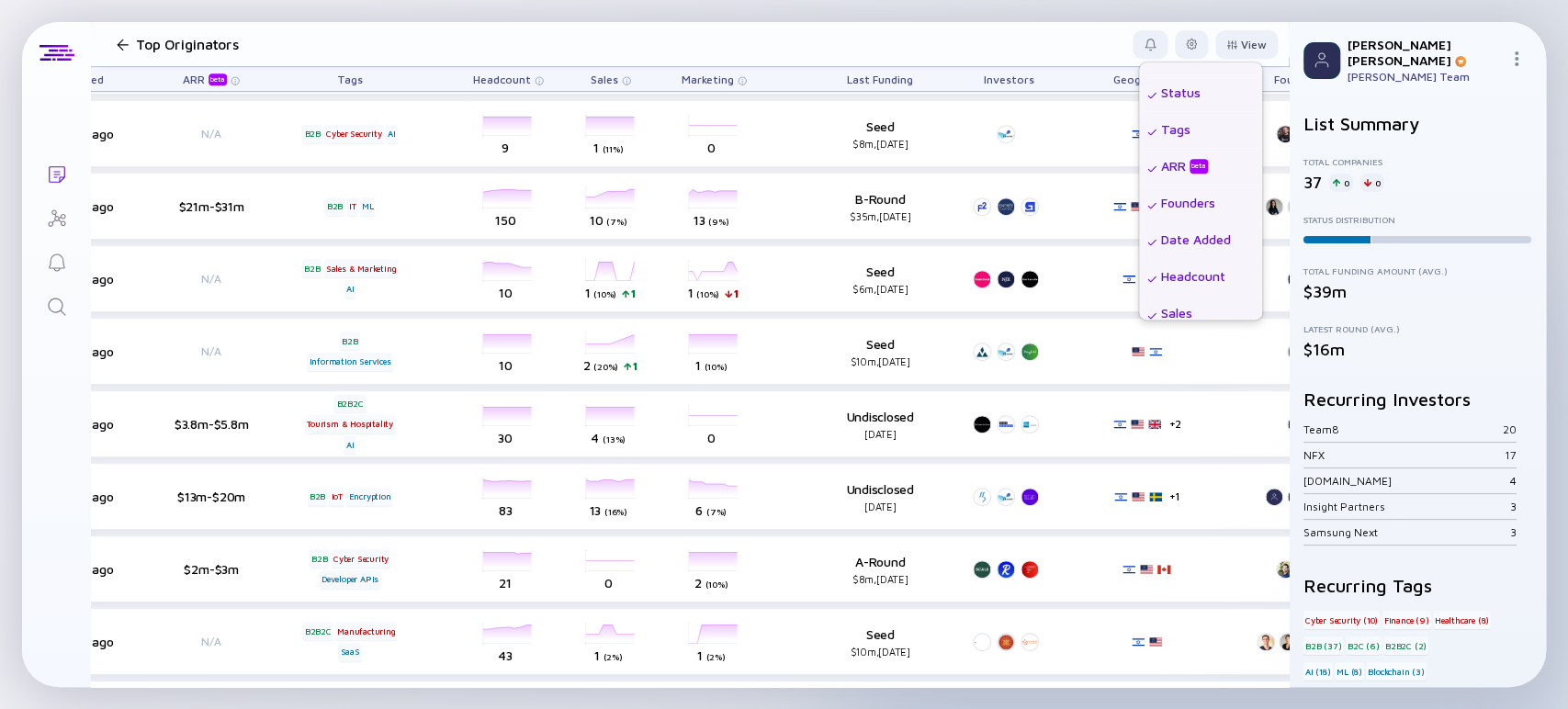
scroll to position [440, 0]
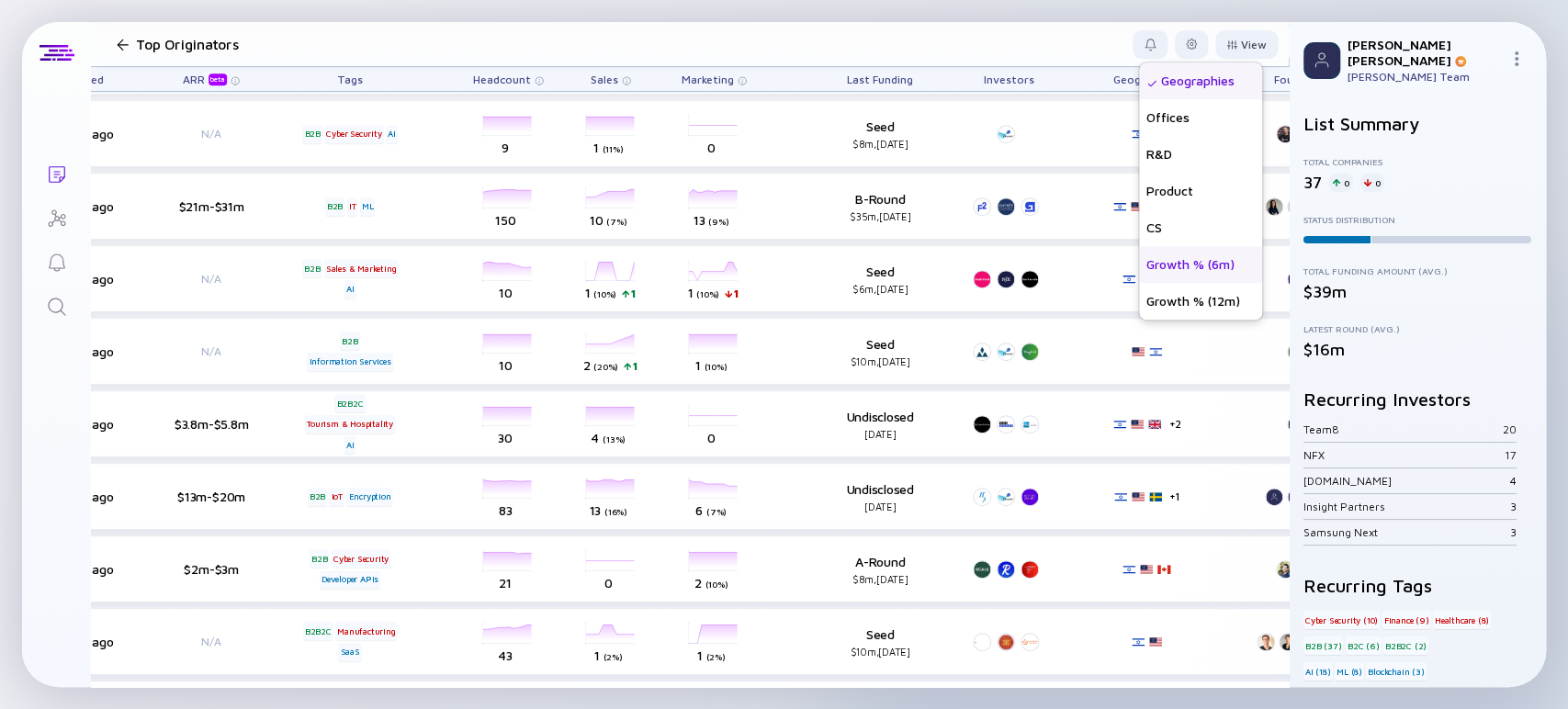
click at [1155, 269] on div "Growth % (6m)" at bounding box center [1200, 265] width 123 height 36
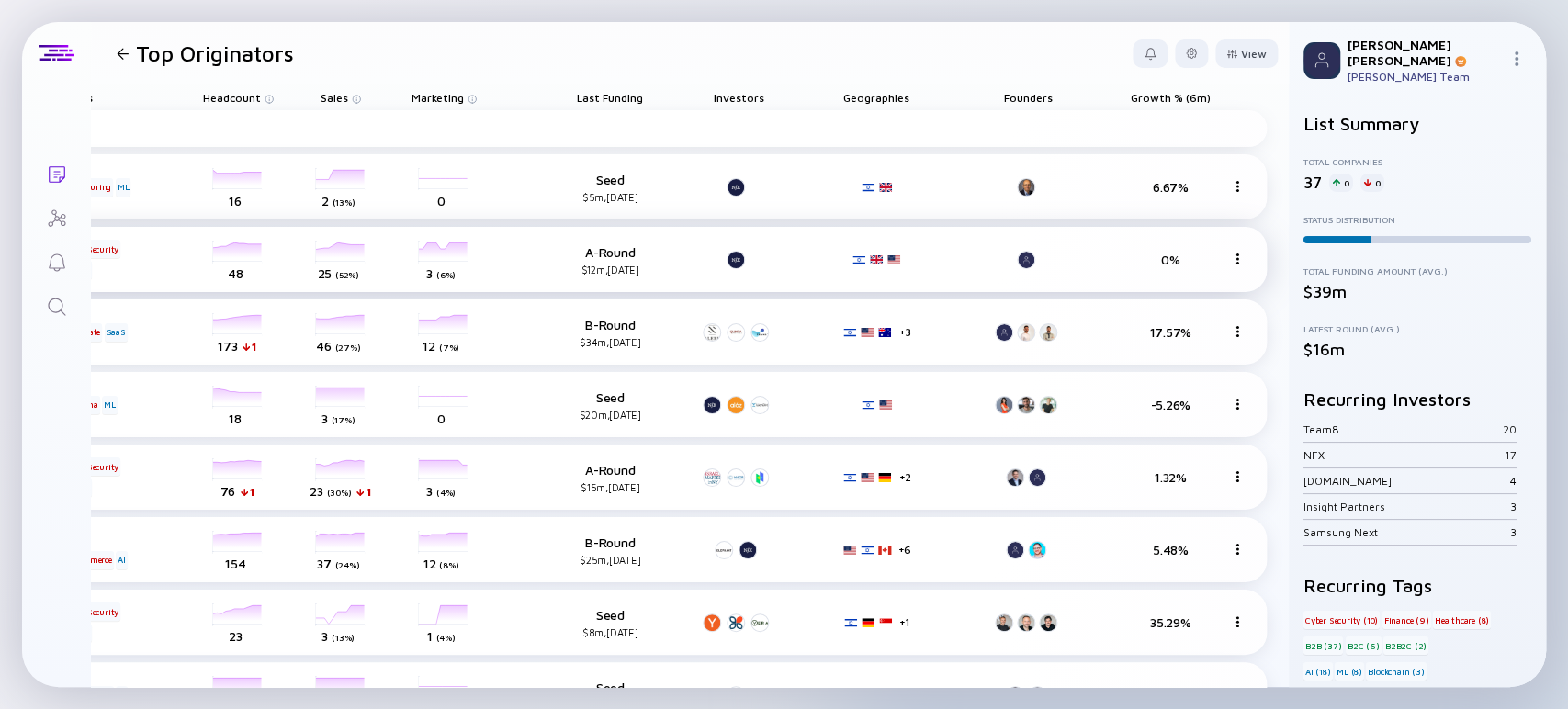
scroll to position [25, 867]
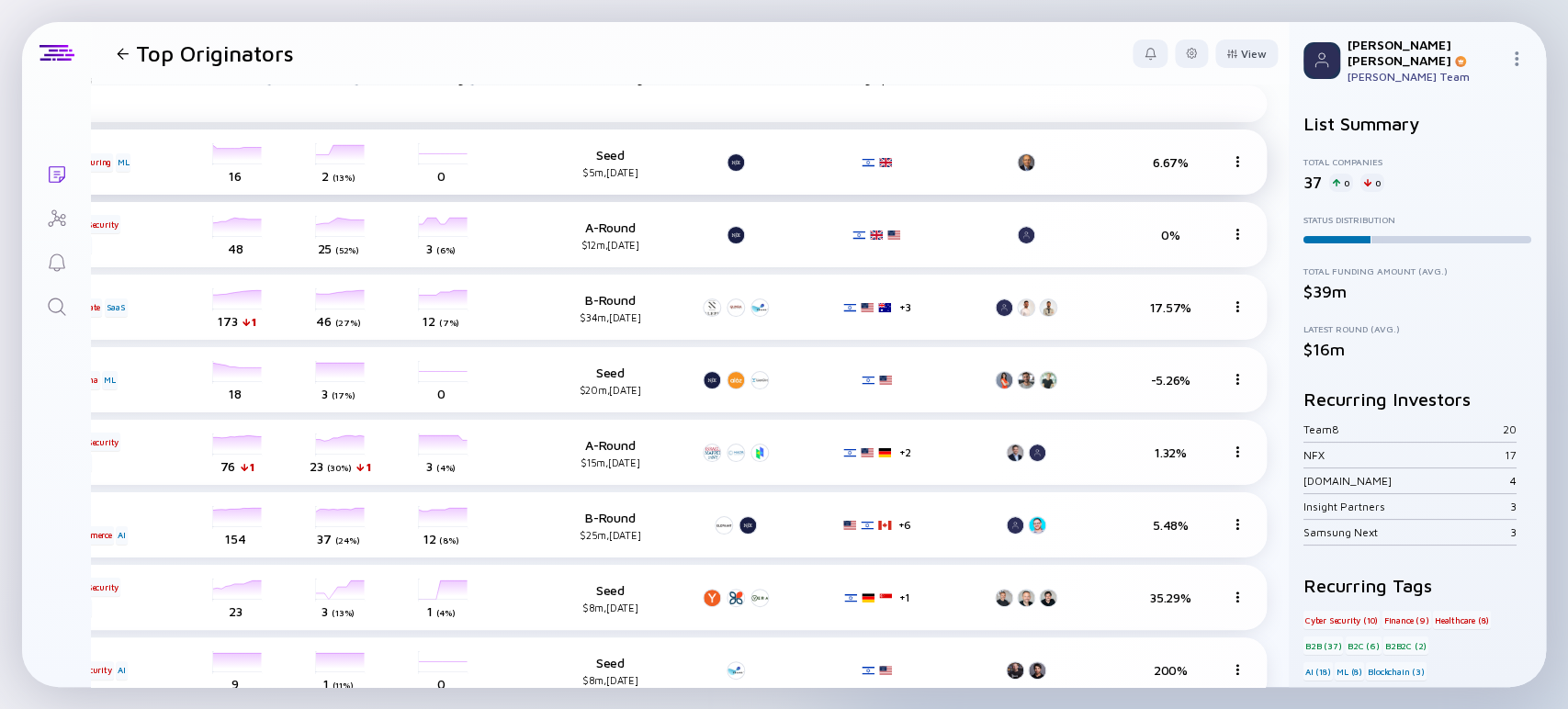
click at [1161, 161] on div "6.67%" at bounding box center [1170, 162] width 119 height 15
click at [1175, 51] on div at bounding box center [1192, 54] width 33 height 29
click at [1198, 79] on header "Top Originators Export Share Duplicate List Edit Filter Edit List Name View" at bounding box center [690, 53] width 1198 height 62
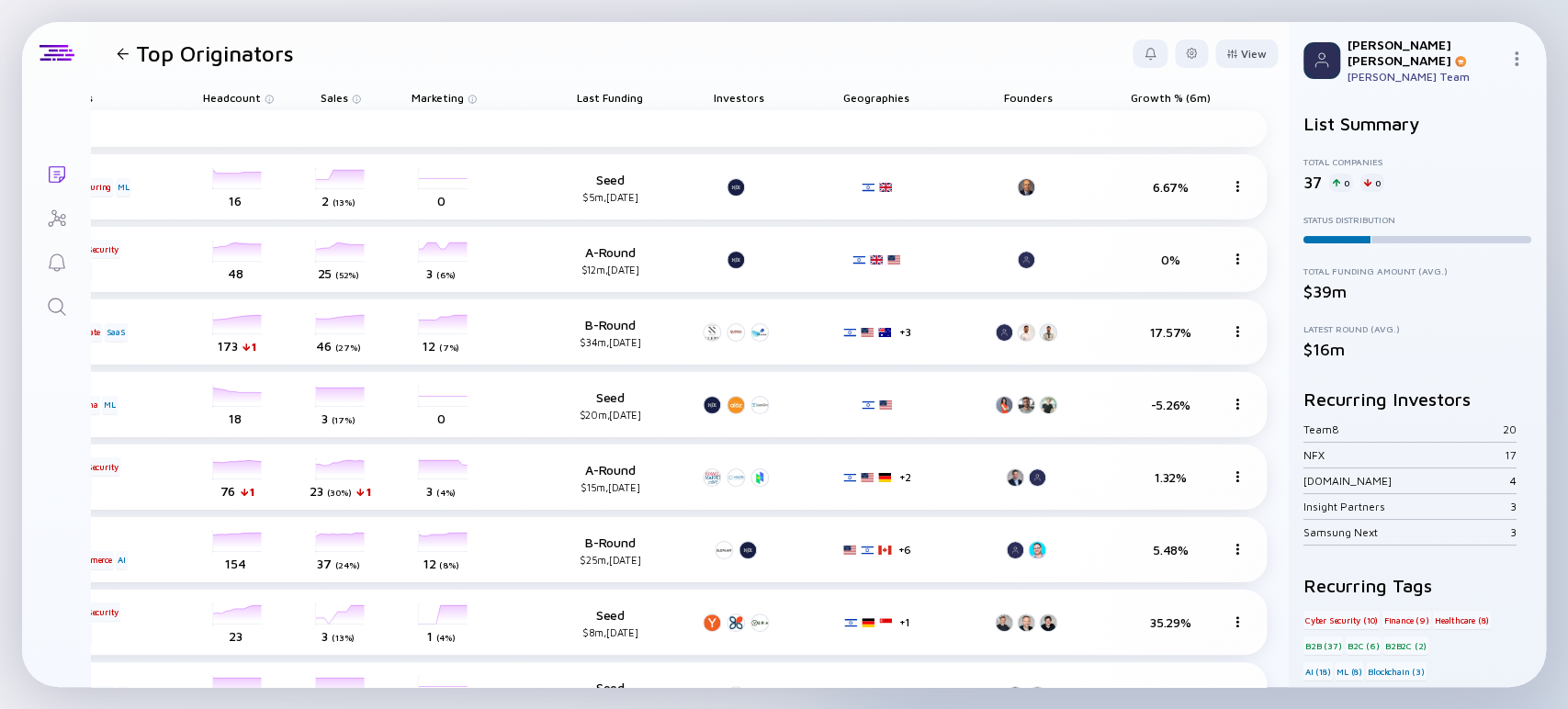
click at [1161, 97] on span "Growth % (6m)" at bounding box center [1171, 97] width 80 height 13
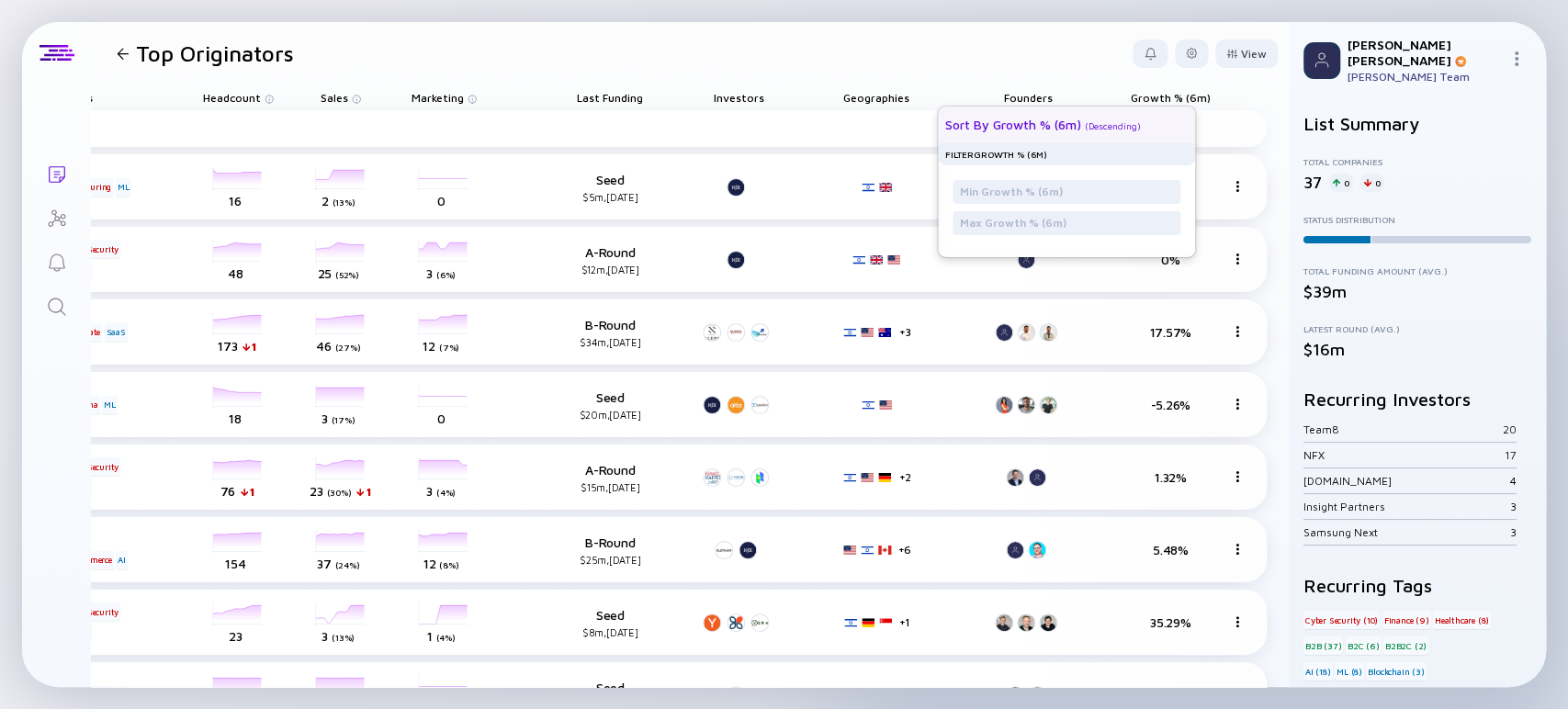
click at [1008, 122] on div "Sort by Growth % (6m)" at bounding box center [1013, 124] width 136 height 15
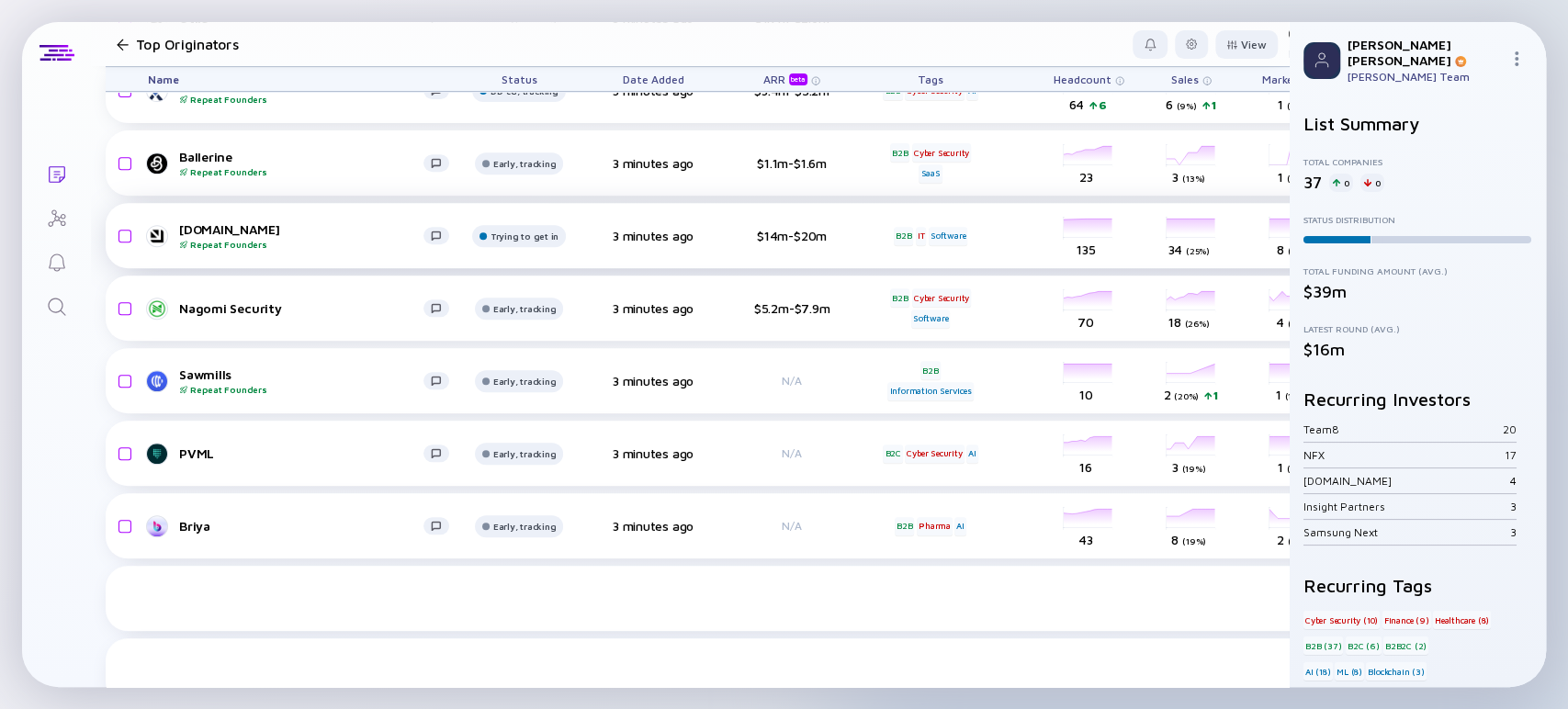
scroll to position [0, 0]
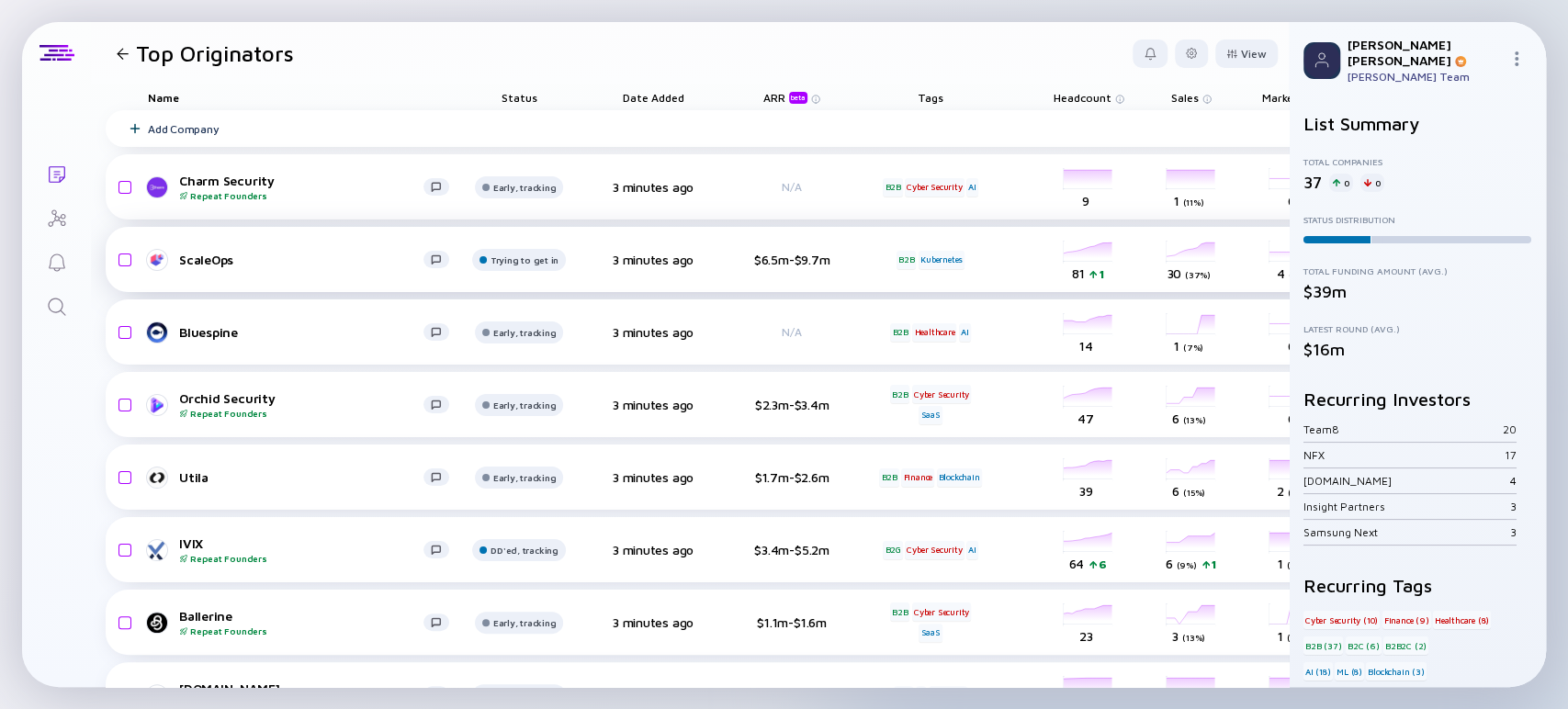
click at [204, 256] on div "ScaleOps" at bounding box center [301, 259] width 245 height 15
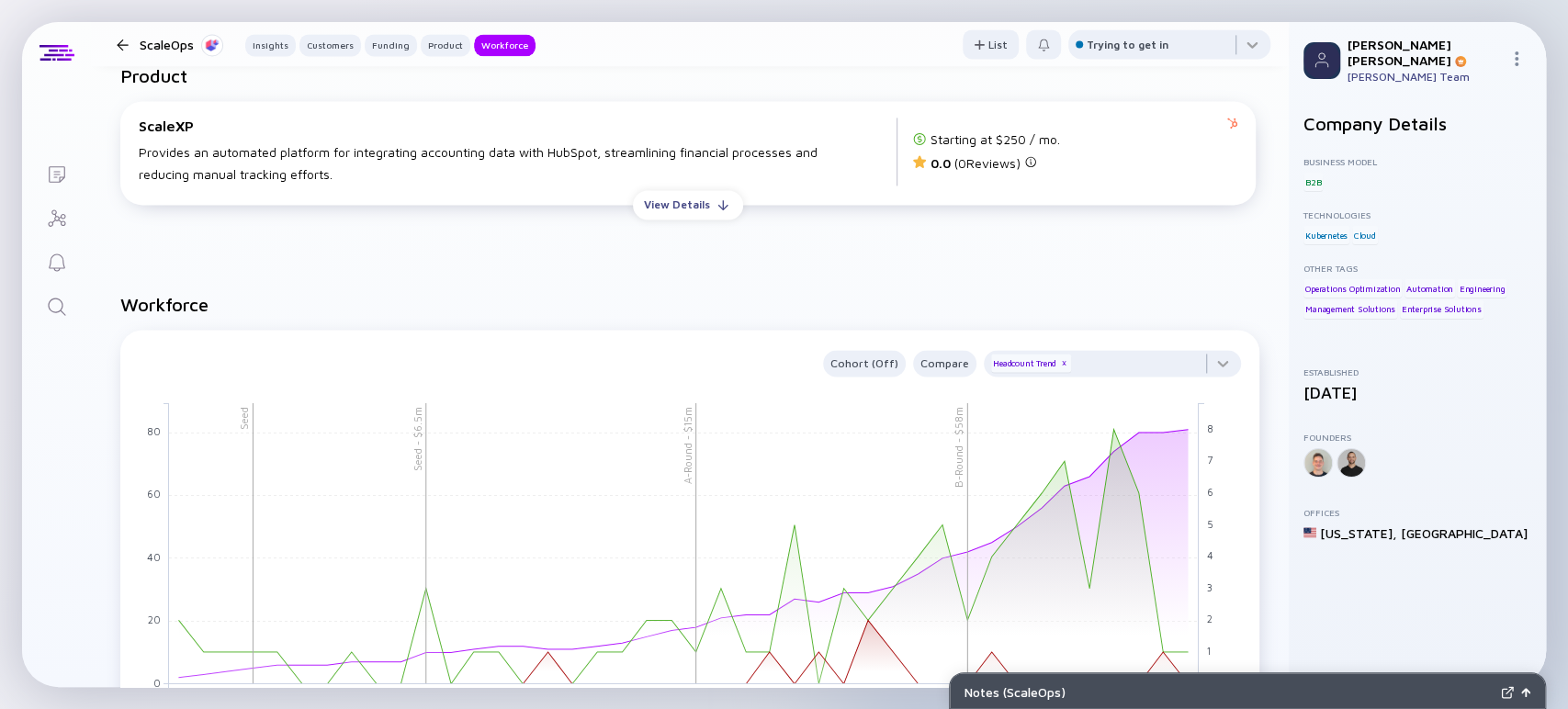
scroll to position [1684, 0]
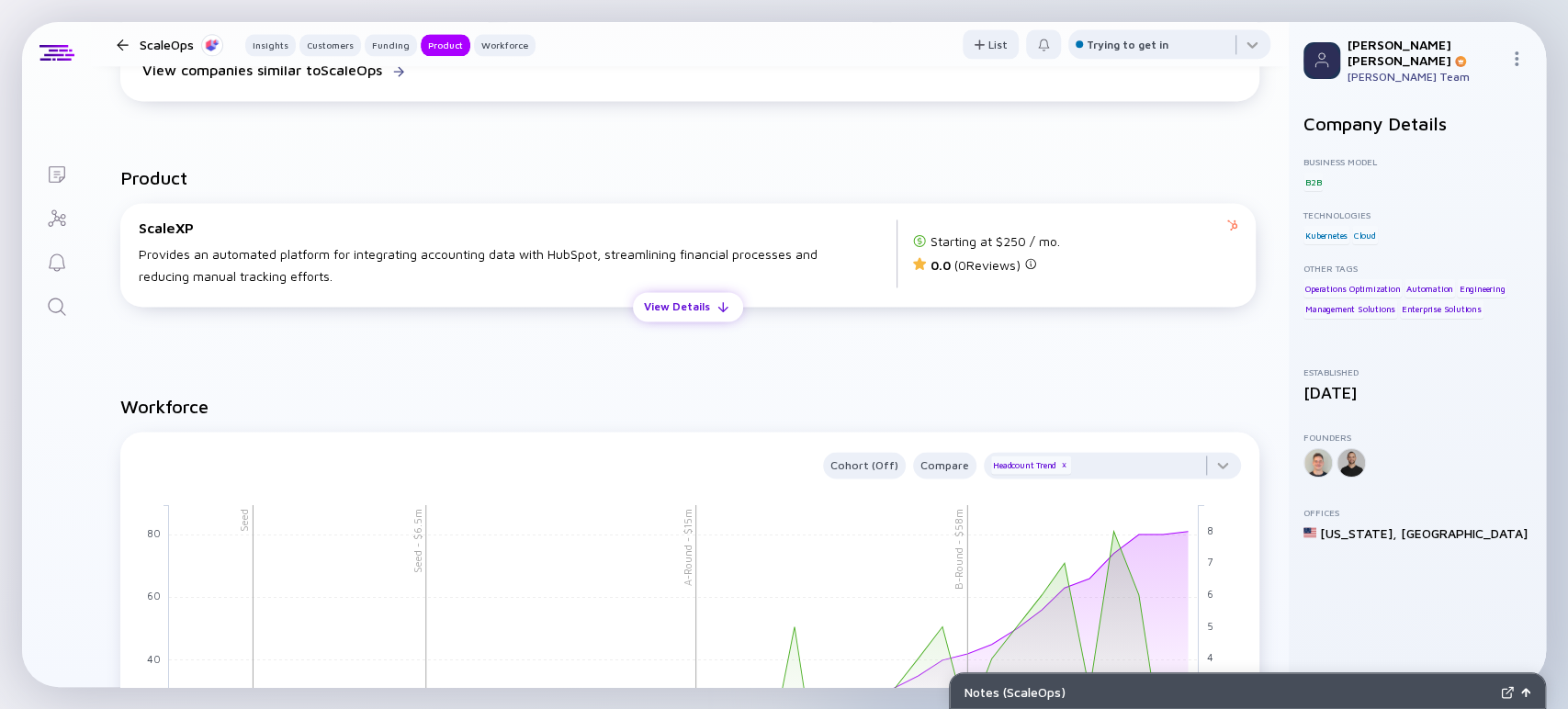
click at [695, 312] on div "View Details" at bounding box center [677, 307] width 88 height 29
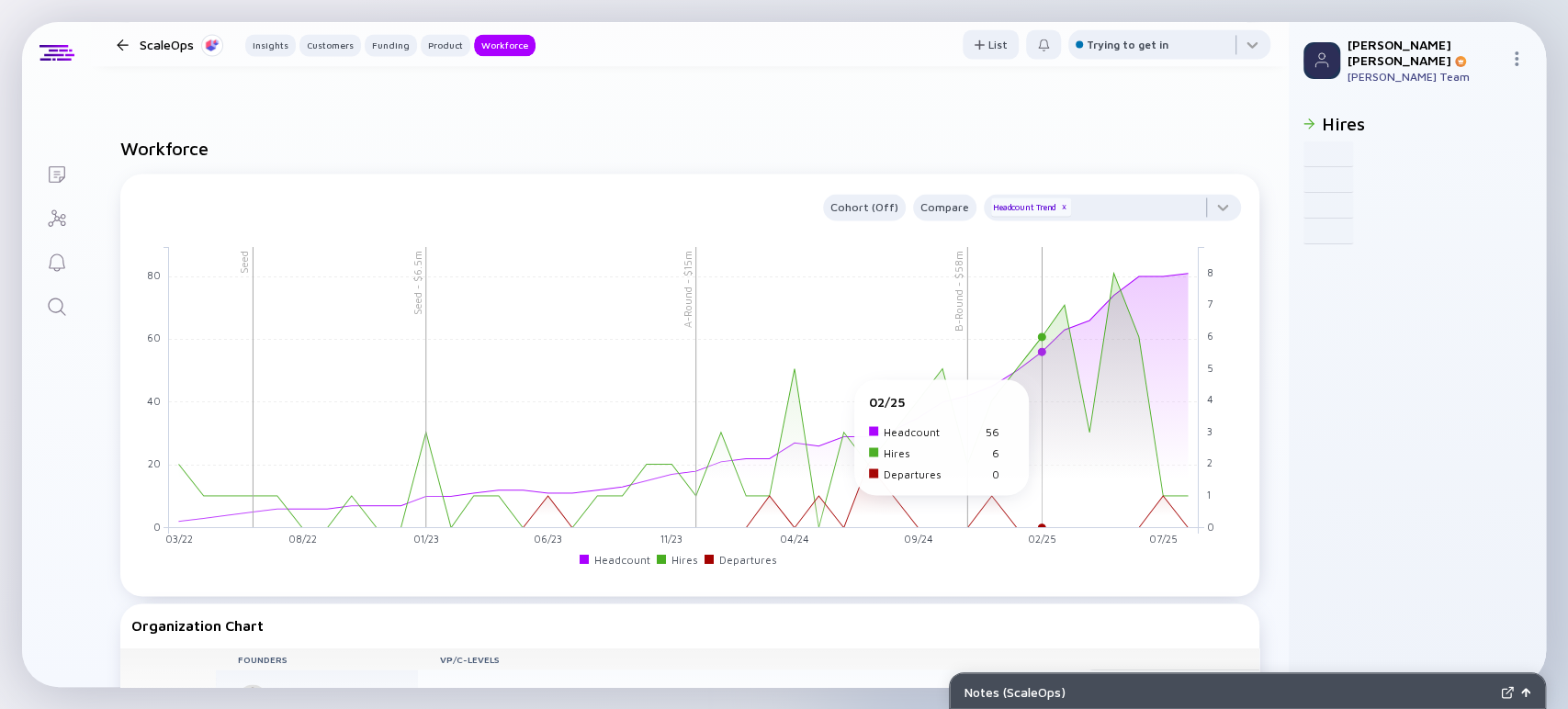
scroll to position [1940, 0]
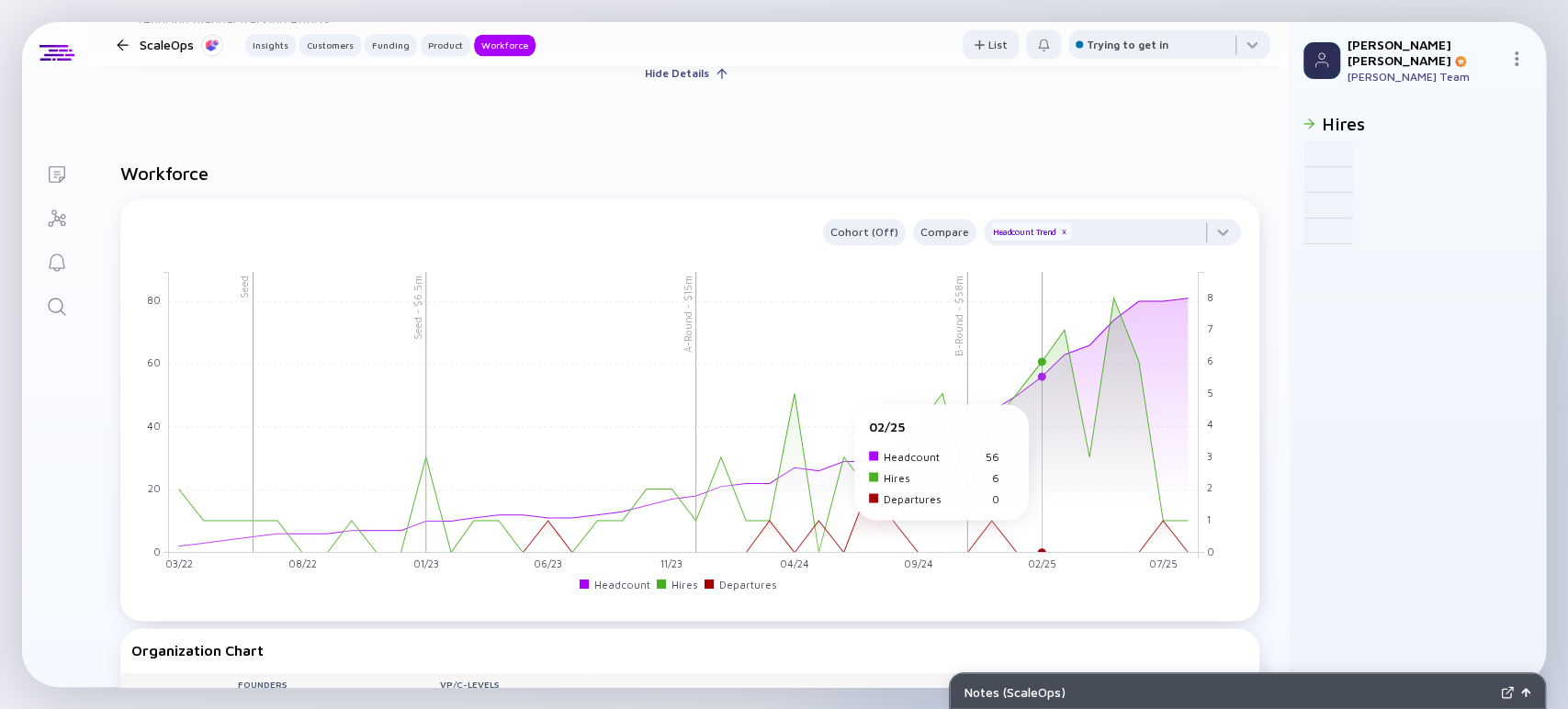
drag, startPoint x: 984, startPoint y: 418, endPoint x: 1047, endPoint y: 418, distance: 63.0
click at [1047, 418] on rect at bounding box center [684, 412] width 1030 height 281
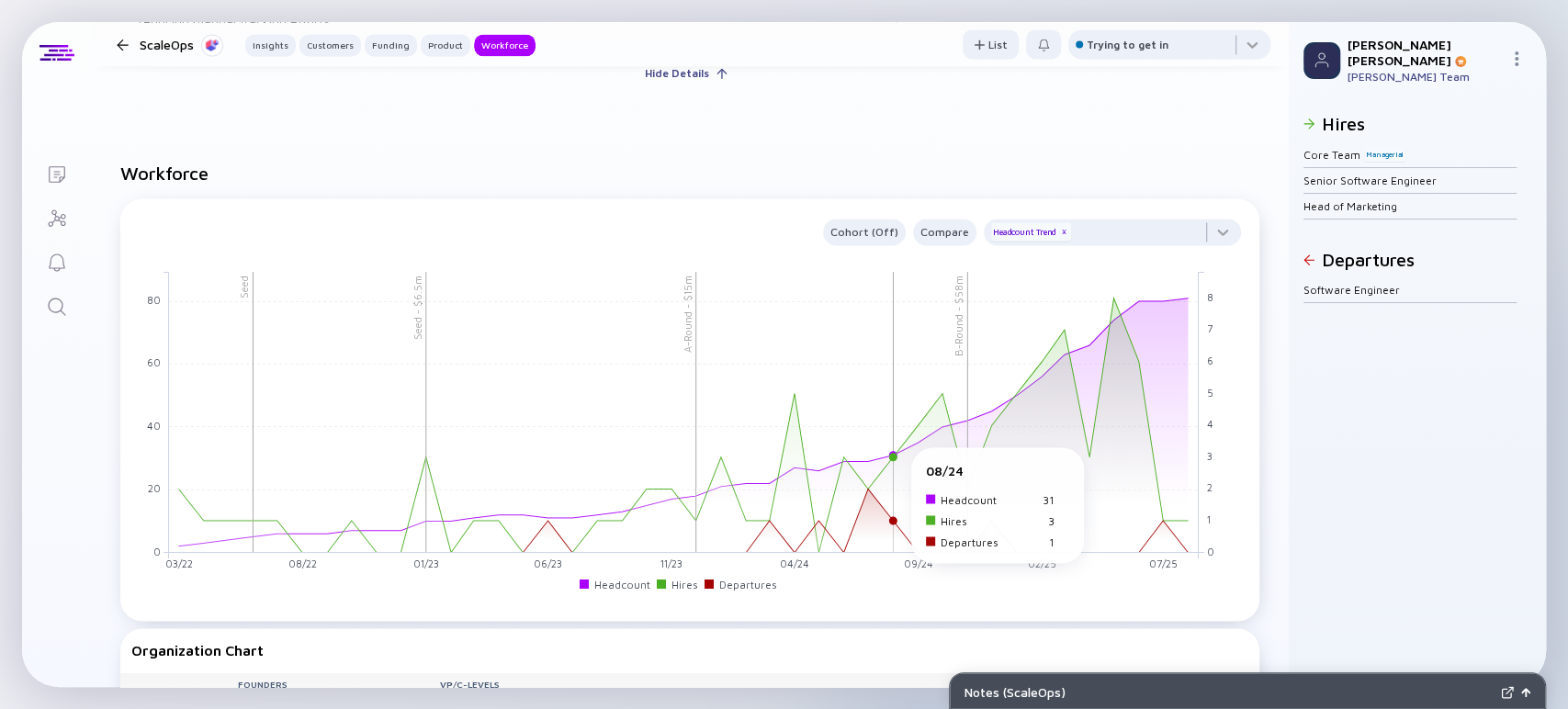
click at [900, 462] on rect at bounding box center [684, 412] width 1030 height 281
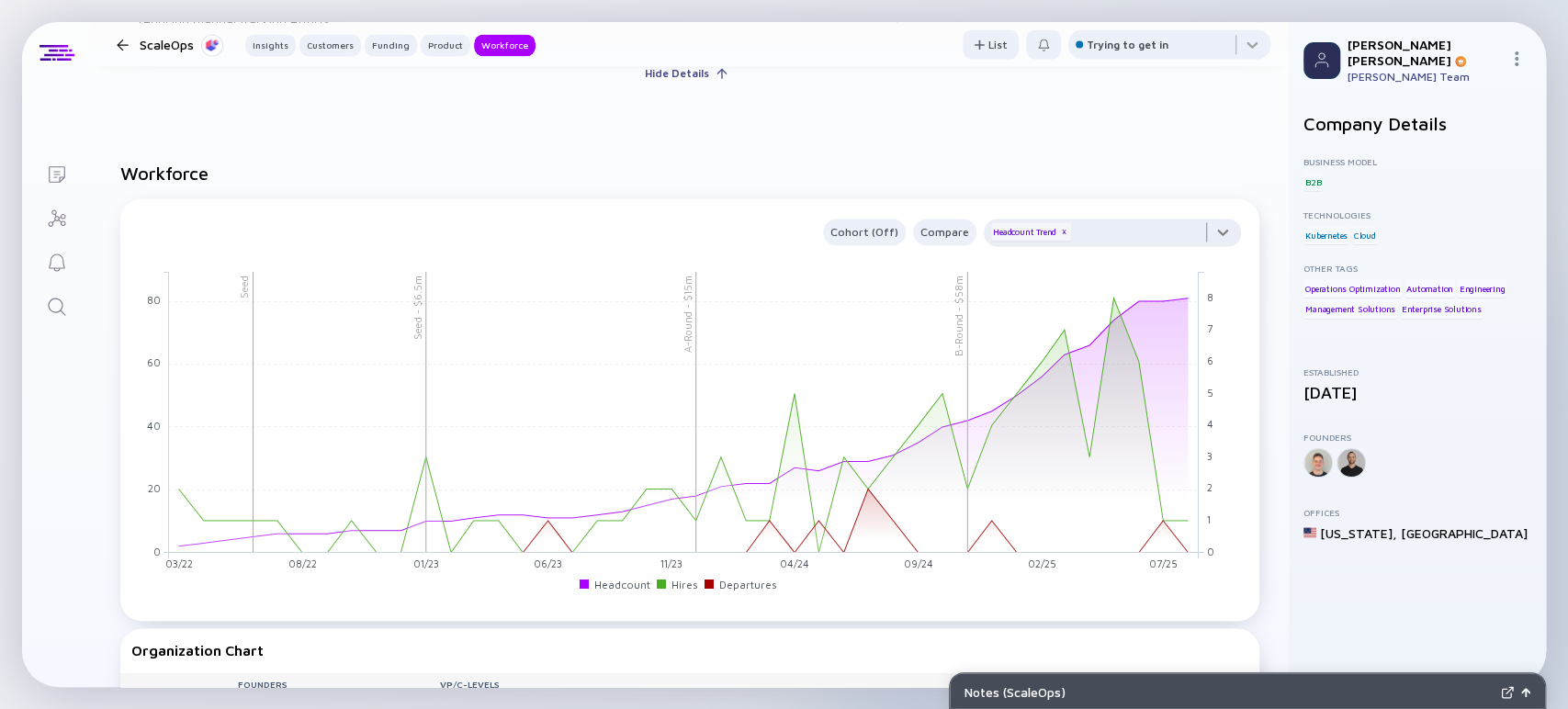
click at [1207, 241] on div at bounding box center [1112, 237] width 257 height 36
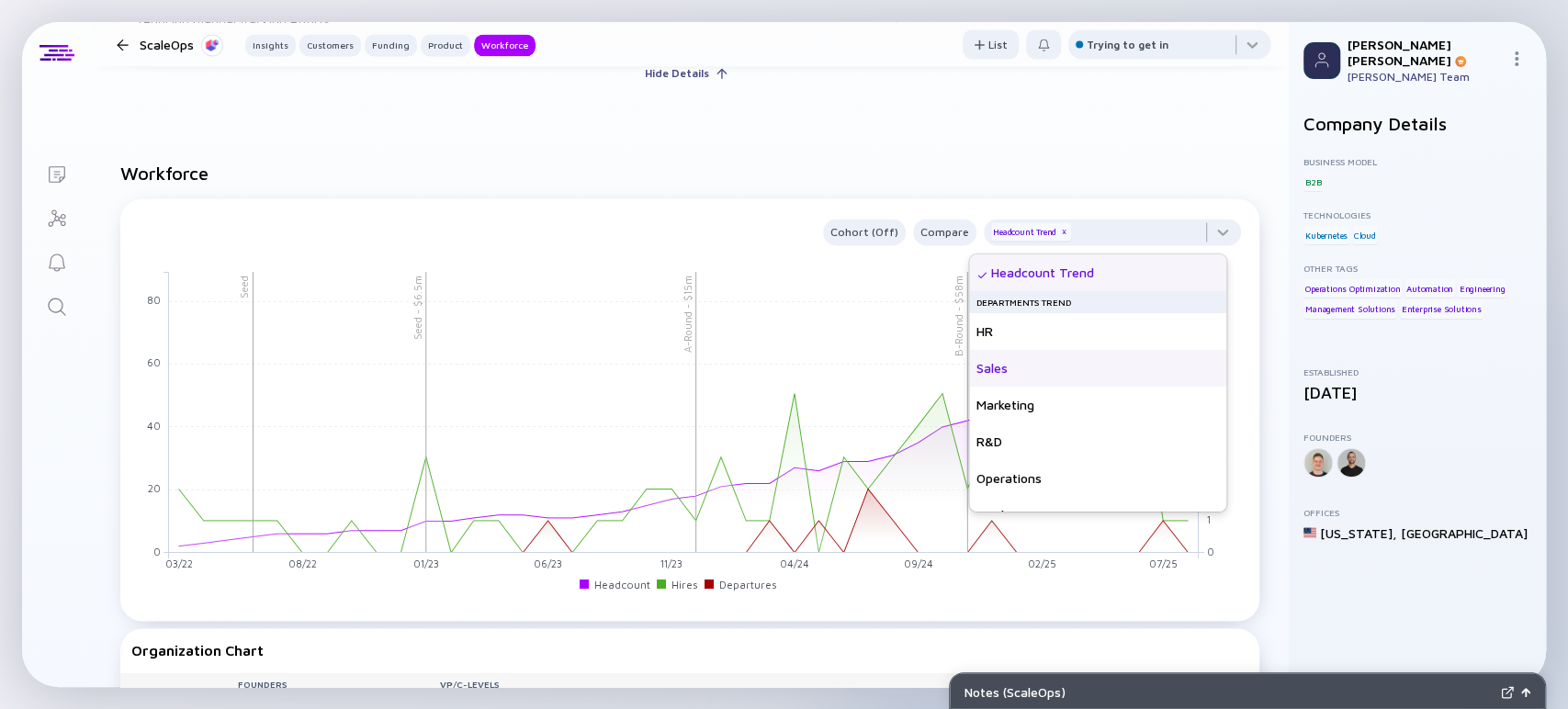
click at [1073, 383] on div "Sales" at bounding box center [1097, 368] width 257 height 36
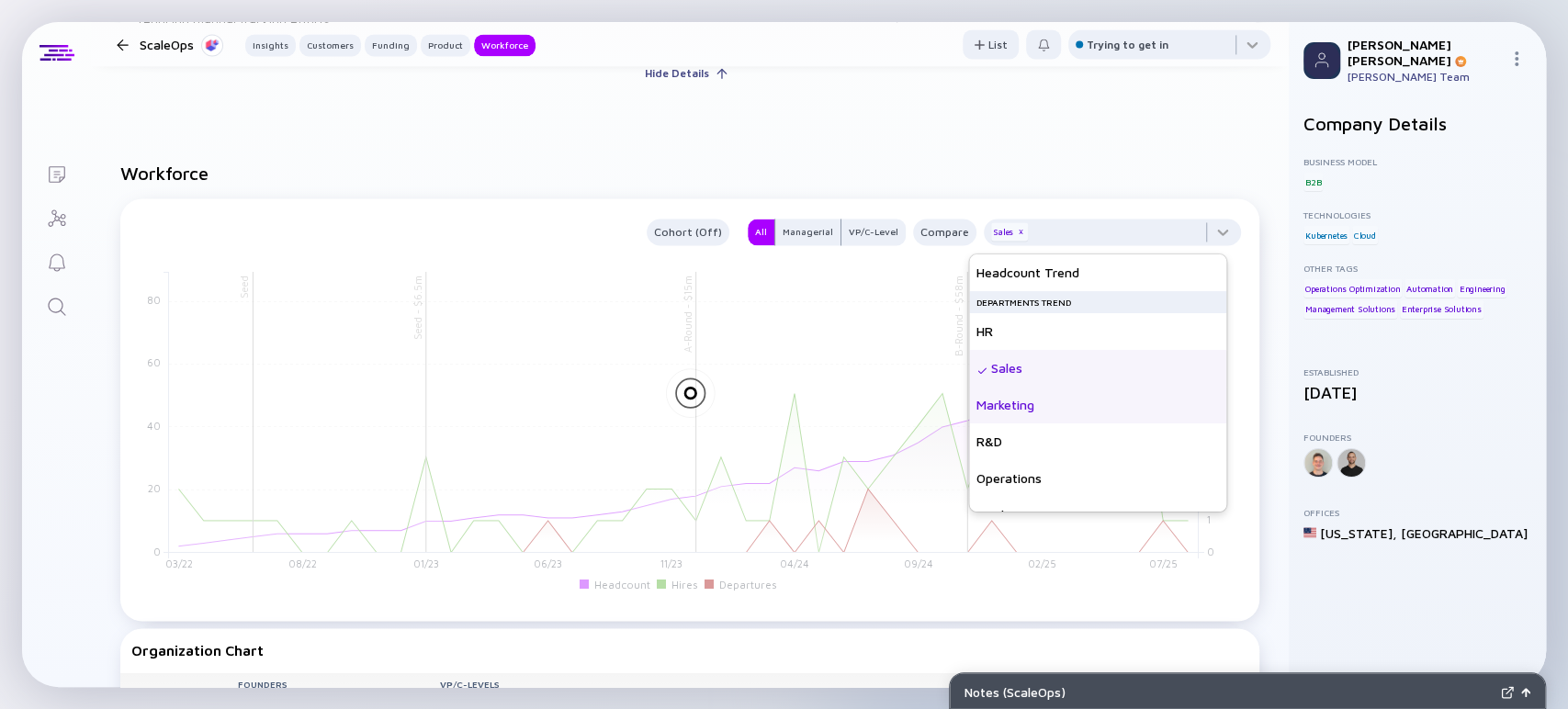
click at [1061, 402] on div "Marketing" at bounding box center [1097, 405] width 257 height 36
click at [861, 335] on div at bounding box center [689, 425] width 1117 height 331
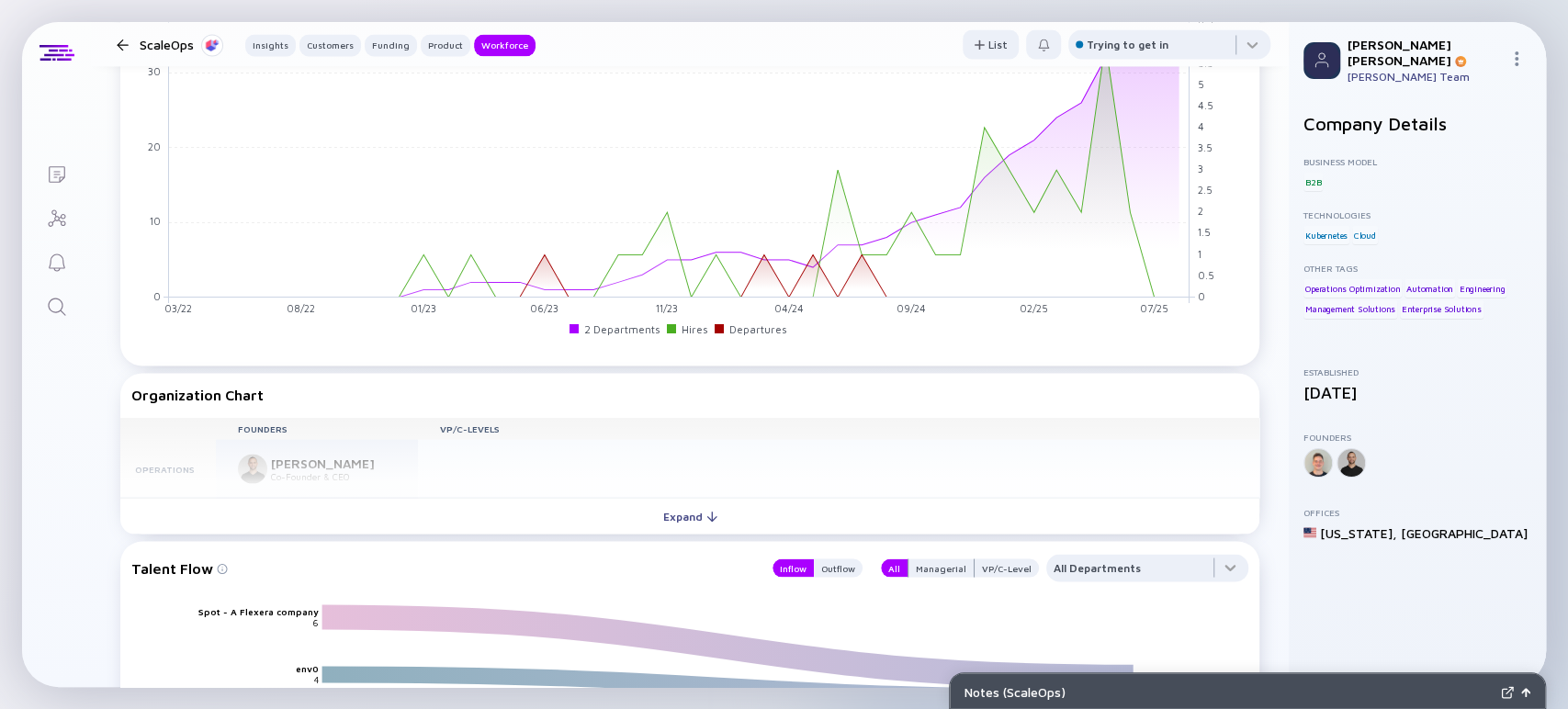
scroll to position [2475, 0]
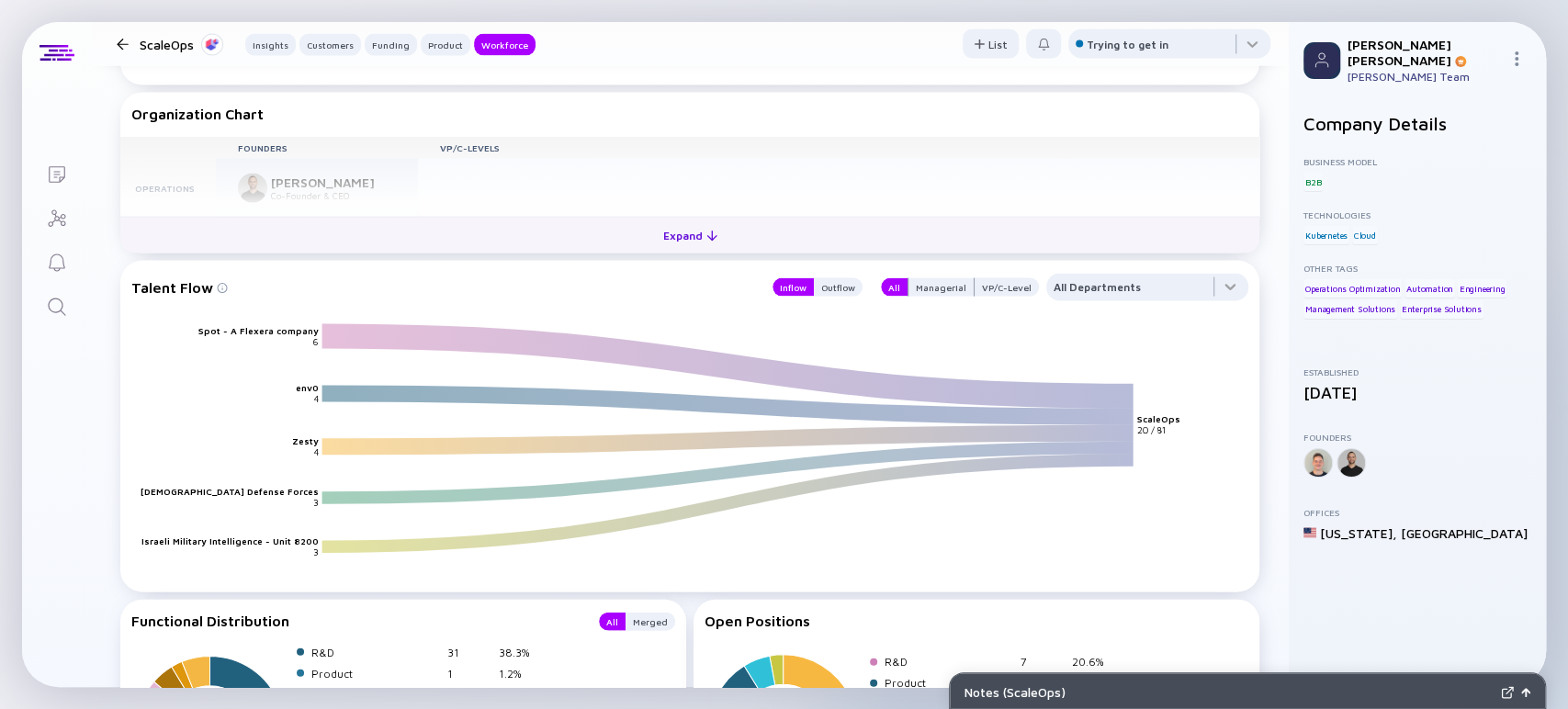
click at [664, 244] on div "Expand" at bounding box center [691, 236] width 76 height 29
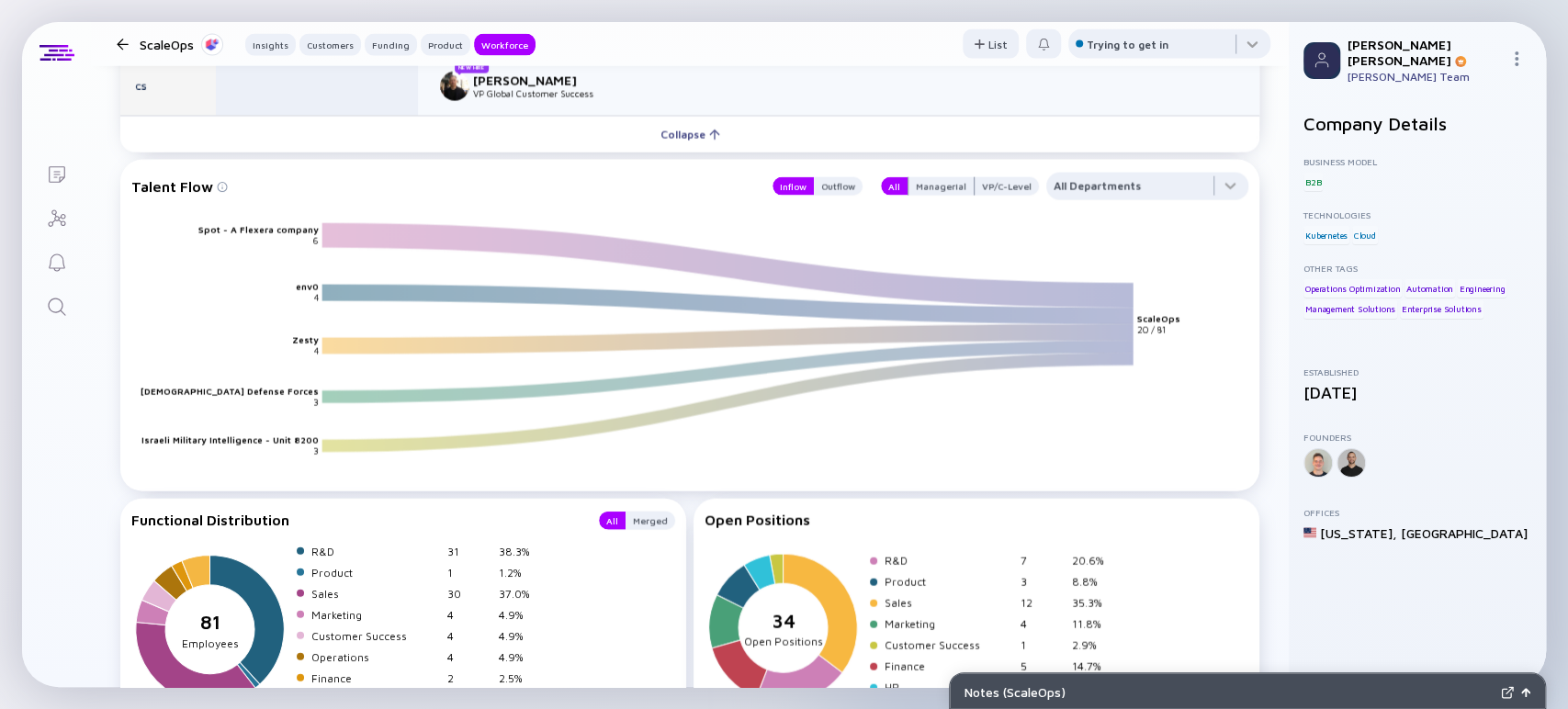
scroll to position [2730, 0]
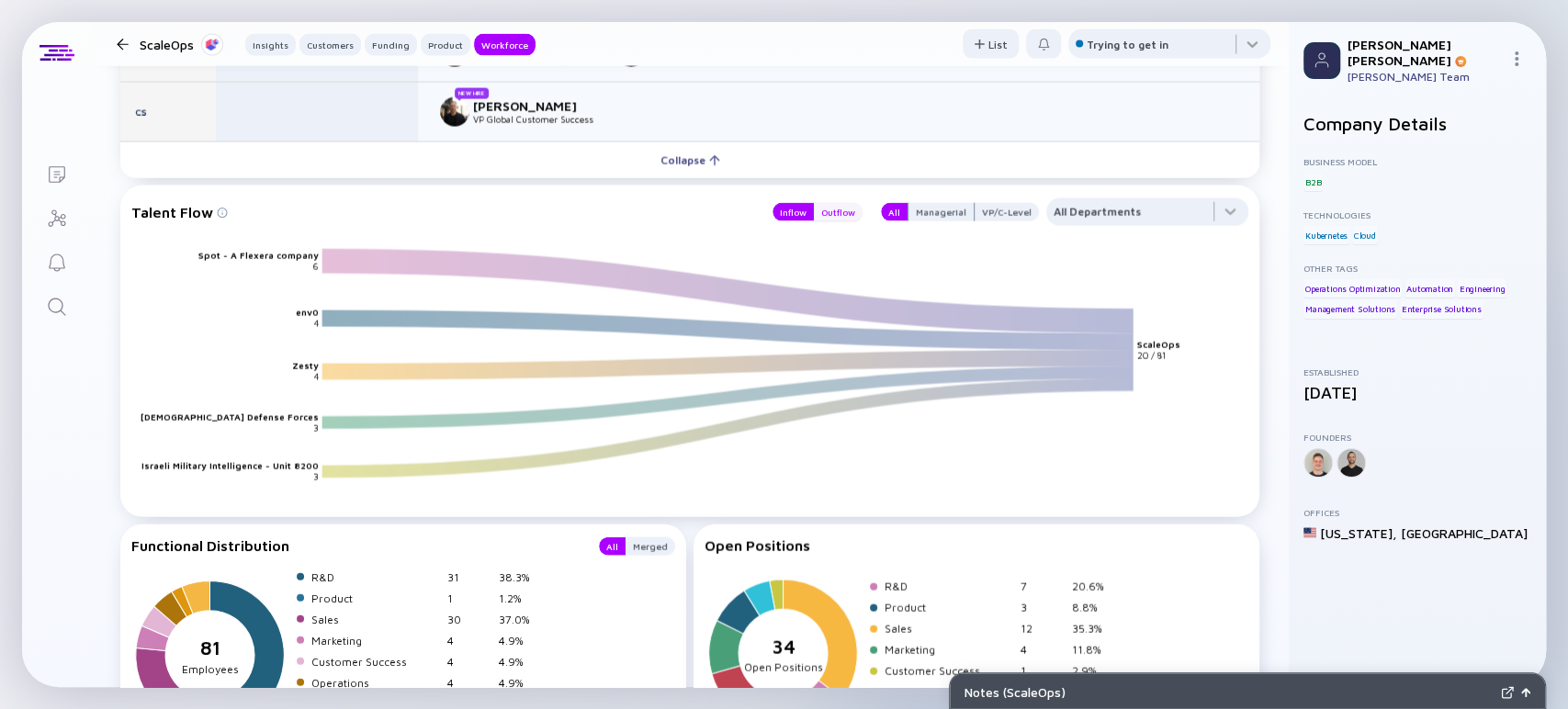
click at [838, 215] on div "Outflow" at bounding box center [838, 211] width 49 height 18
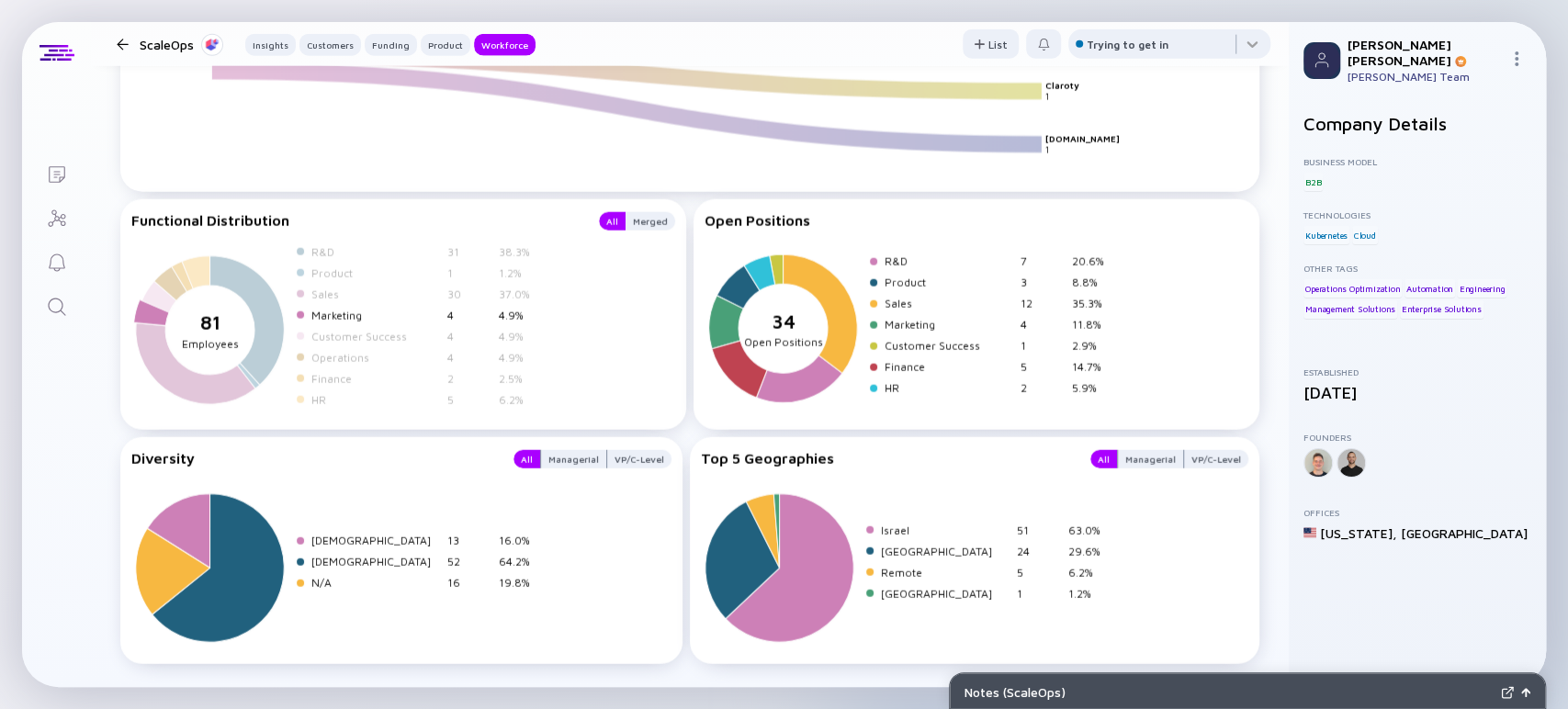
scroll to position [3081, 0]
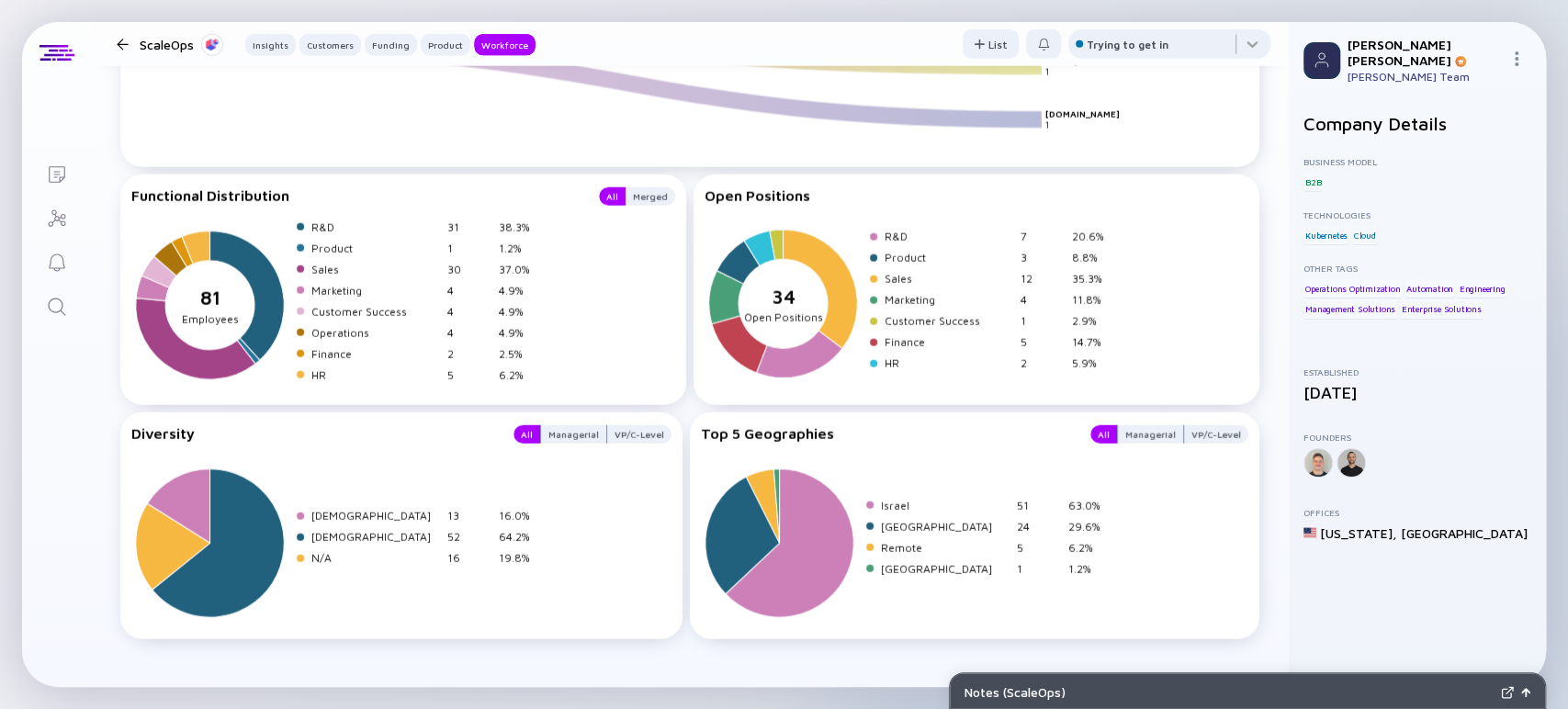
click at [1066, 637] on div "Notes ( ScaleOps )" at bounding box center [1230, 692] width 529 height 15
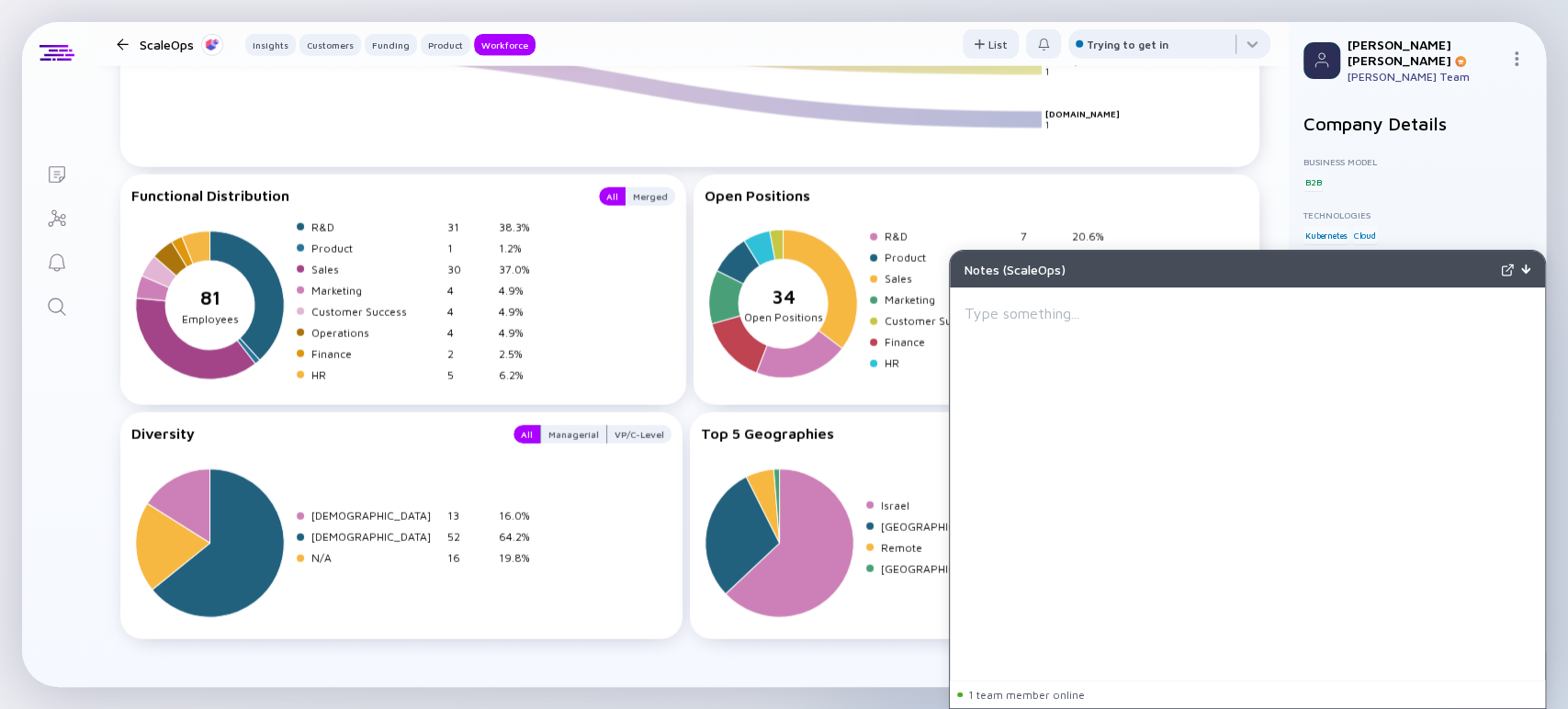
click at [1410, 266] on div "Notes ( ScaleOps )" at bounding box center [1247, 269] width 595 height 36
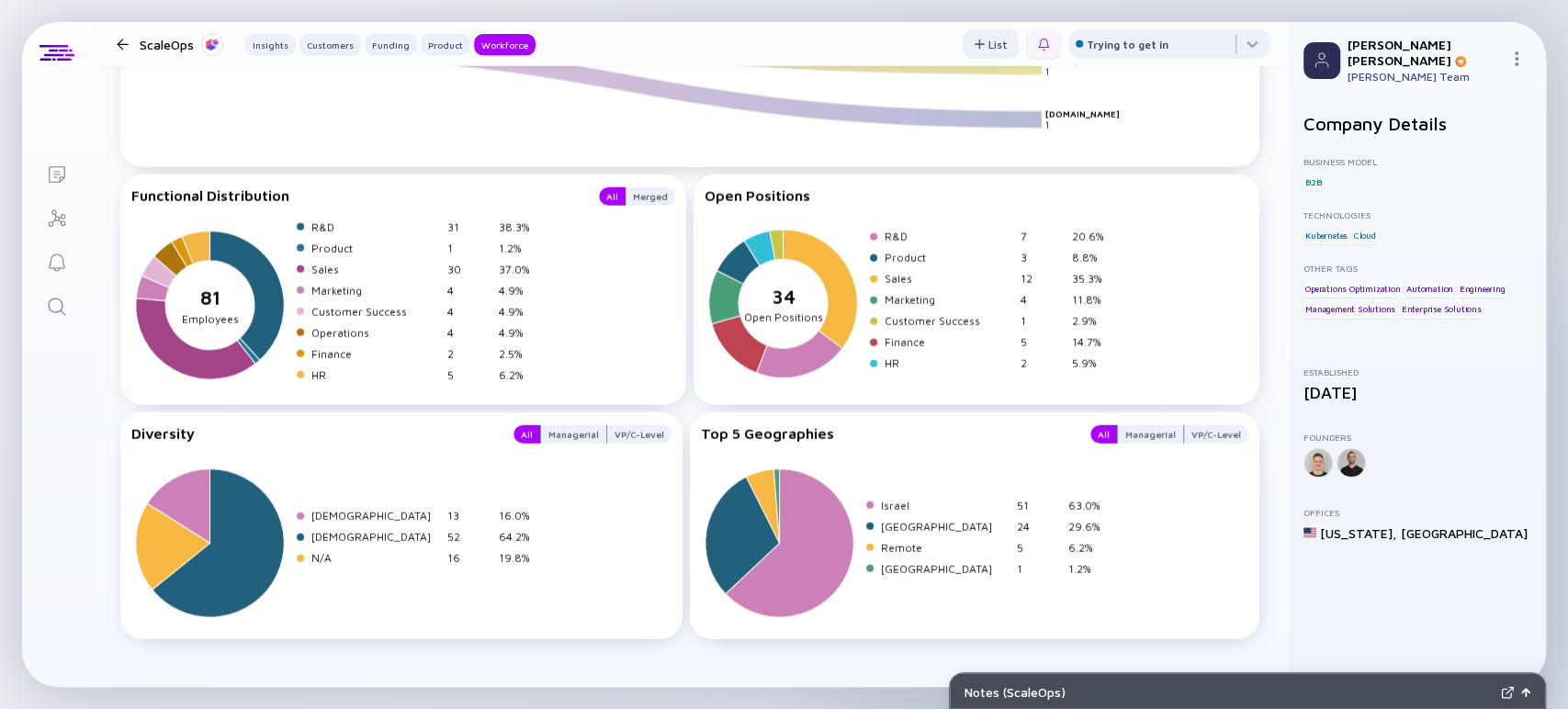
click at [1037, 45] on div at bounding box center [1042, 44] width 12 height 12
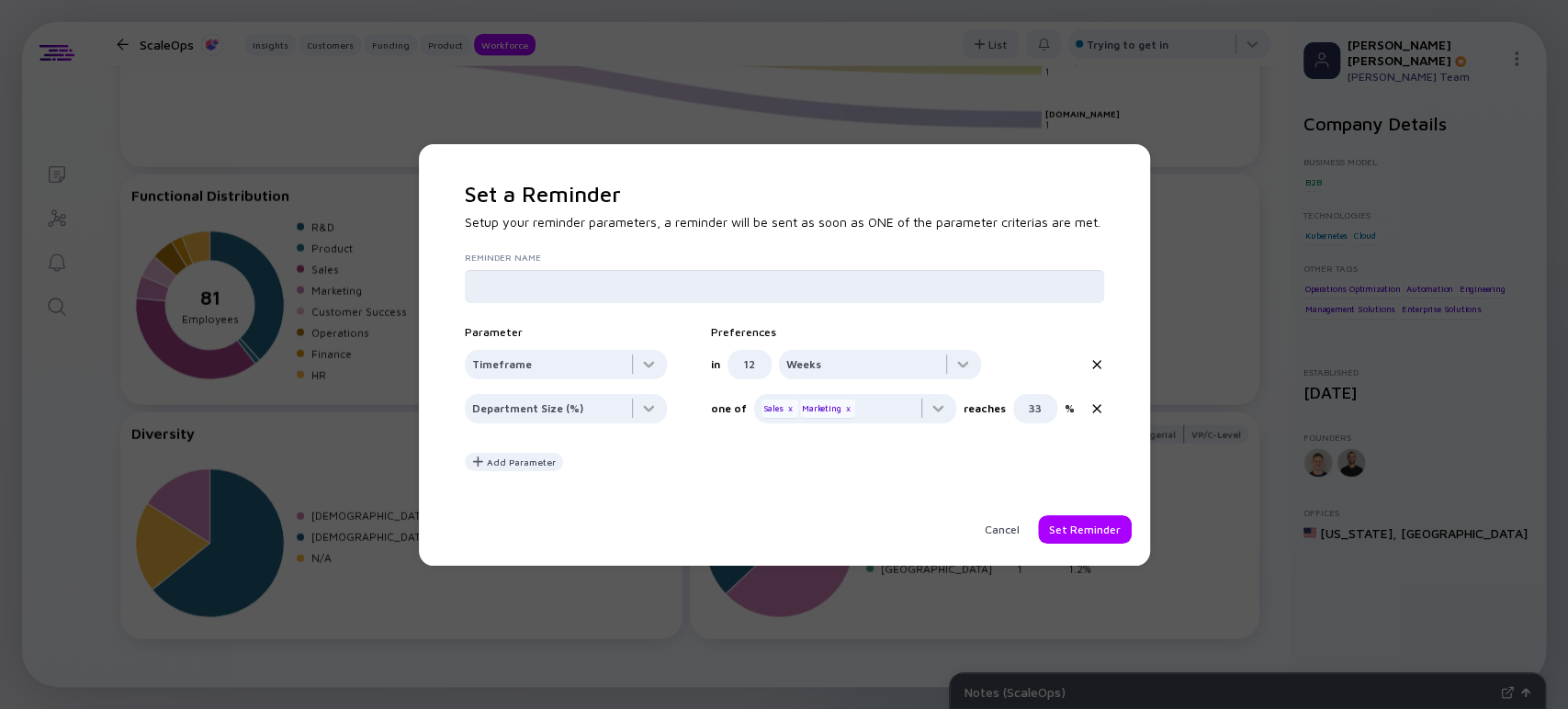
click at [506, 287] on input "text" at bounding box center [784, 286] width 625 height 18
click at [1099, 366] on icon at bounding box center [1096, 364] width 14 height 14
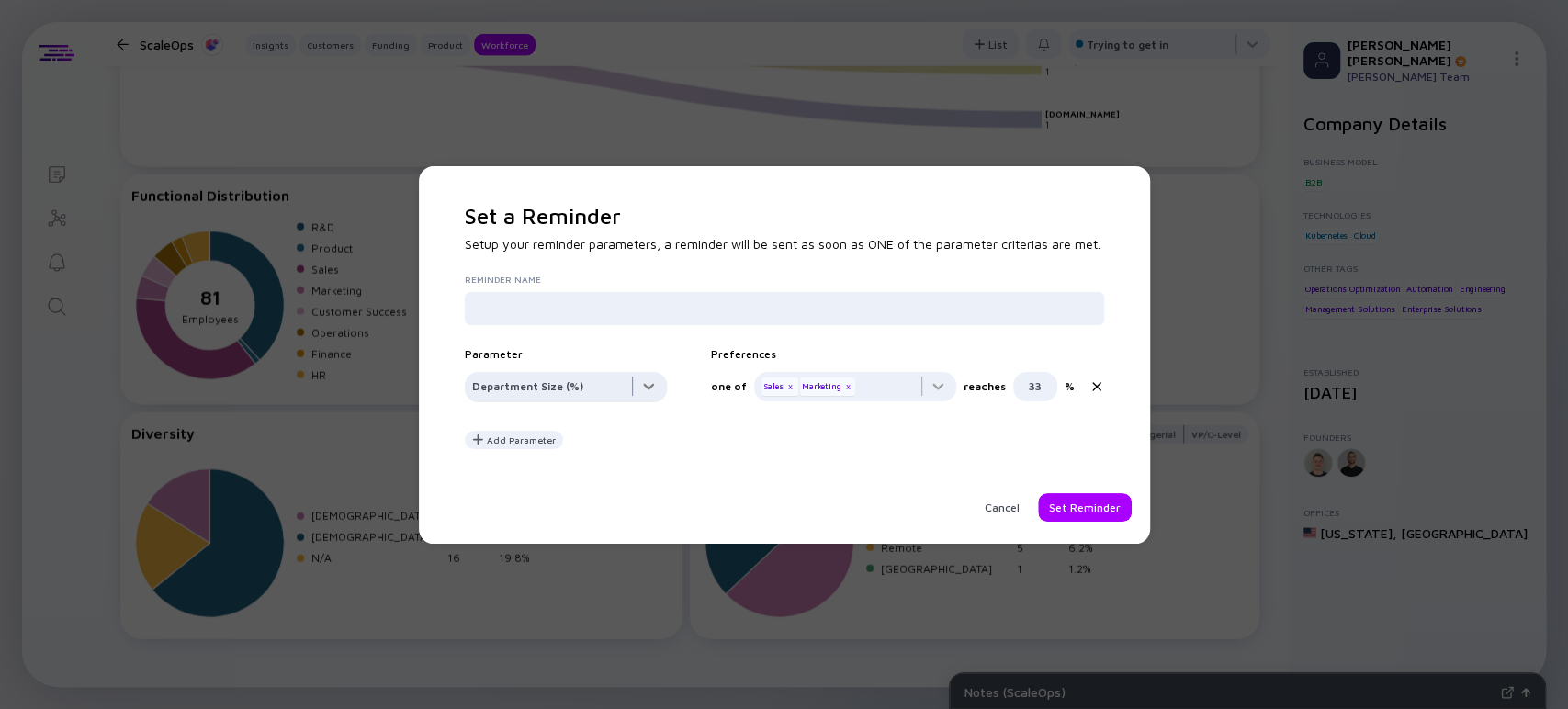
click at [559, 380] on div at bounding box center [566, 390] width 203 height 36
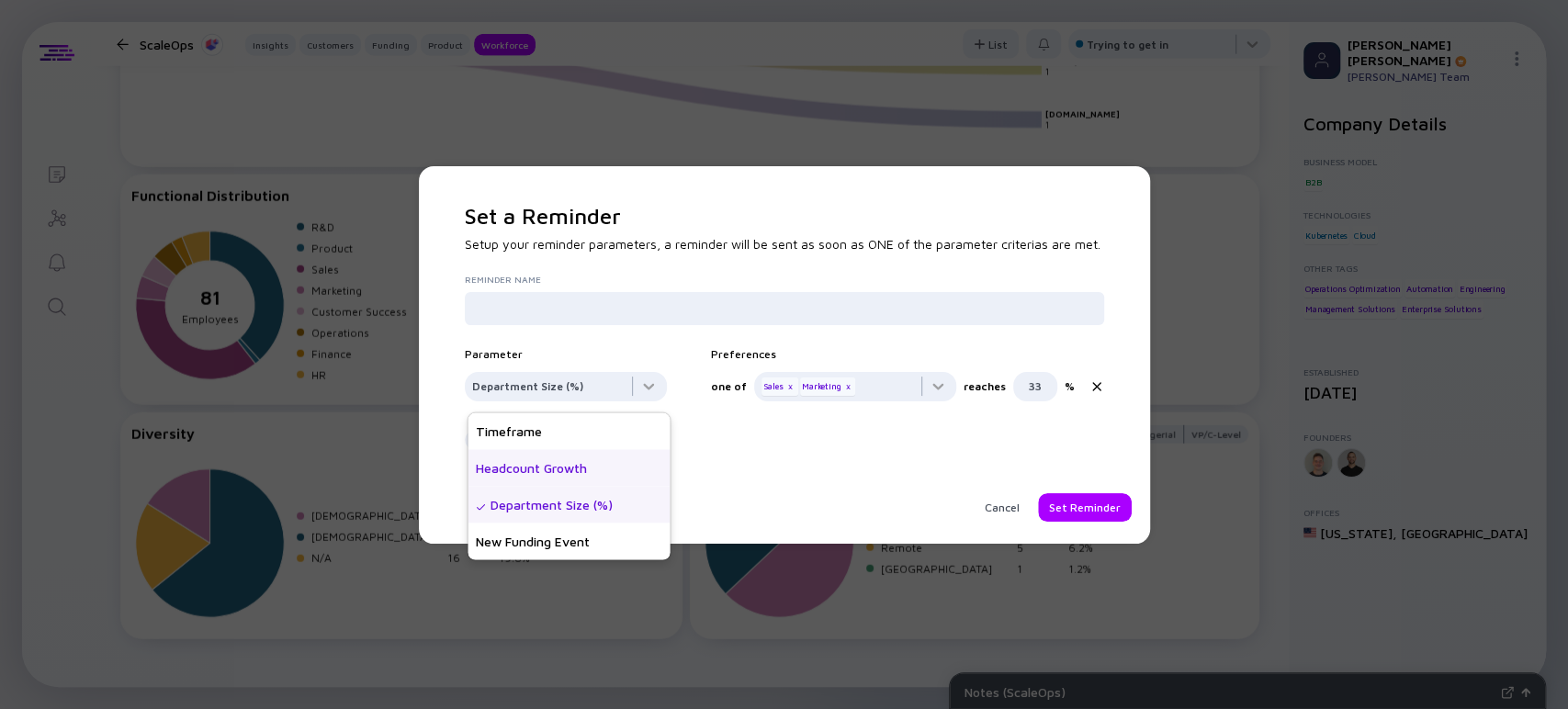
click at [536, 471] on div "Headcount Growth" at bounding box center [569, 467] width 203 height 36
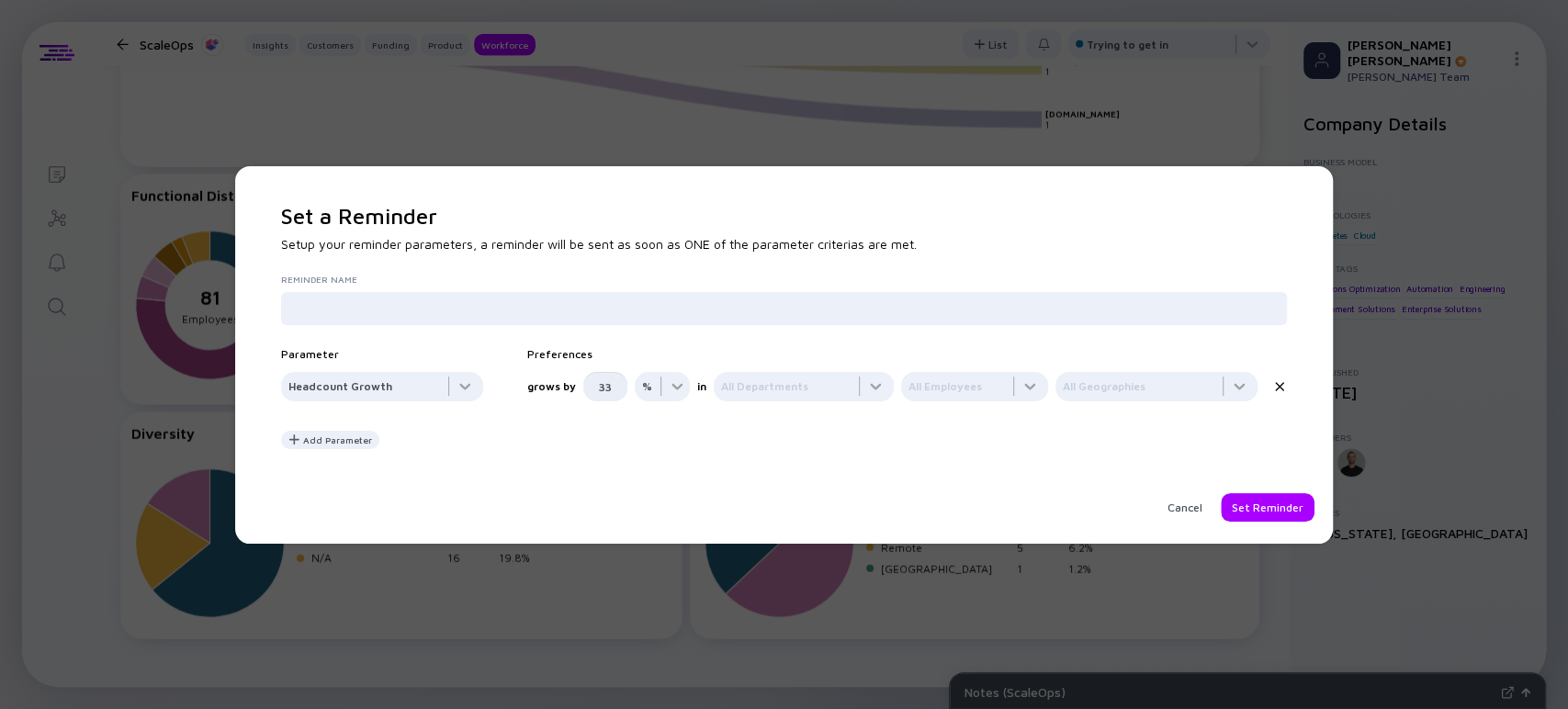
click at [612, 393] on input "33" at bounding box center [605, 386] width 22 height 30
drag, startPoint x: 612, startPoint y: 393, endPoint x: 553, endPoint y: 389, distance: 59.1
click at [553, 390] on div "grows by 33 % in All Departments All Employees All Geographies" at bounding box center [892, 386] width 730 height 30
type input "1"
click at [636, 432] on div "Reminder Name Parameter Preferences Headcount Growth grows by 1 % in All Depart…" at bounding box center [784, 362] width 1006 height 176
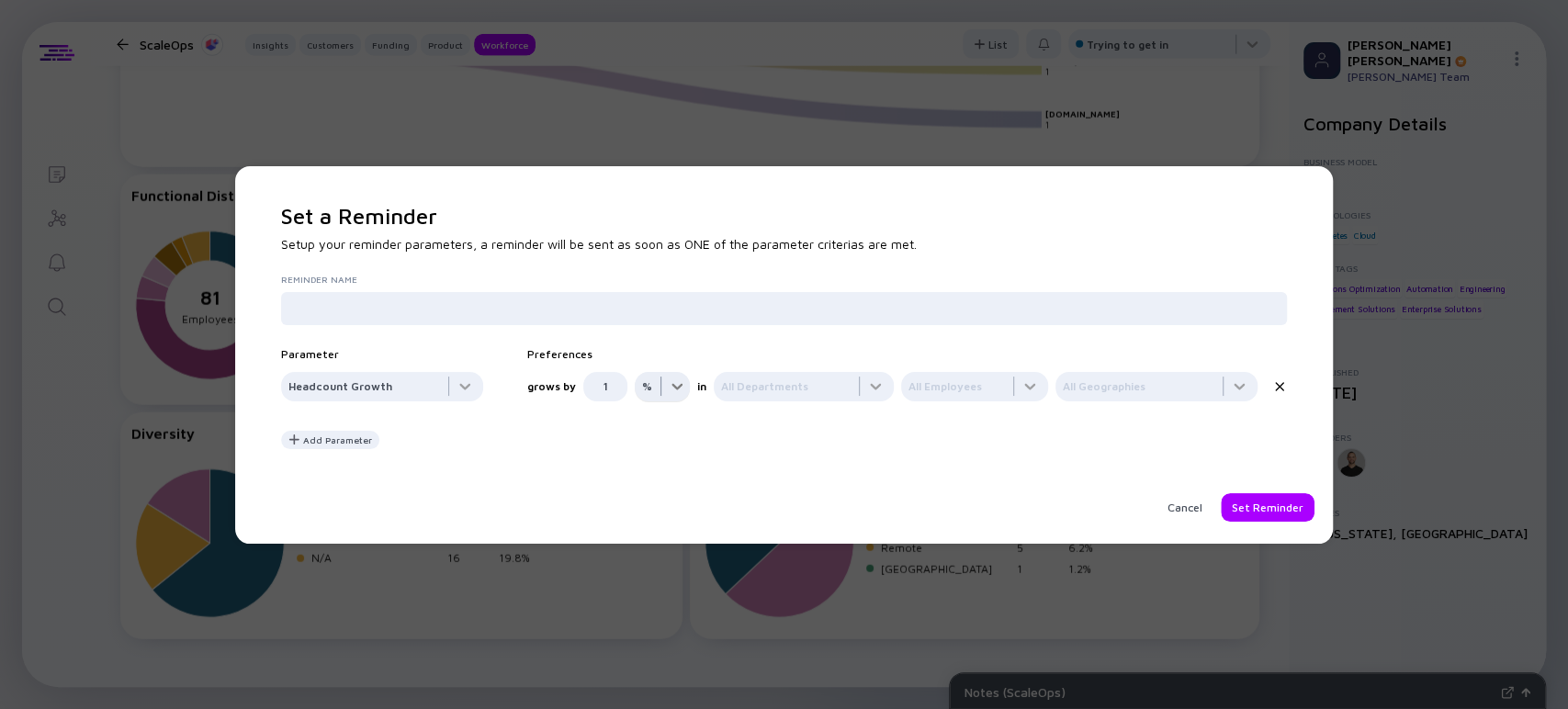
click at [656, 393] on div at bounding box center [662, 390] width 55 height 36
click at [655, 462] on div "#" at bounding box center [662, 460] width 55 height 36
click at [757, 386] on div at bounding box center [804, 390] width 180 height 36
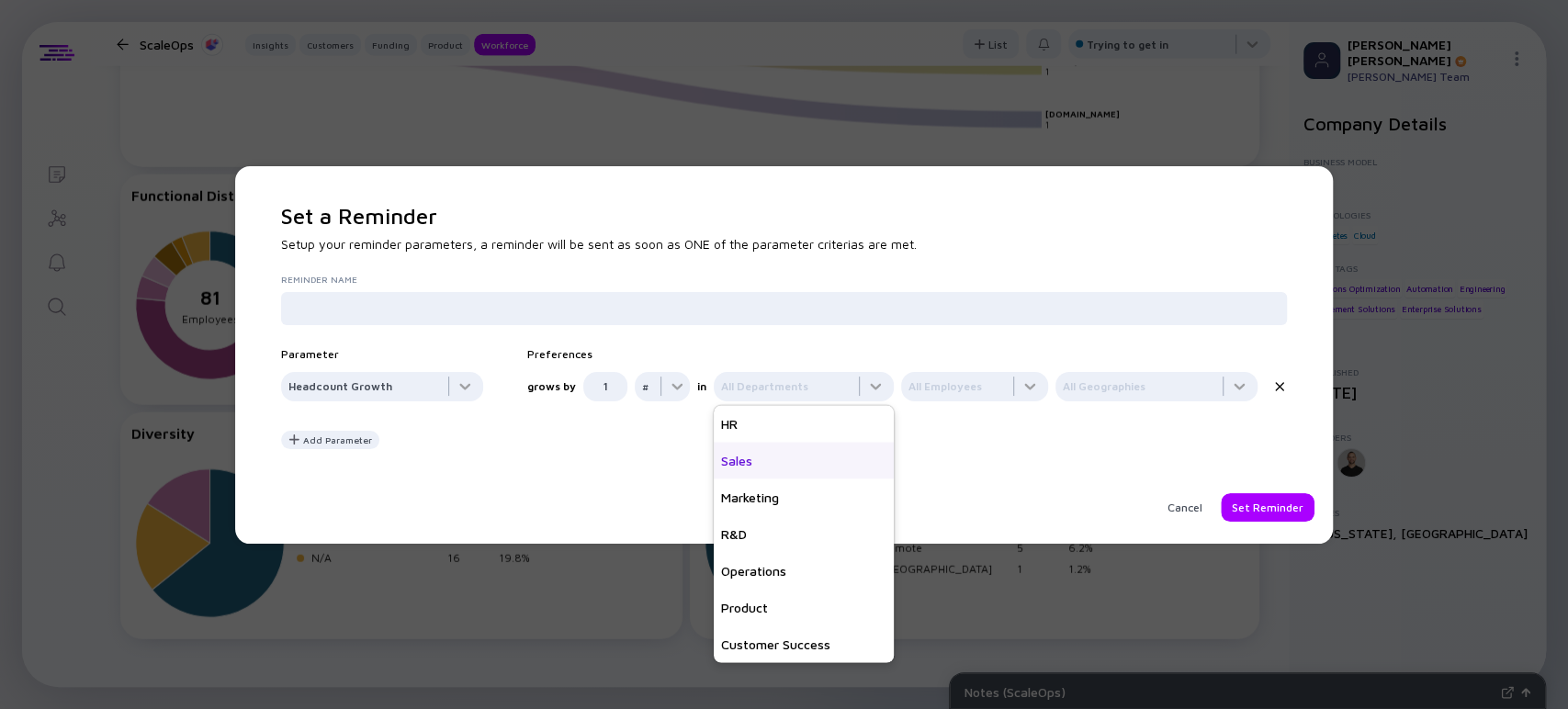
click at [764, 462] on div "Sales" at bounding box center [804, 460] width 180 height 36
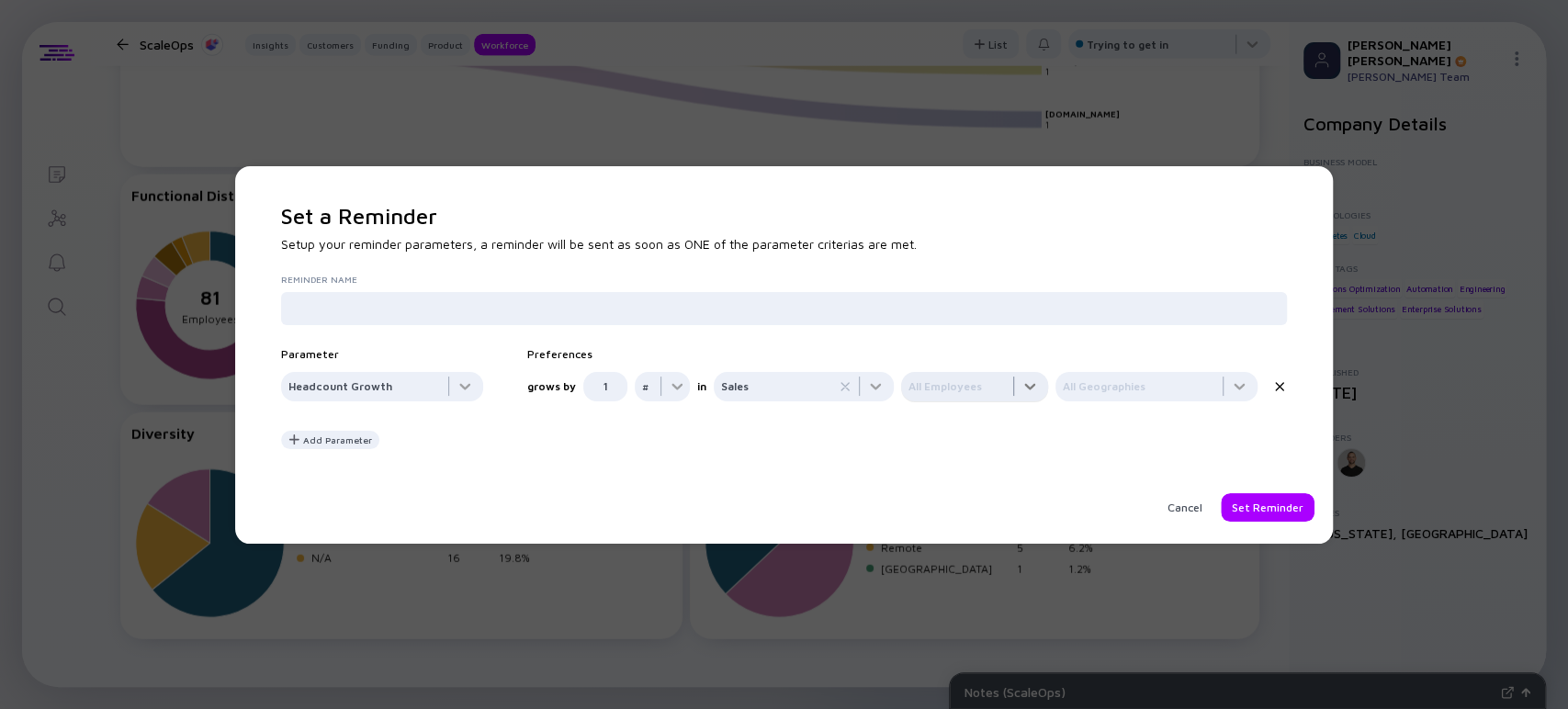
click at [934, 385] on div at bounding box center [975, 390] width 147 height 36
click at [951, 414] on div "Managerial" at bounding box center [975, 423] width 147 height 36
click at [1122, 387] on div at bounding box center [1157, 390] width 203 height 36
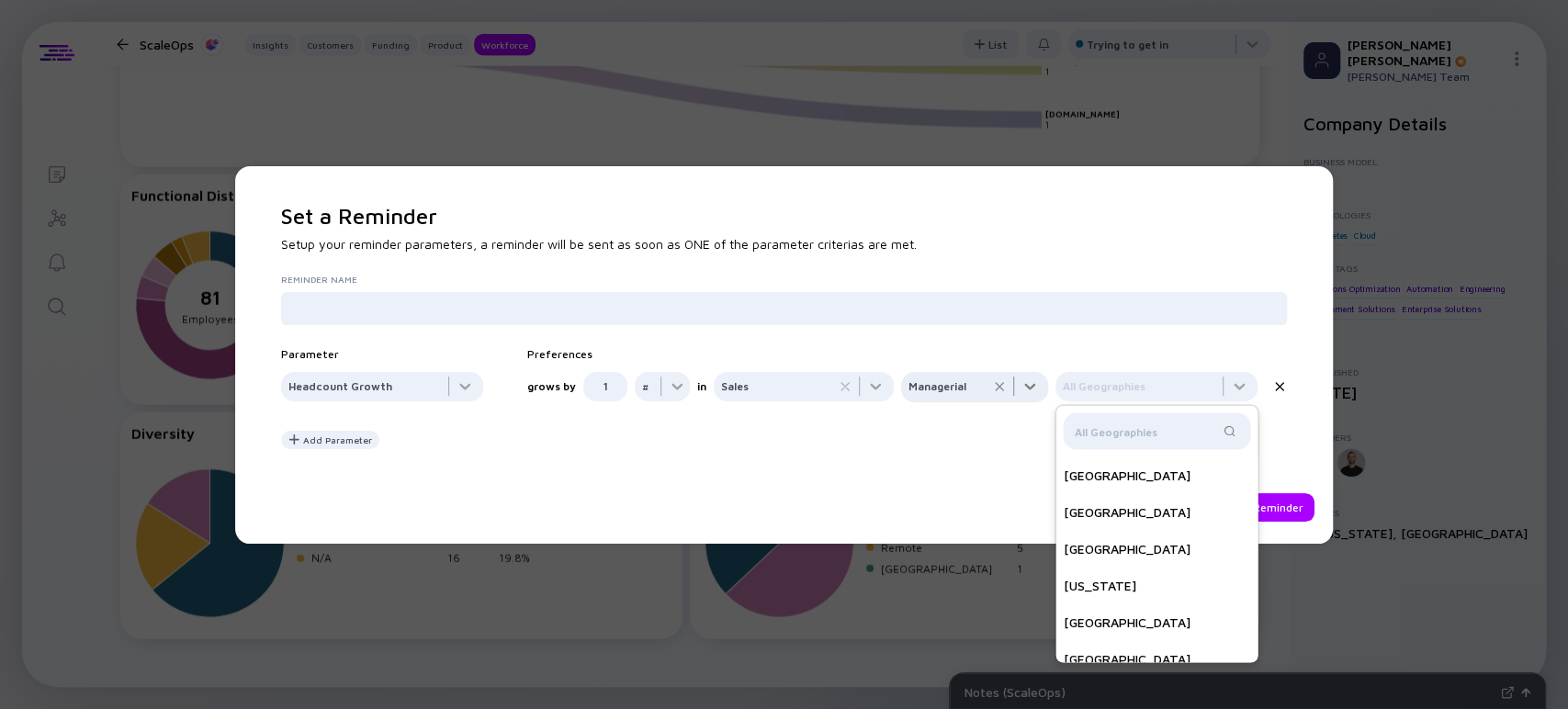
click at [957, 393] on div at bounding box center [975, 390] width 147 height 36
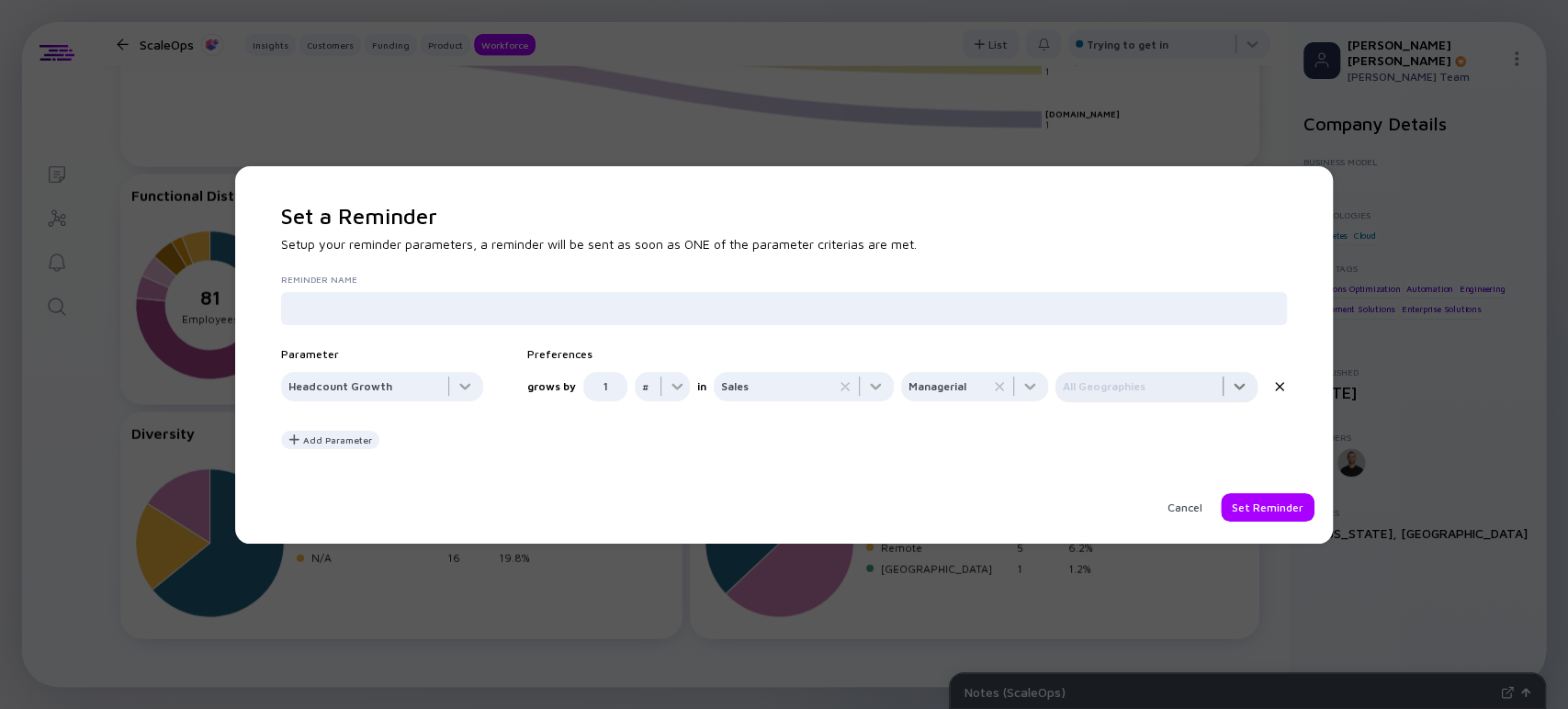
click at [1075, 382] on div at bounding box center [1157, 390] width 203 height 36
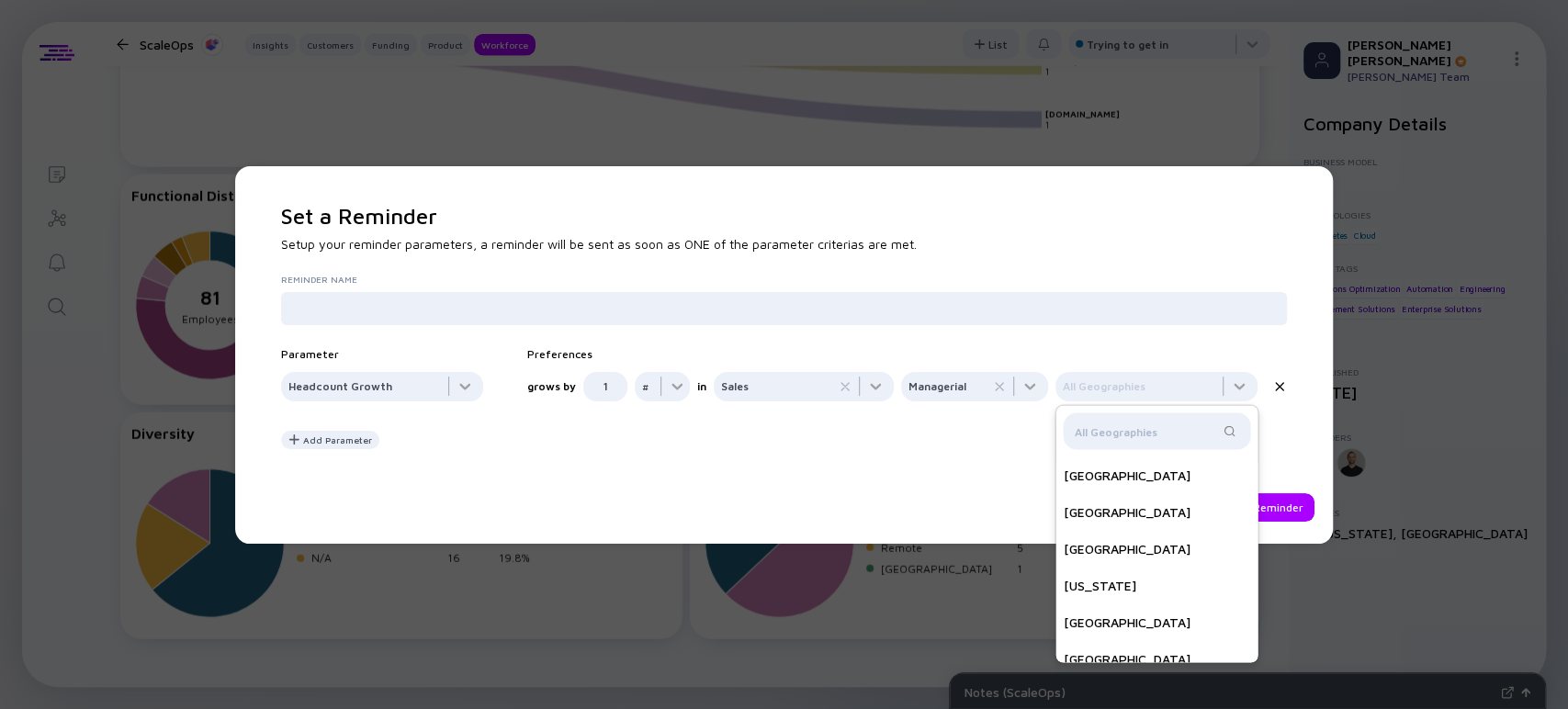
click at [994, 447] on div "Reminder Name Parameter Preferences Headcount Growth grows by 1 # in Sales Mana…" at bounding box center [784, 362] width 1006 height 176
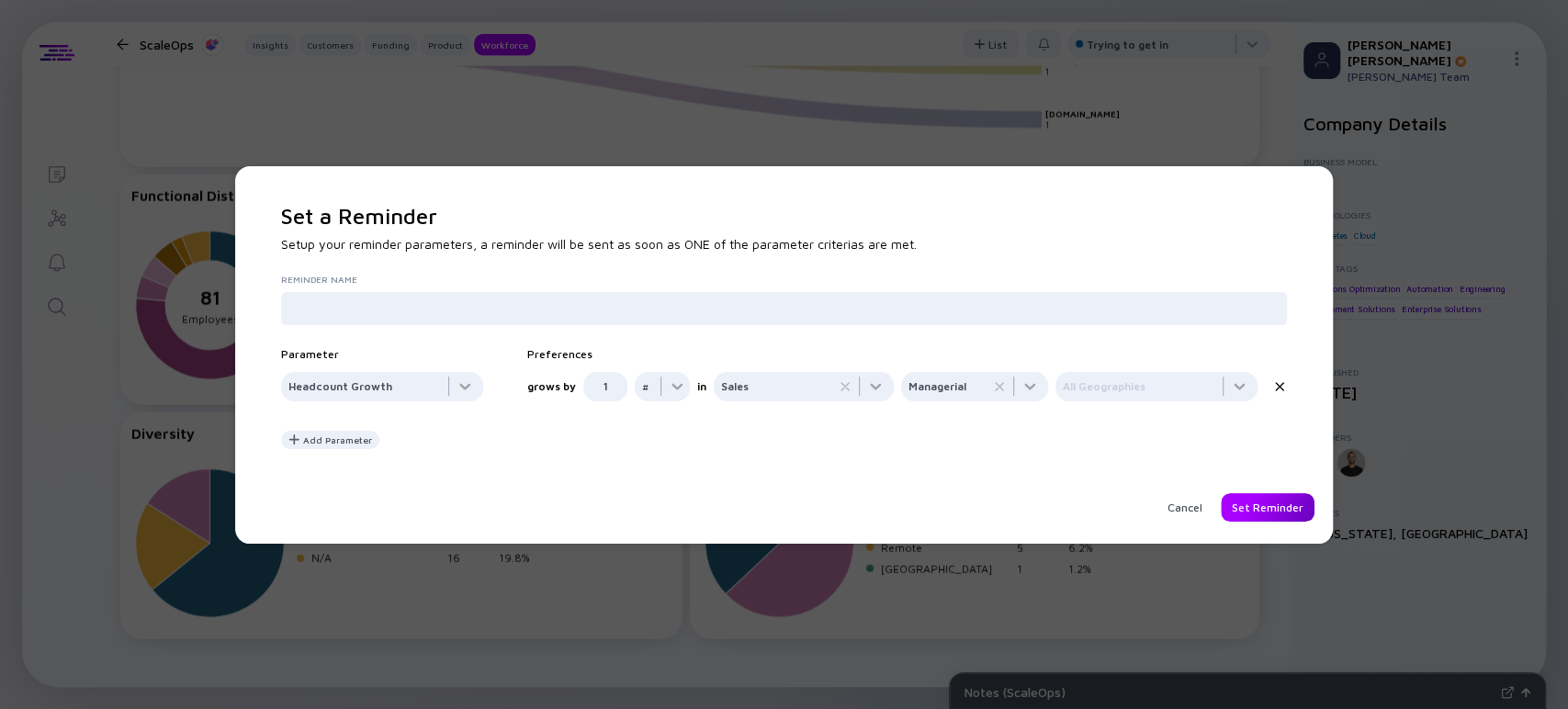
click at [1242, 508] on div "Set Reminder" at bounding box center [1268, 507] width 94 height 29
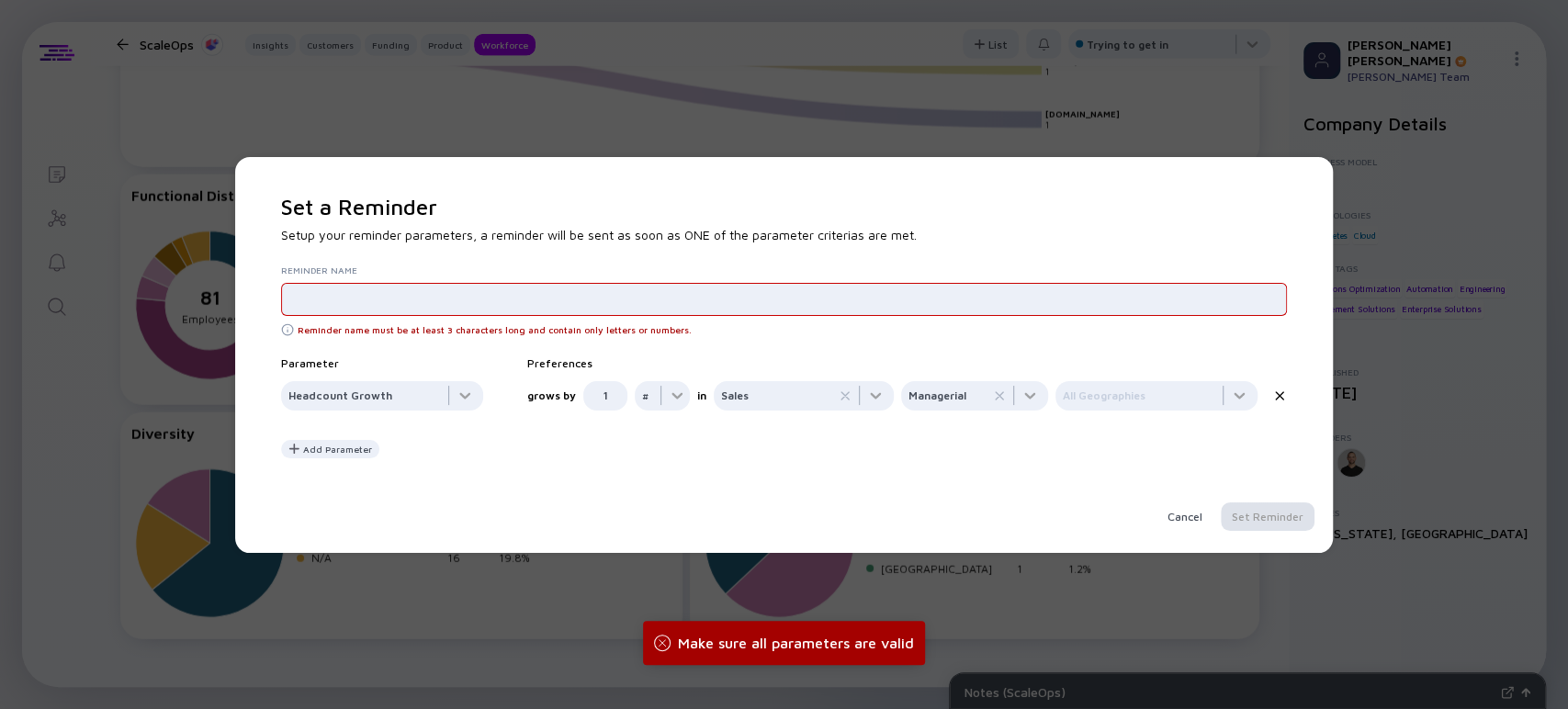
click at [704, 458] on div "Set a Reminder Setup your reminder parameters, a reminder will be sent as soon …" at bounding box center [784, 362] width 1006 height 337
click at [423, 322] on div "Reminder Name Reminder name must be at least 3 characters long and contain only…" at bounding box center [784, 303] width 1006 height 77
click at [418, 298] on input "text" at bounding box center [784, 299] width 991 height 18
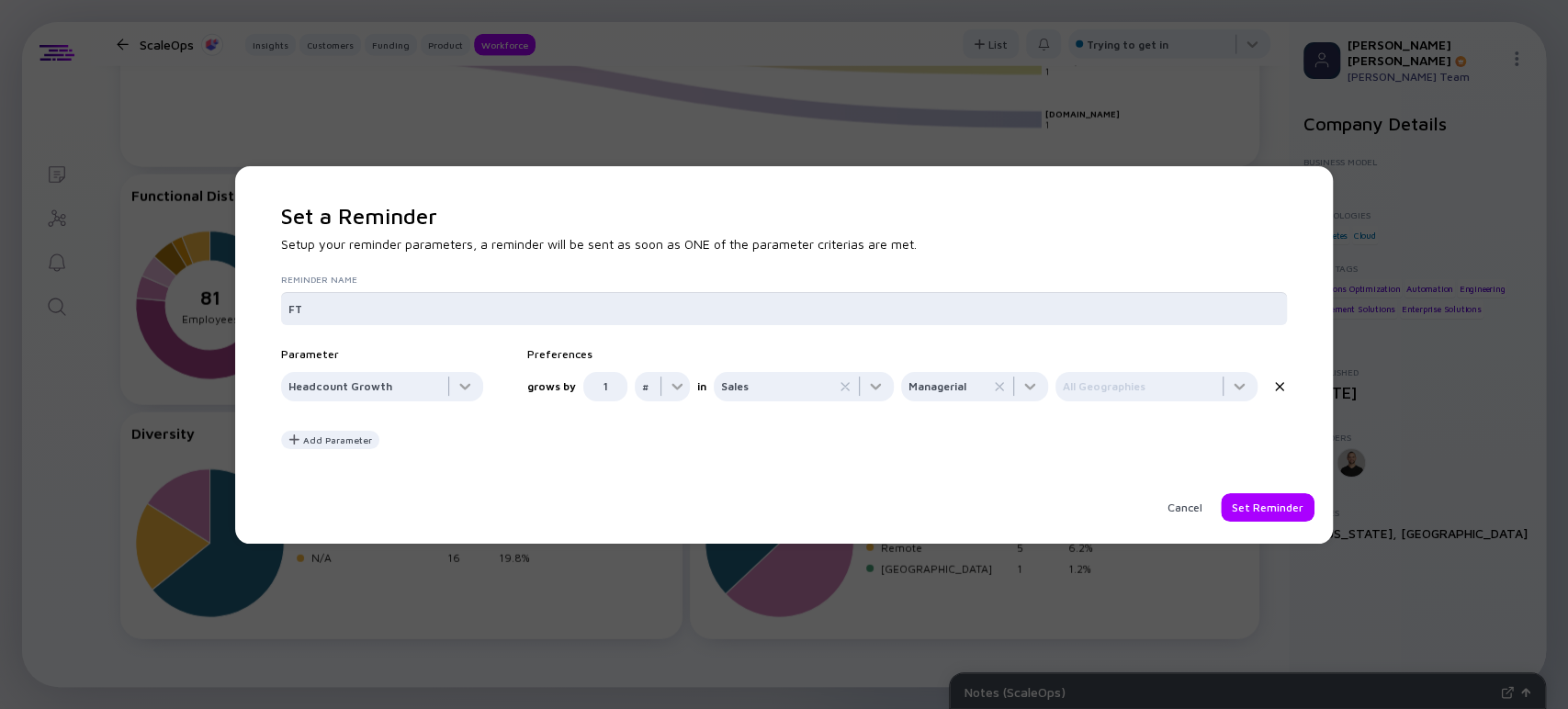
type input "F"
type input "s"
type input "Sales execs hire"
click at [1291, 510] on div "Set Reminder" at bounding box center [1268, 507] width 94 height 29
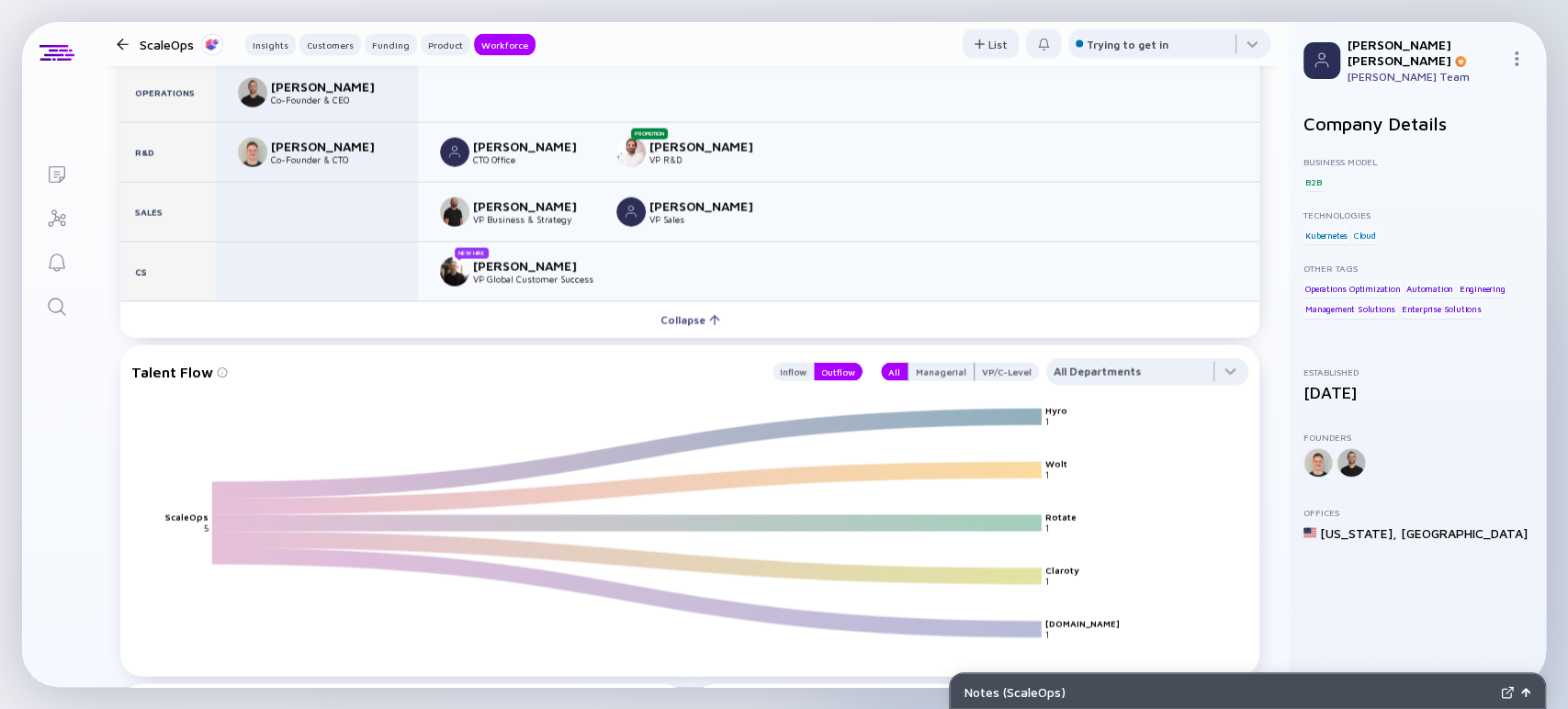
scroll to position [2519, 0]
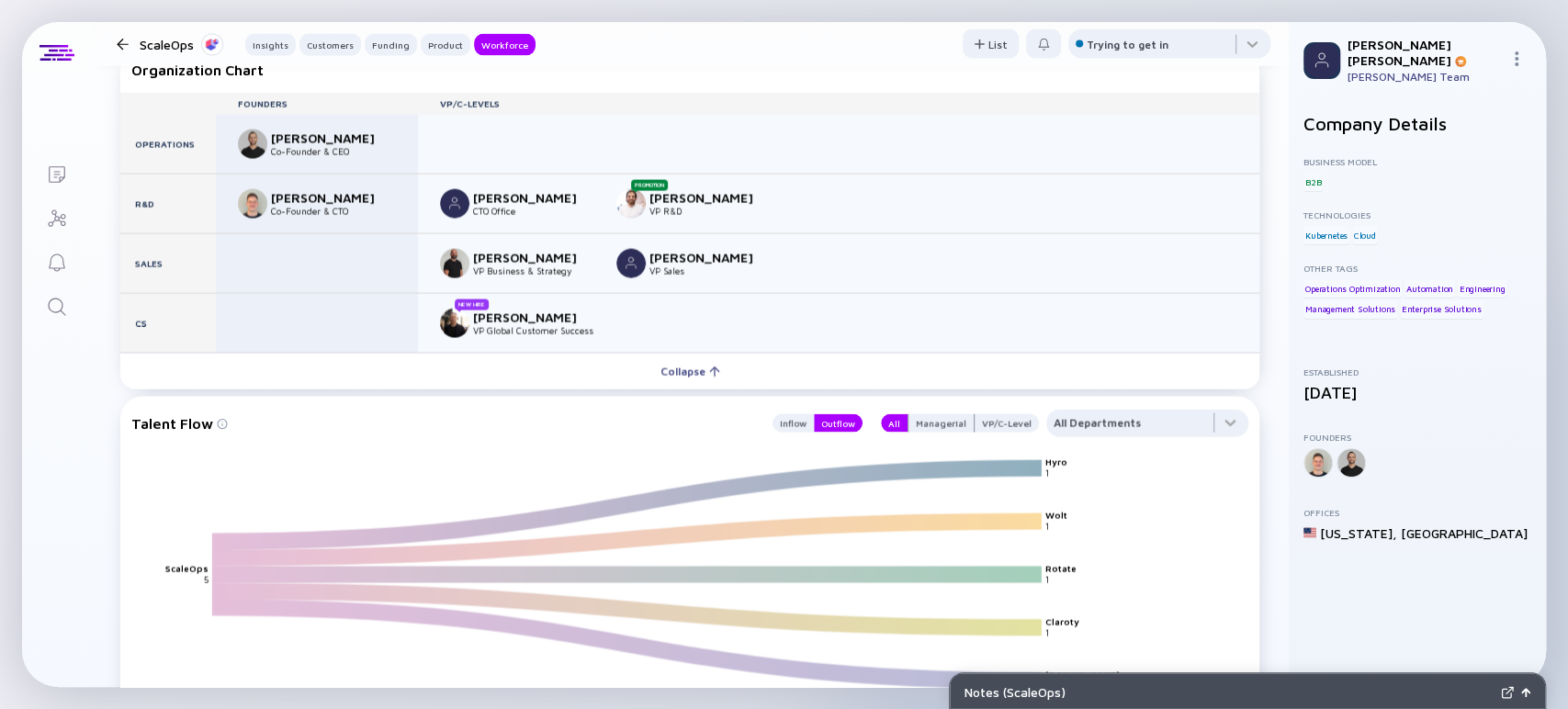
click at [59, 303] on icon "Search" at bounding box center [56, 307] width 22 height 22
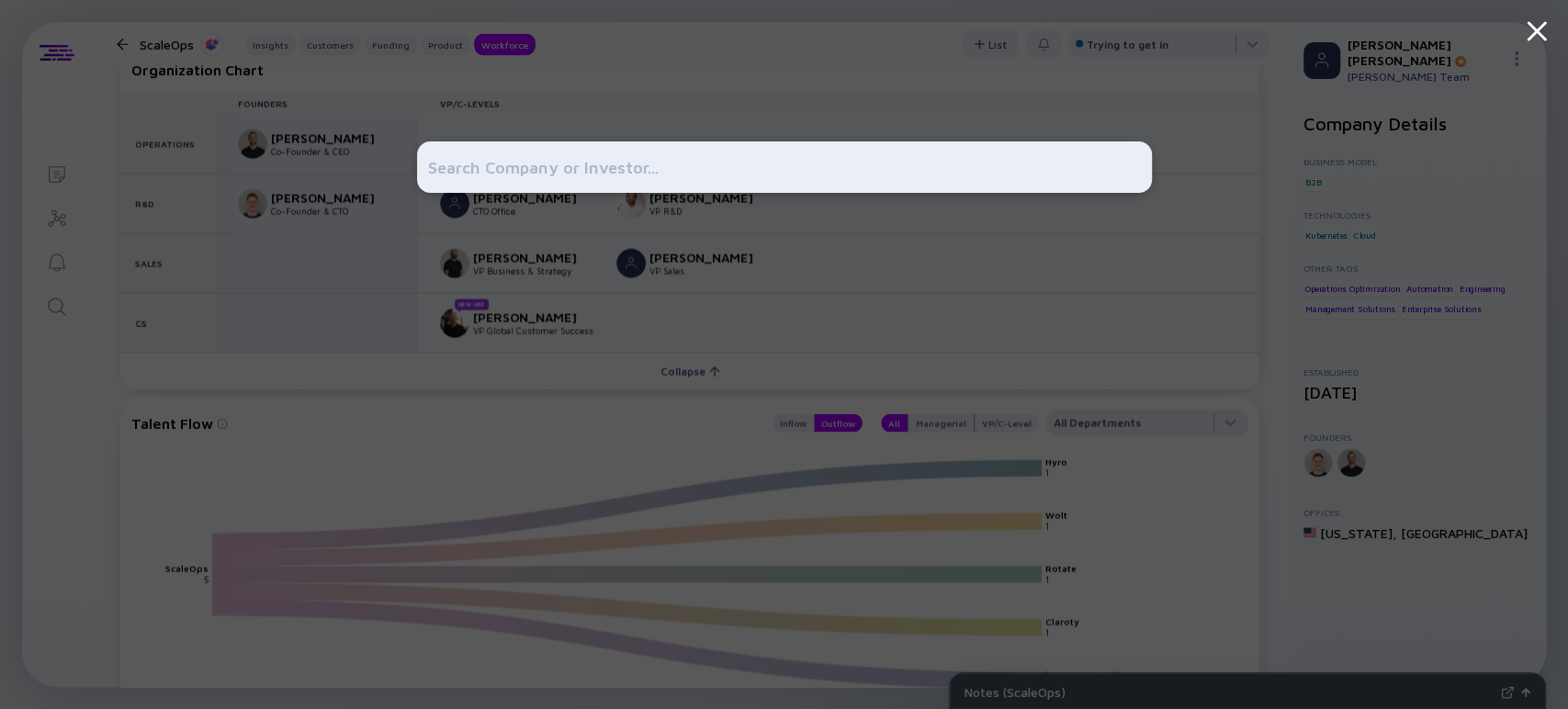
click at [507, 176] on input "text" at bounding box center [784, 167] width 713 height 33
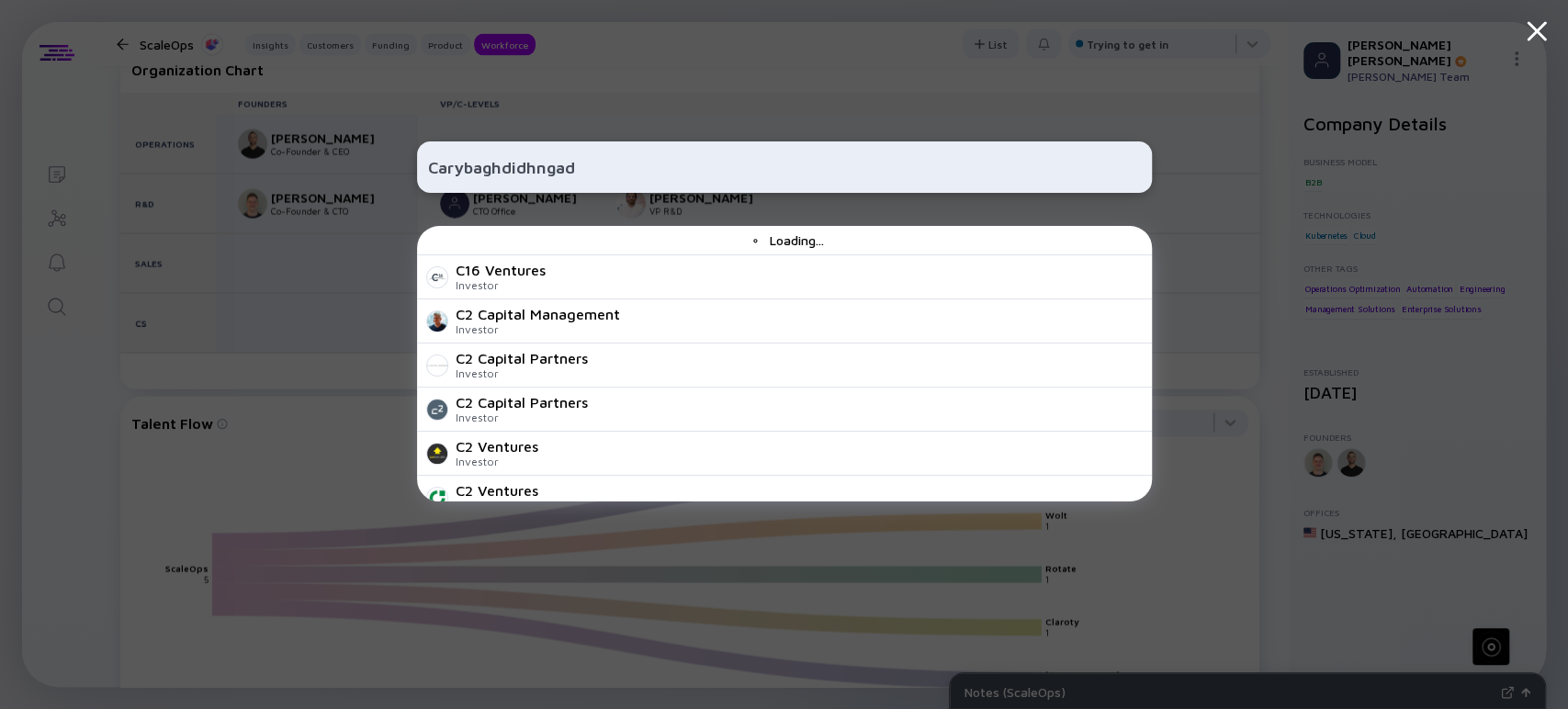
type input "Carybaghdidhngadk"
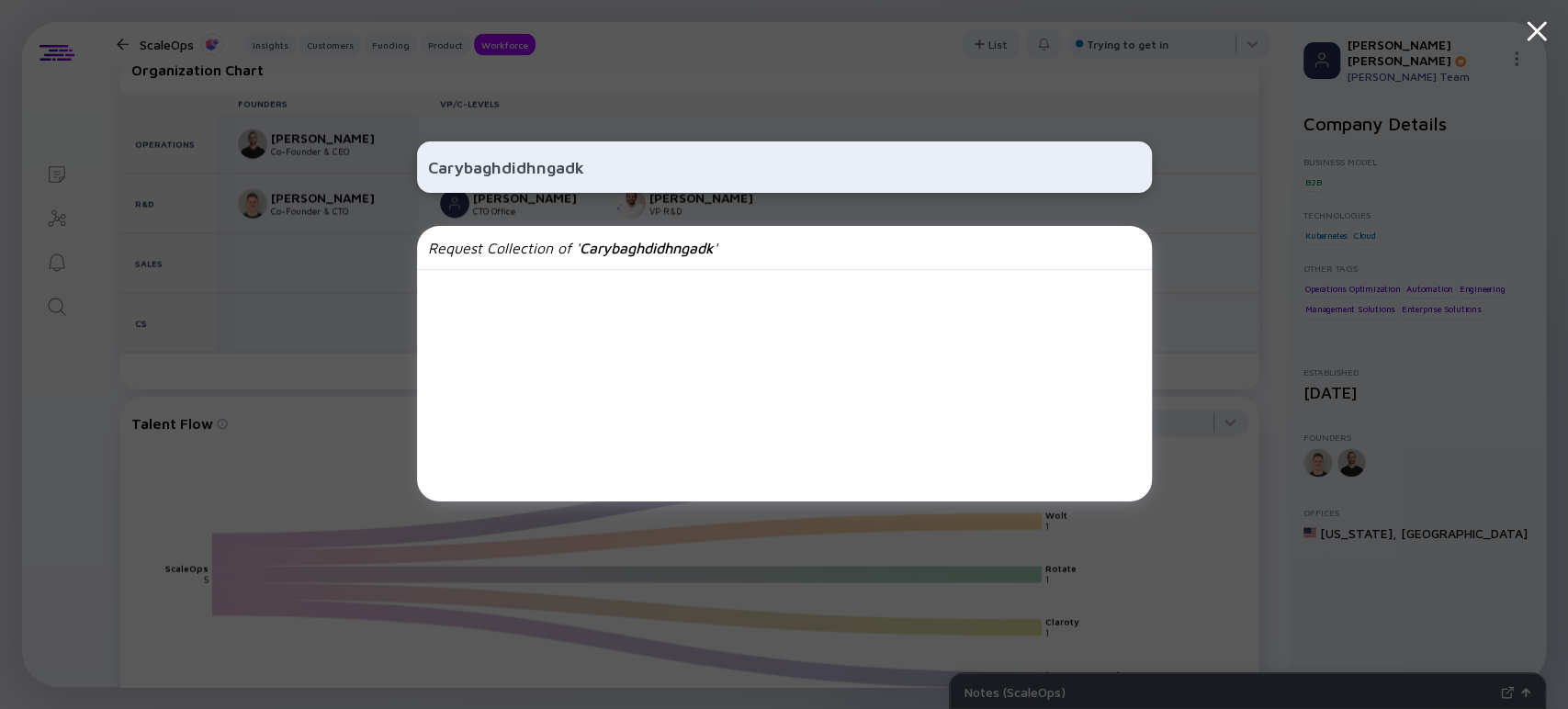
drag, startPoint x: 533, startPoint y: 160, endPoint x: 423, endPoint y: 157, distance: 110.0
click at [423, 157] on div "Carybaghdidhngadk" at bounding box center [784, 167] width 735 height 52
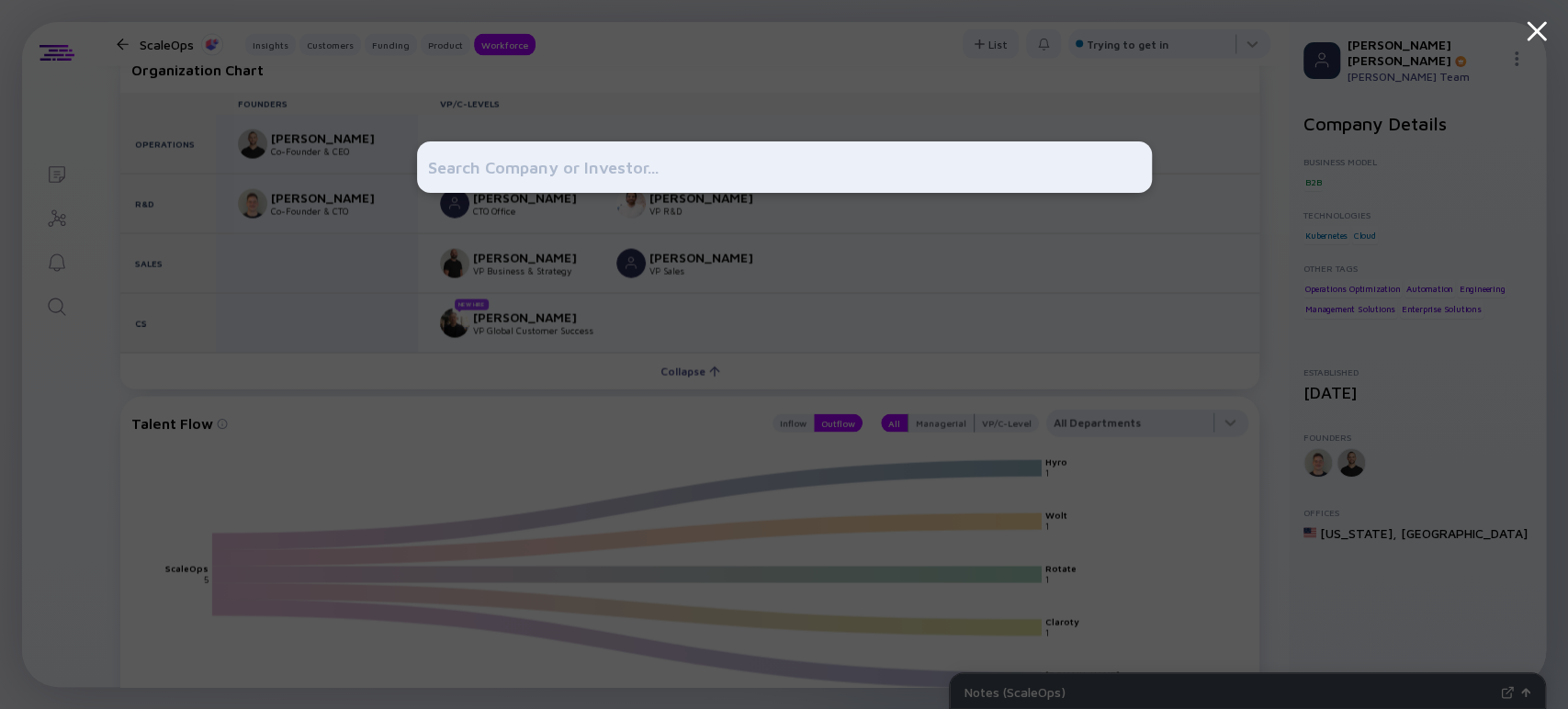
click at [340, 95] on div at bounding box center [784, 354] width 1568 height 709
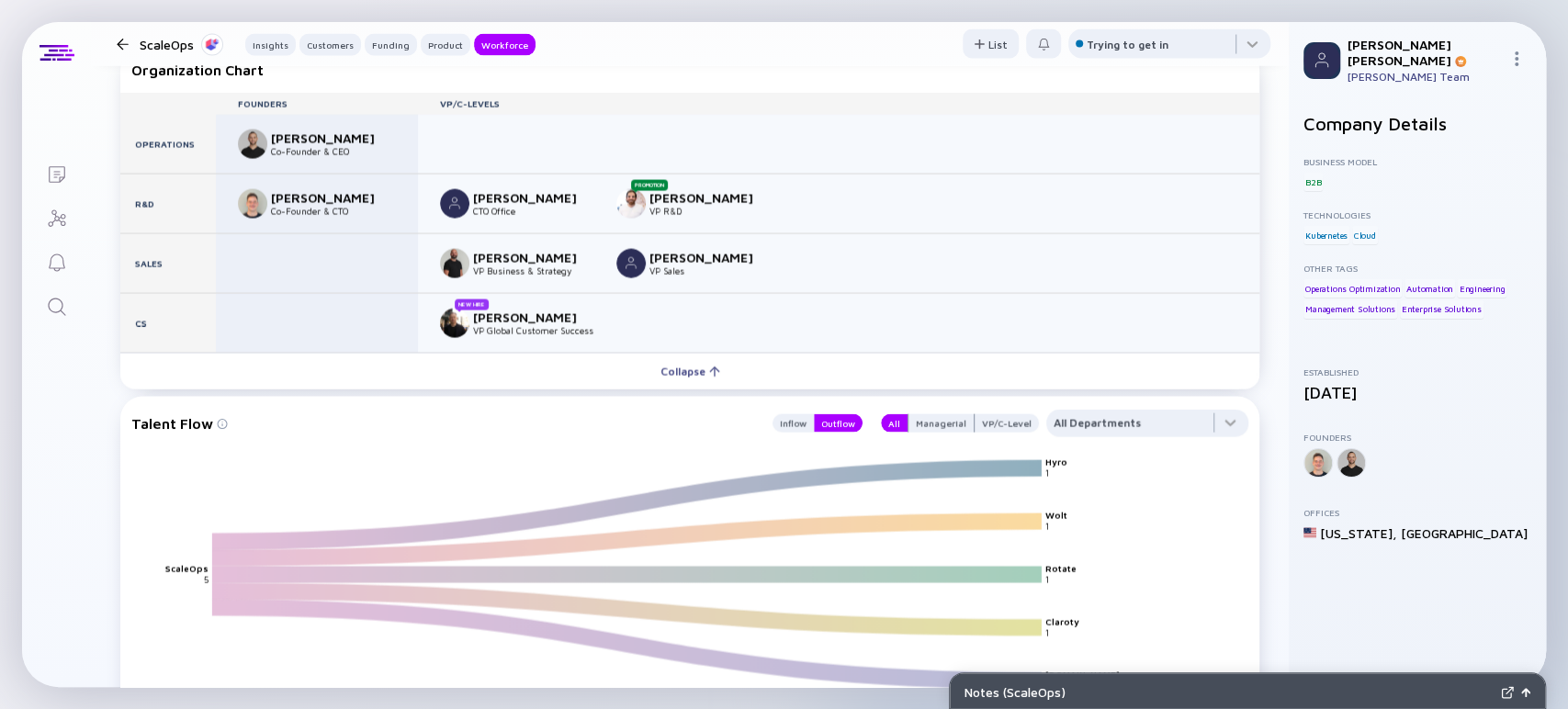
click at [126, 42] on div at bounding box center [122, 44] width 11 height 11
click at [47, 13] on div "Creating Reminder... Notes ( ScaleOps ) Lists ScaleOps Insights Customers Fundi…" at bounding box center [784, 354] width 1568 height 709
click at [127, 45] on div at bounding box center [122, 44] width 11 height 11
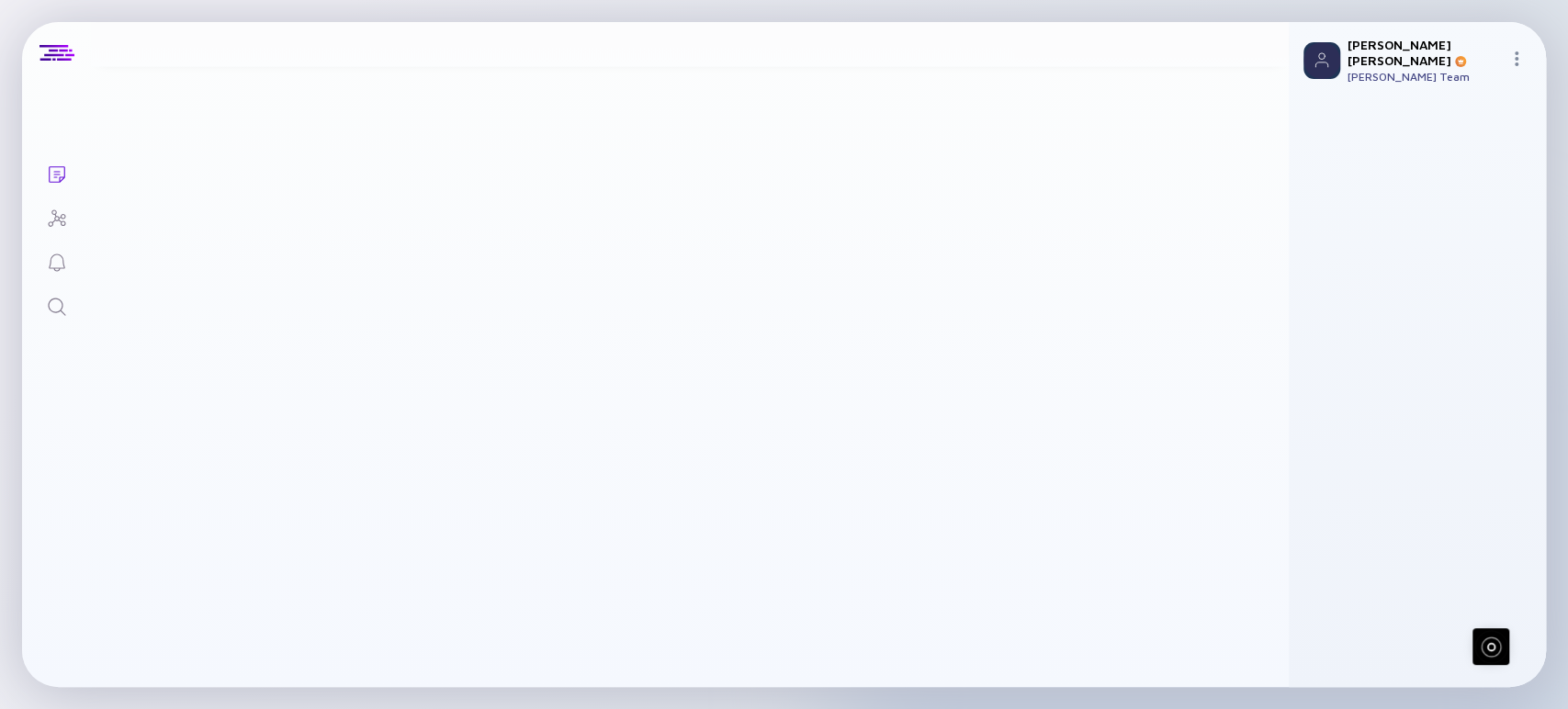
scroll to position [934, 0]
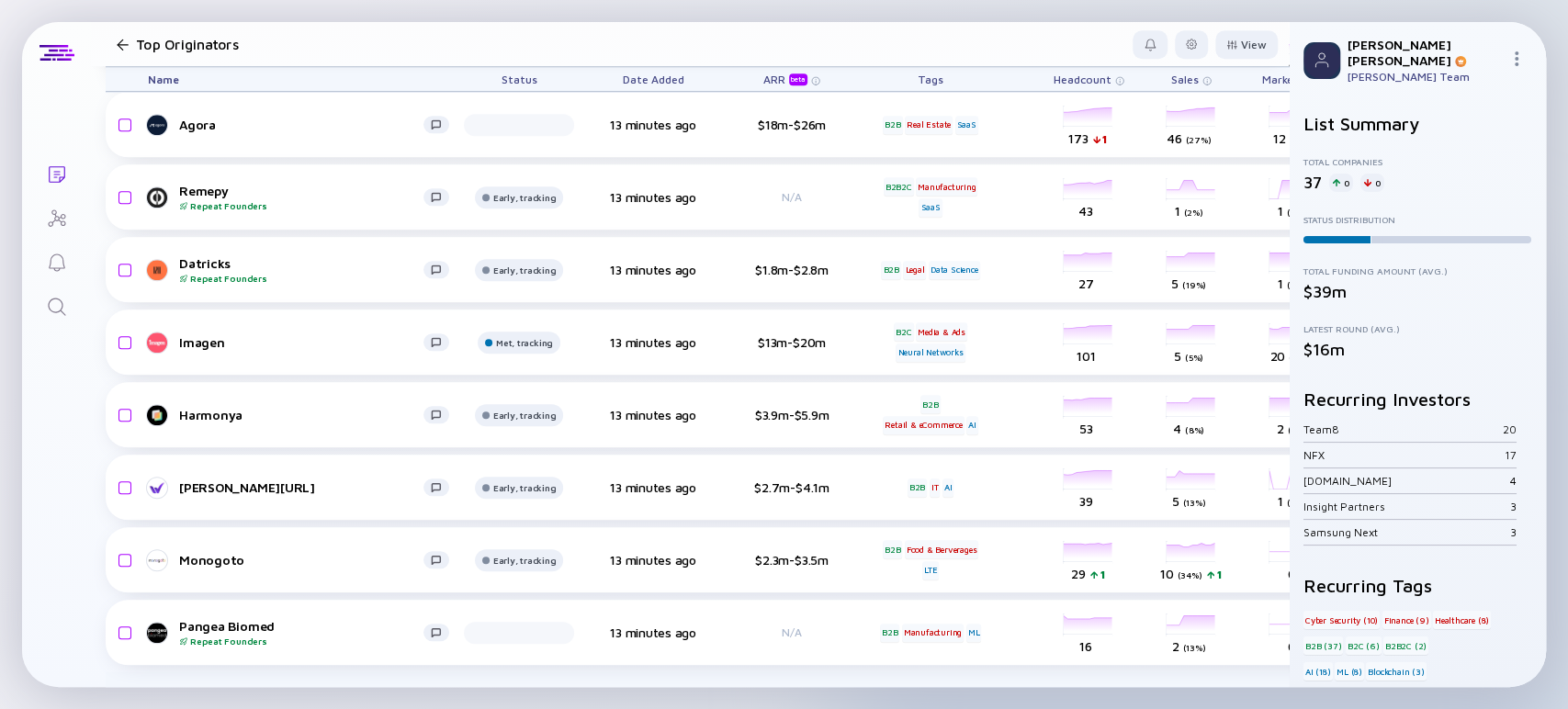
click at [113, 43] on div at bounding box center [122, 44] width 27 height 11
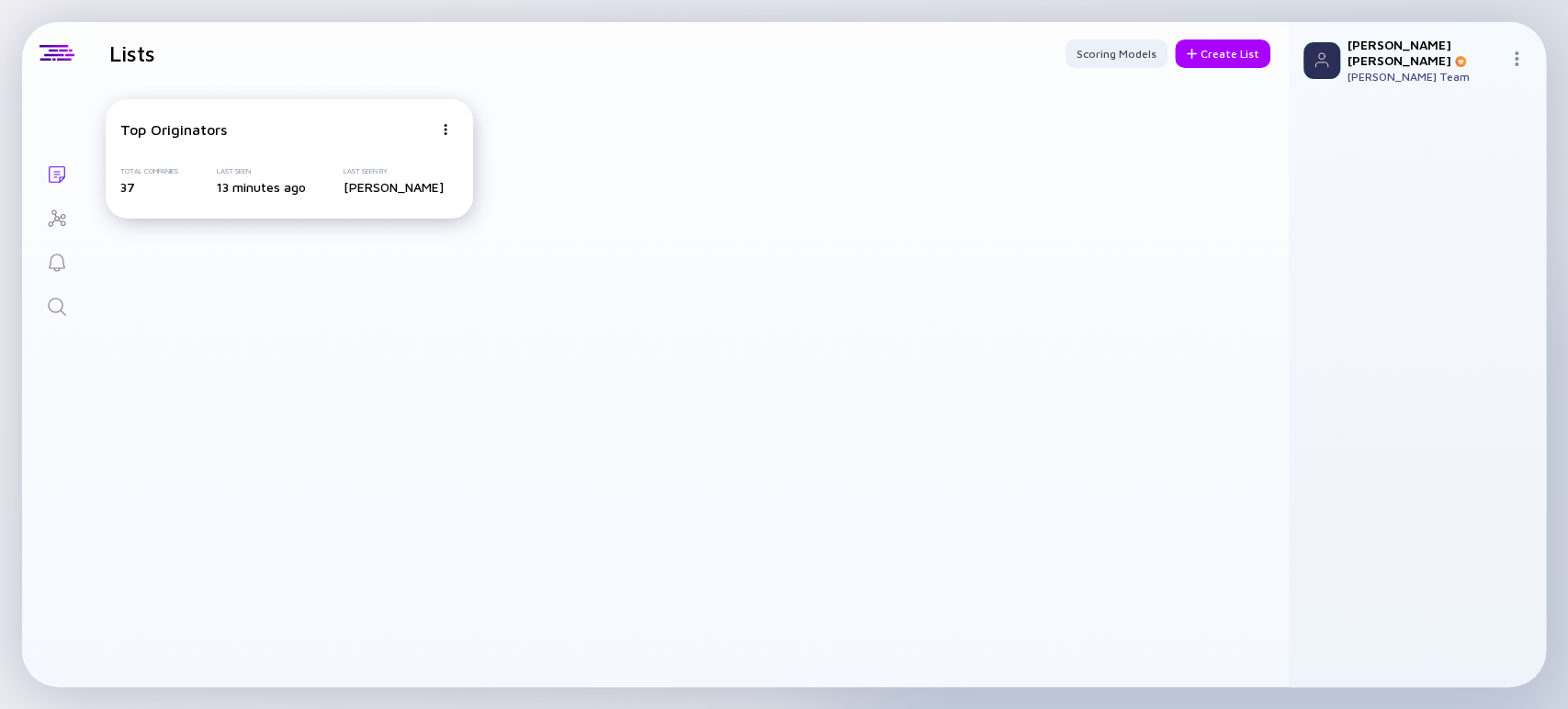
click at [214, 137] on div "Top Originators" at bounding box center [174, 129] width 107 height 16
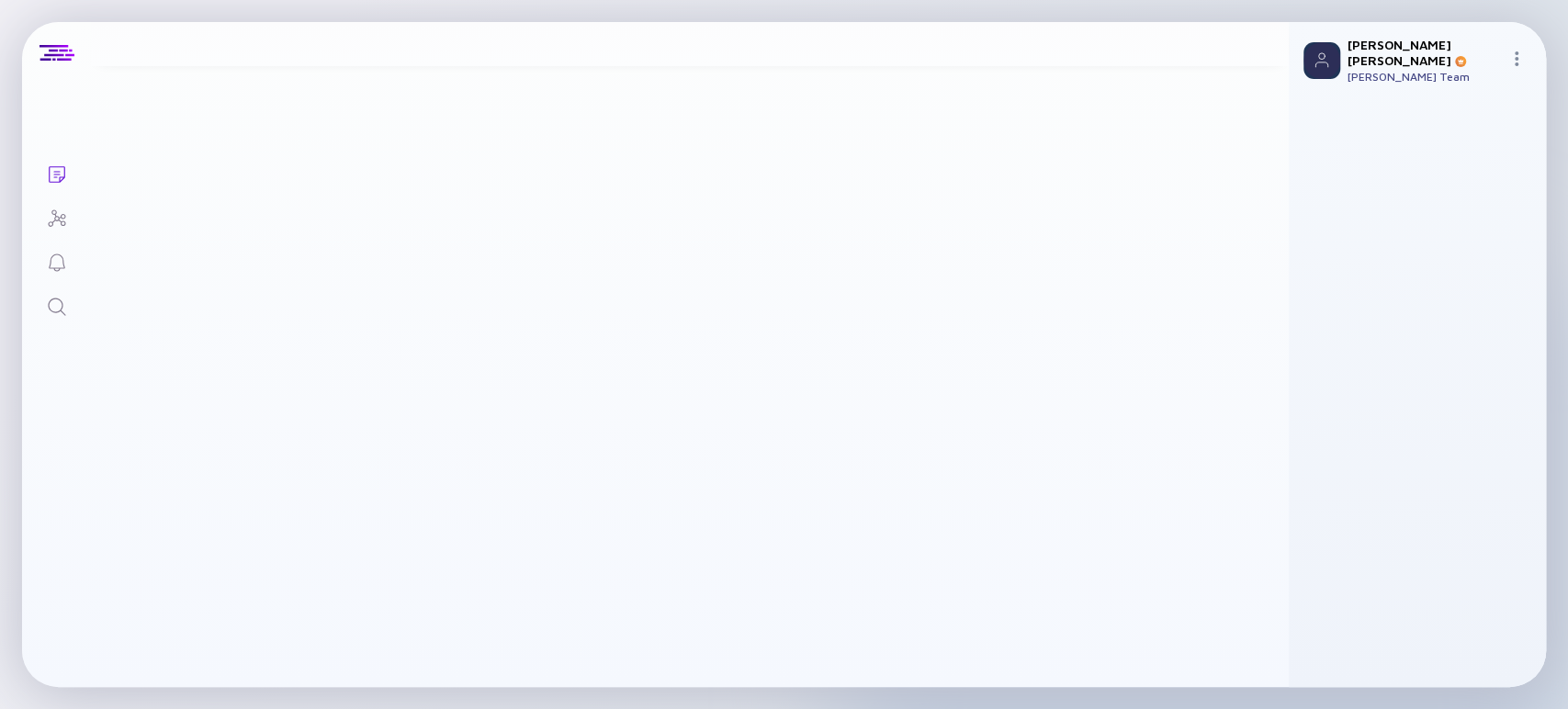
scroll to position [934, 0]
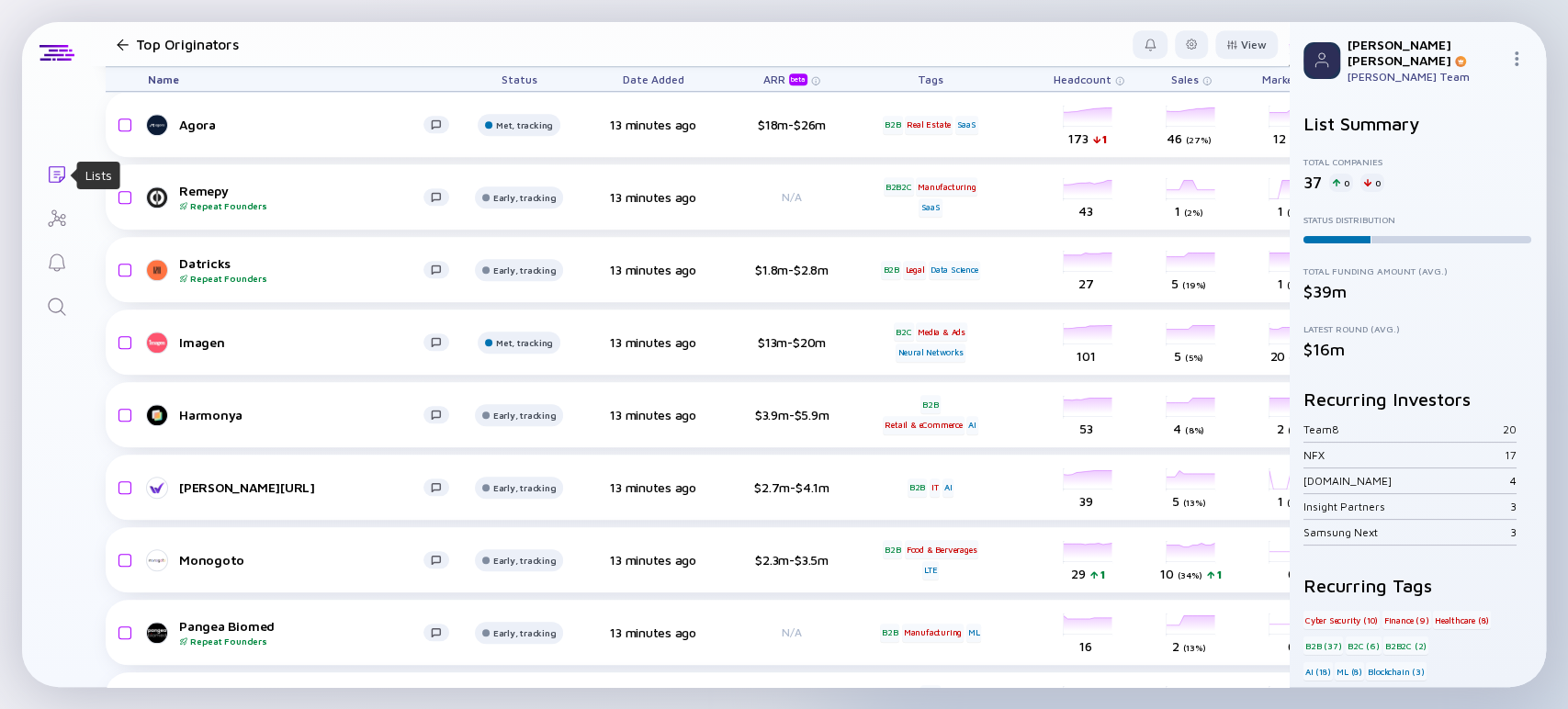
click at [53, 163] on icon "Lists" at bounding box center [56, 174] width 22 height 22
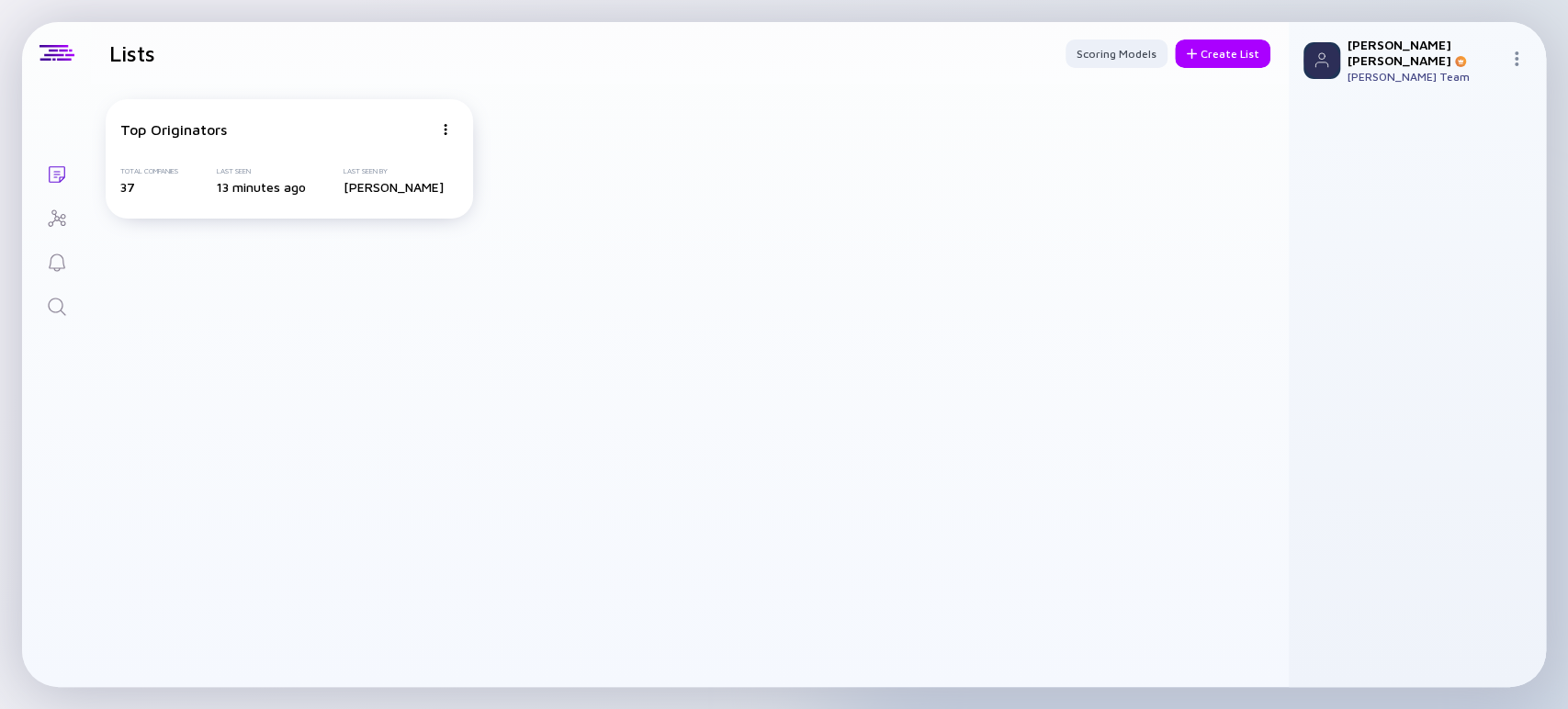
click at [58, 217] on icon "Investor Map" at bounding box center [56, 217] width 17 height 16
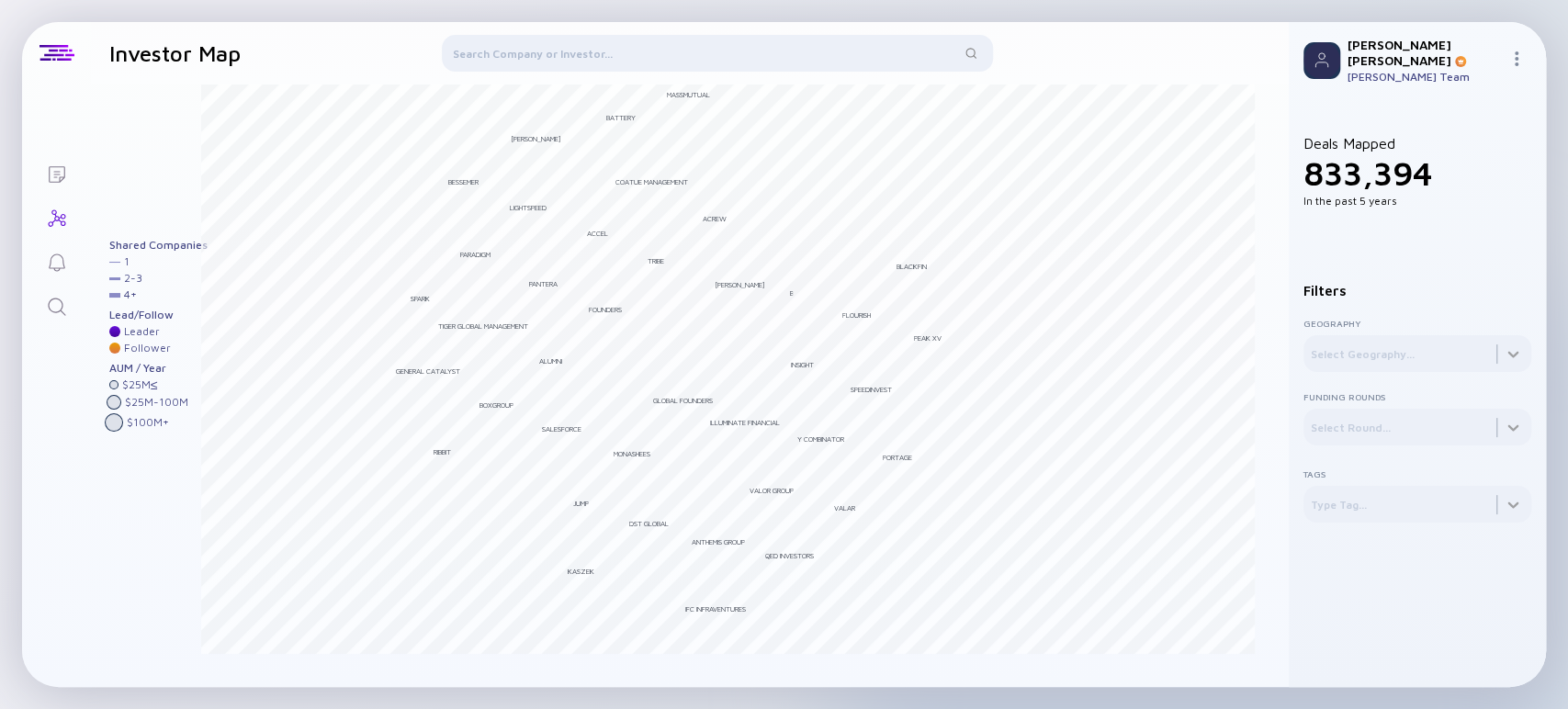
click at [659, 51] on div at bounding box center [717, 57] width 551 height 44
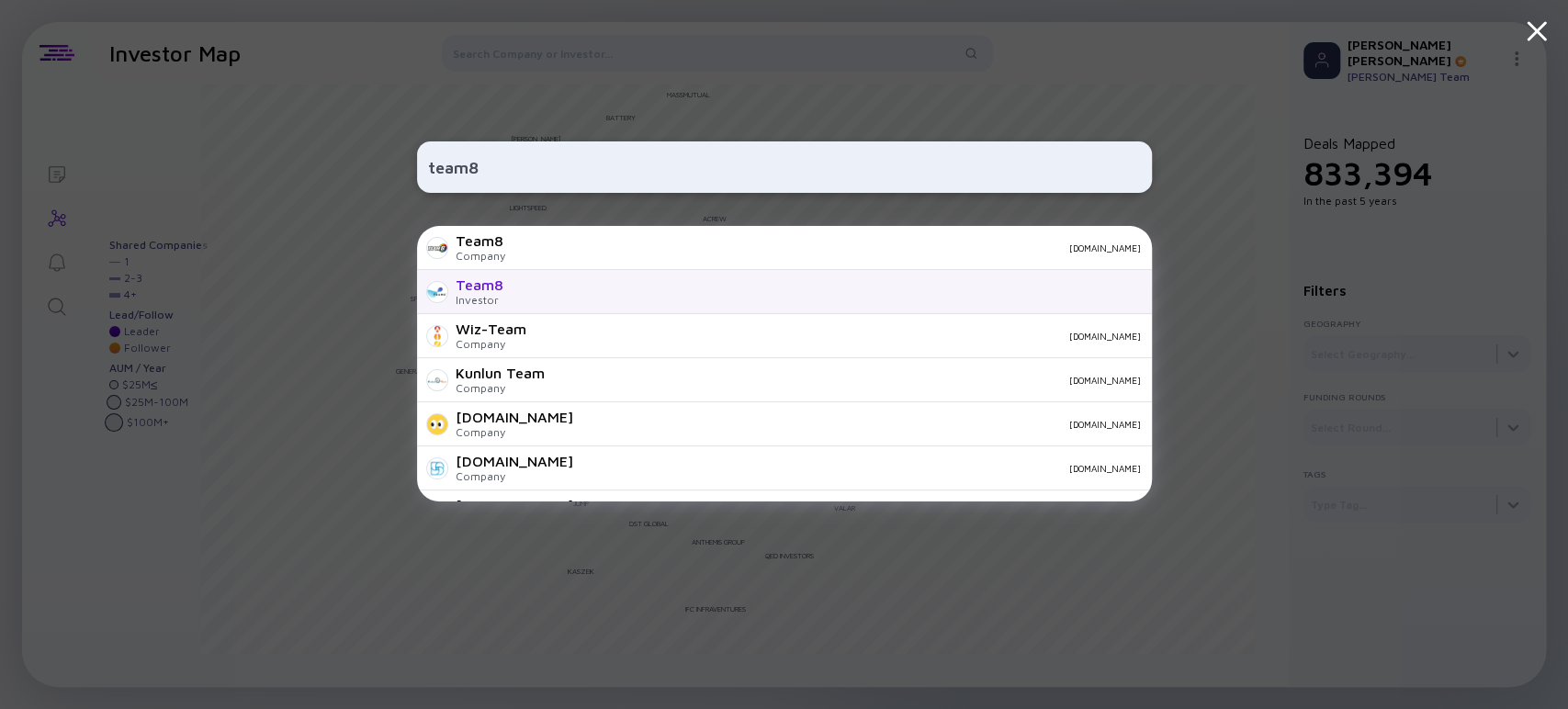
type input "team8"
click at [506, 298] on div "Team8 Investor" at bounding box center [784, 292] width 735 height 44
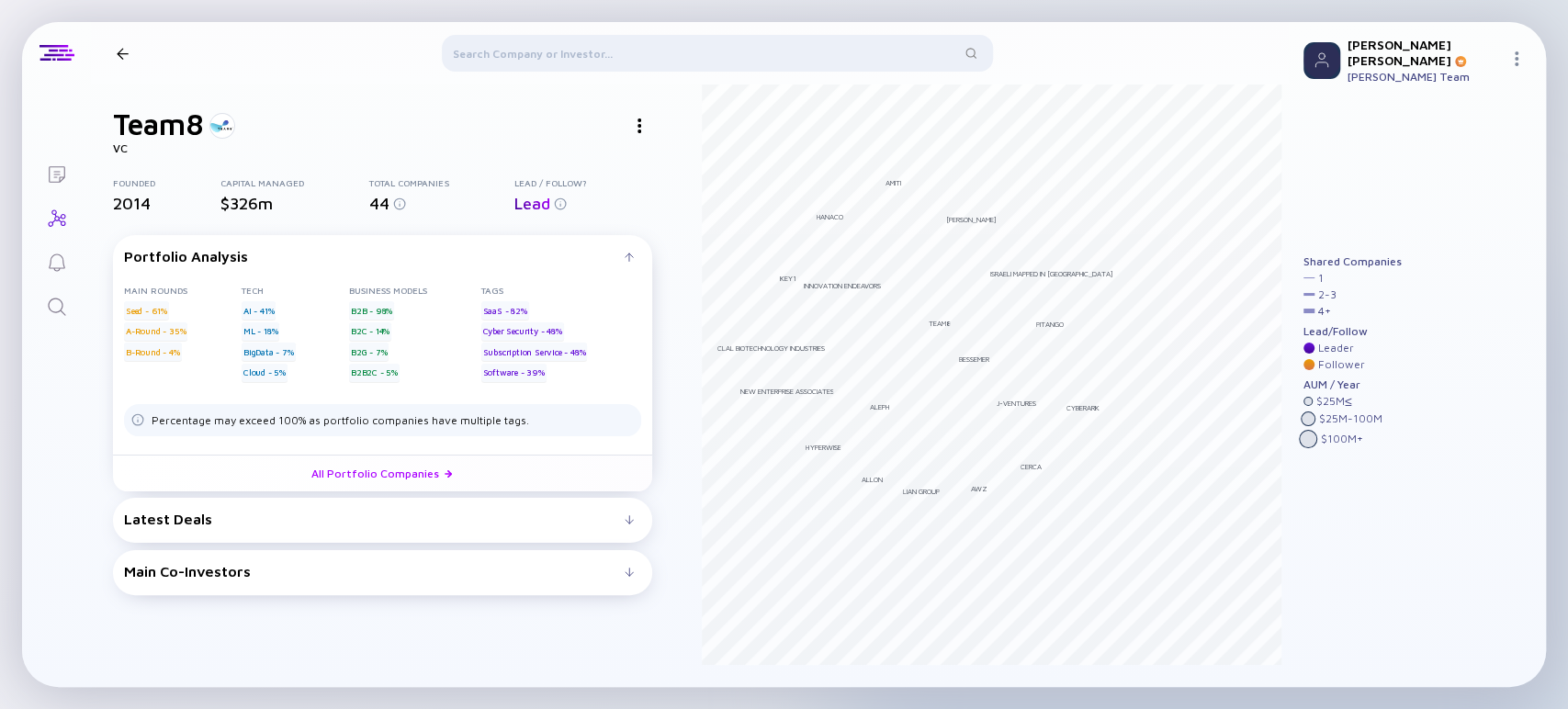
click at [480, 527] on div "Latest Deals ACT Aug 2025 B2B Seed Public Safety C8 Health Jul 2025 B2B A-Round…" at bounding box center [382, 520] width 539 height 45
click at [120, 48] on div at bounding box center [122, 54] width 11 height 11
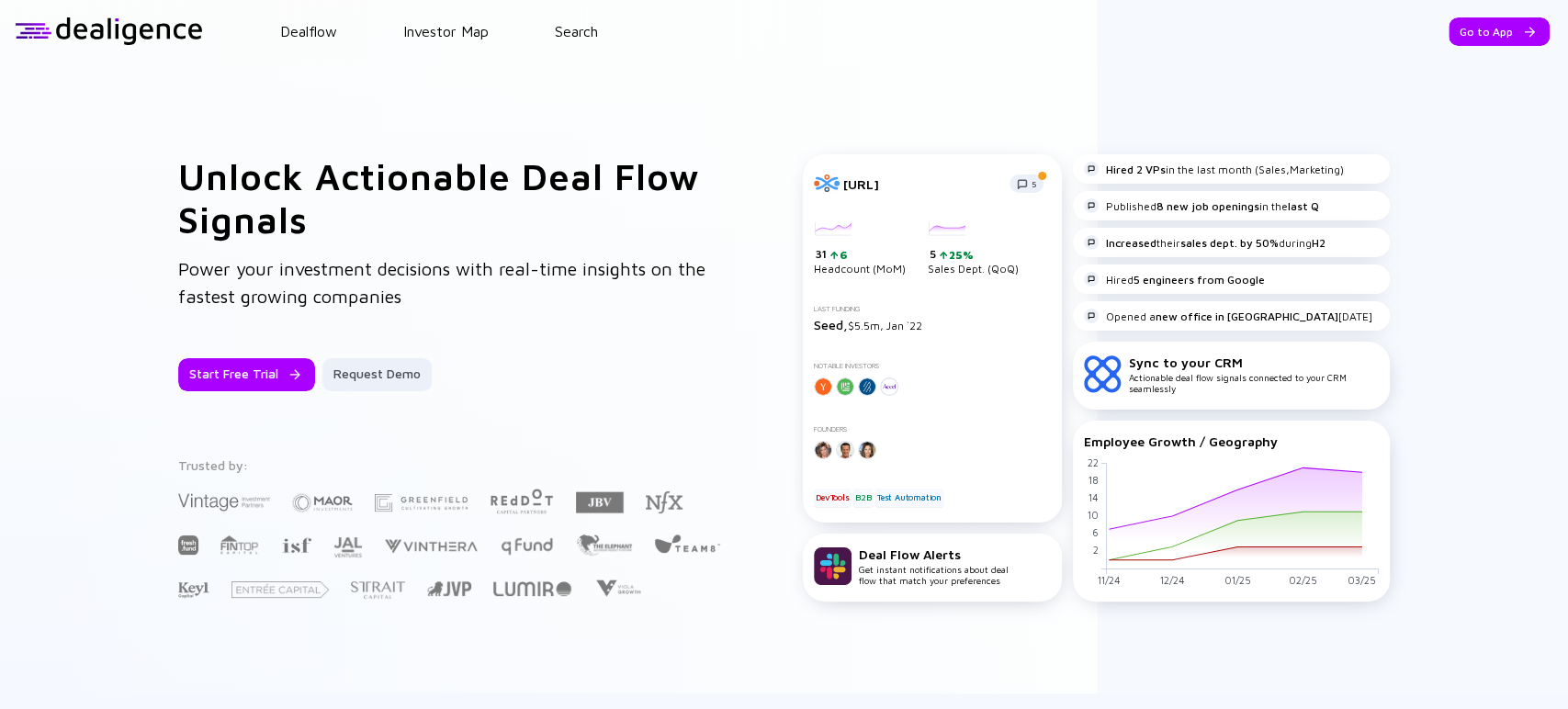
click at [607, 33] on div "Dealflow Investor Map Search" at bounding box center [885, 31] width 1365 height 16
click at [593, 35] on link "Search" at bounding box center [576, 31] width 43 height 16
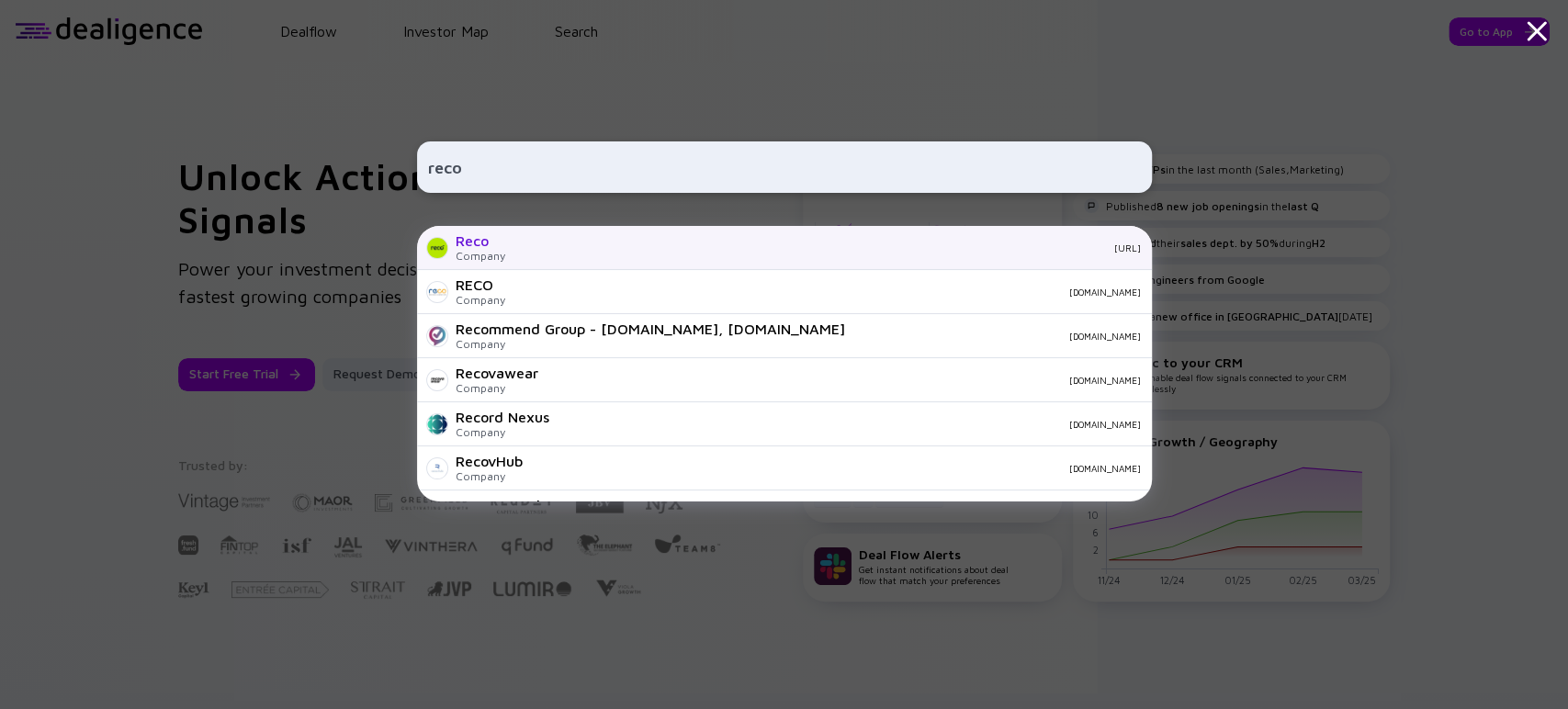
type input "reco"
click at [525, 249] on div "[URL]" at bounding box center [830, 248] width 621 height 11
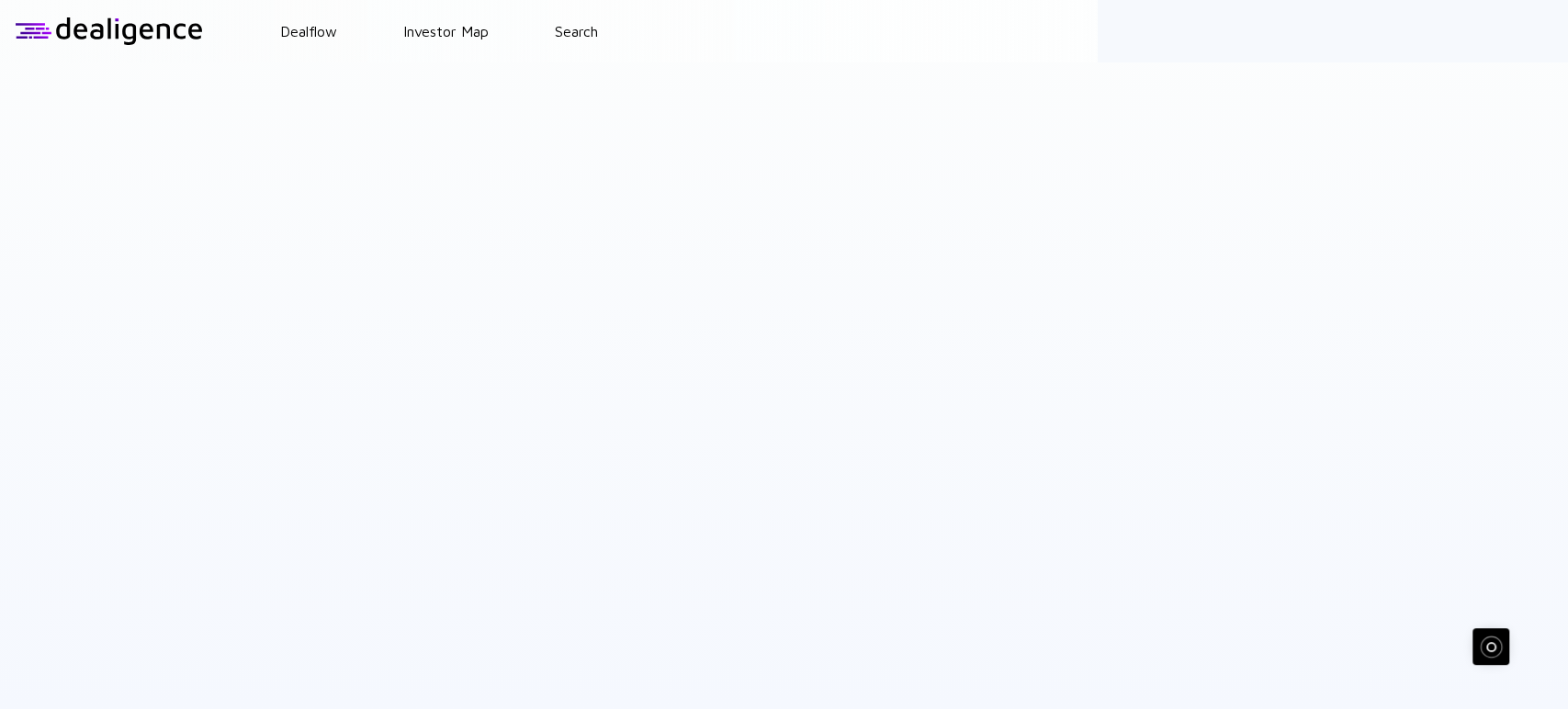
click at [525, 249] on div "Unlock Actionable Deal Flow Signals Power your investment decisions with real-t…" at bounding box center [435, 378] width 551 height 447
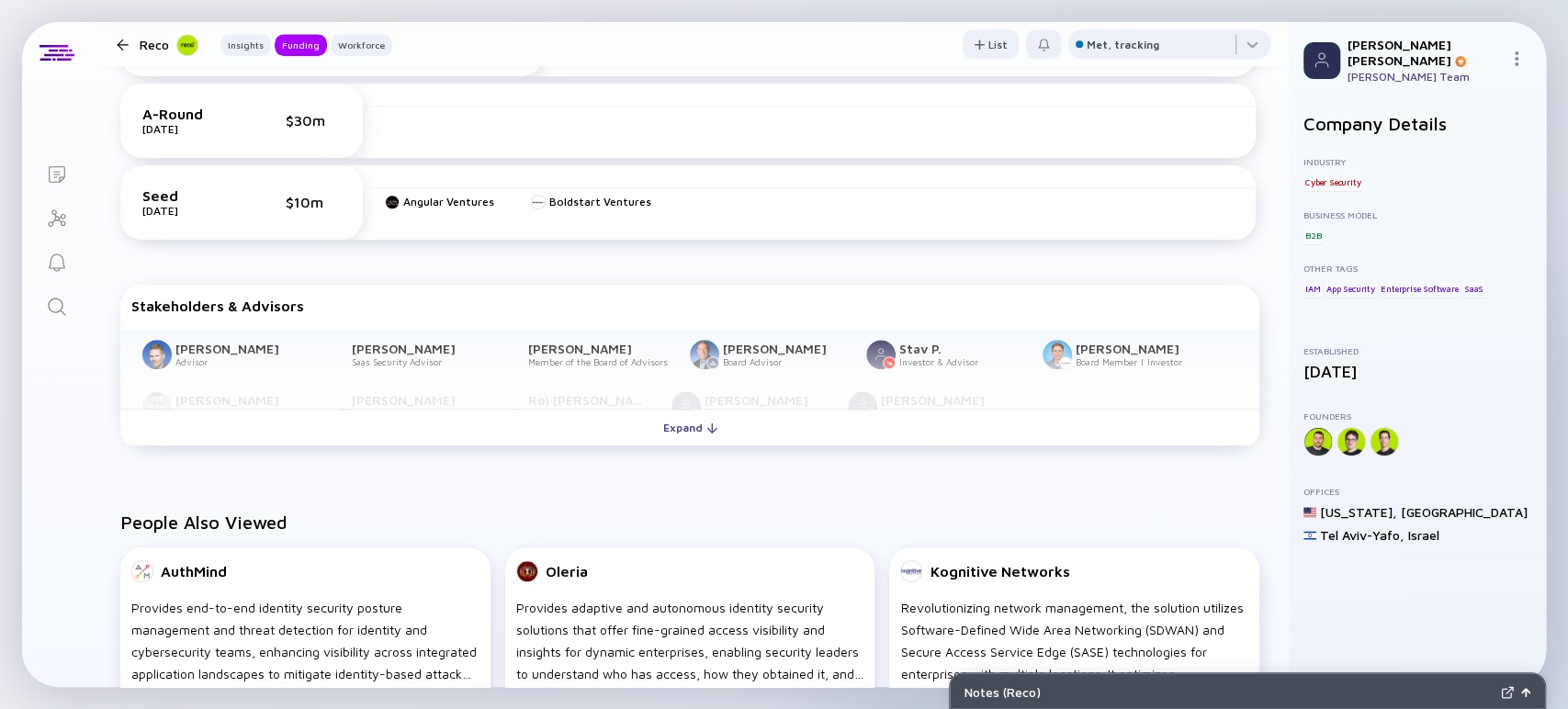
scroll to position [1021, 0]
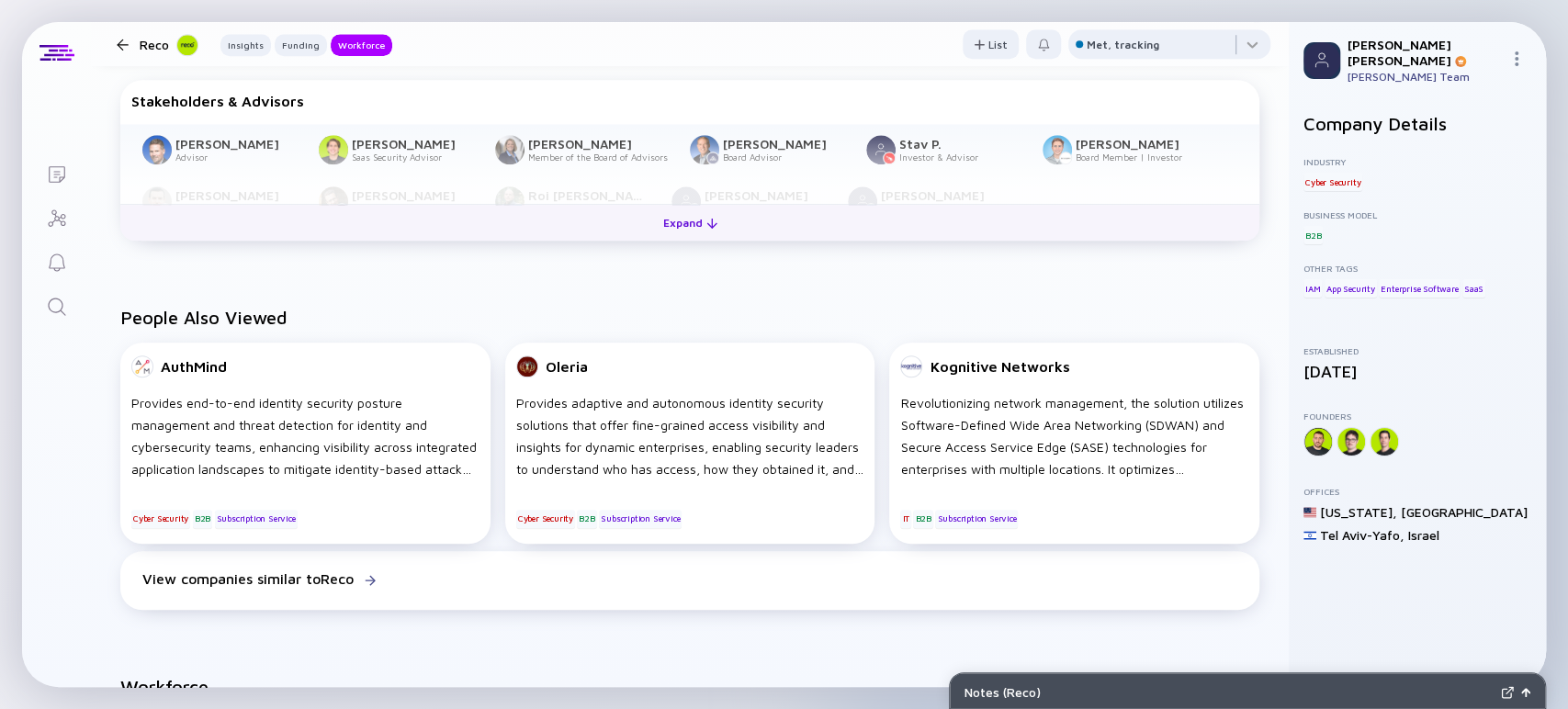
click at [666, 221] on div "Expand" at bounding box center [691, 223] width 76 height 29
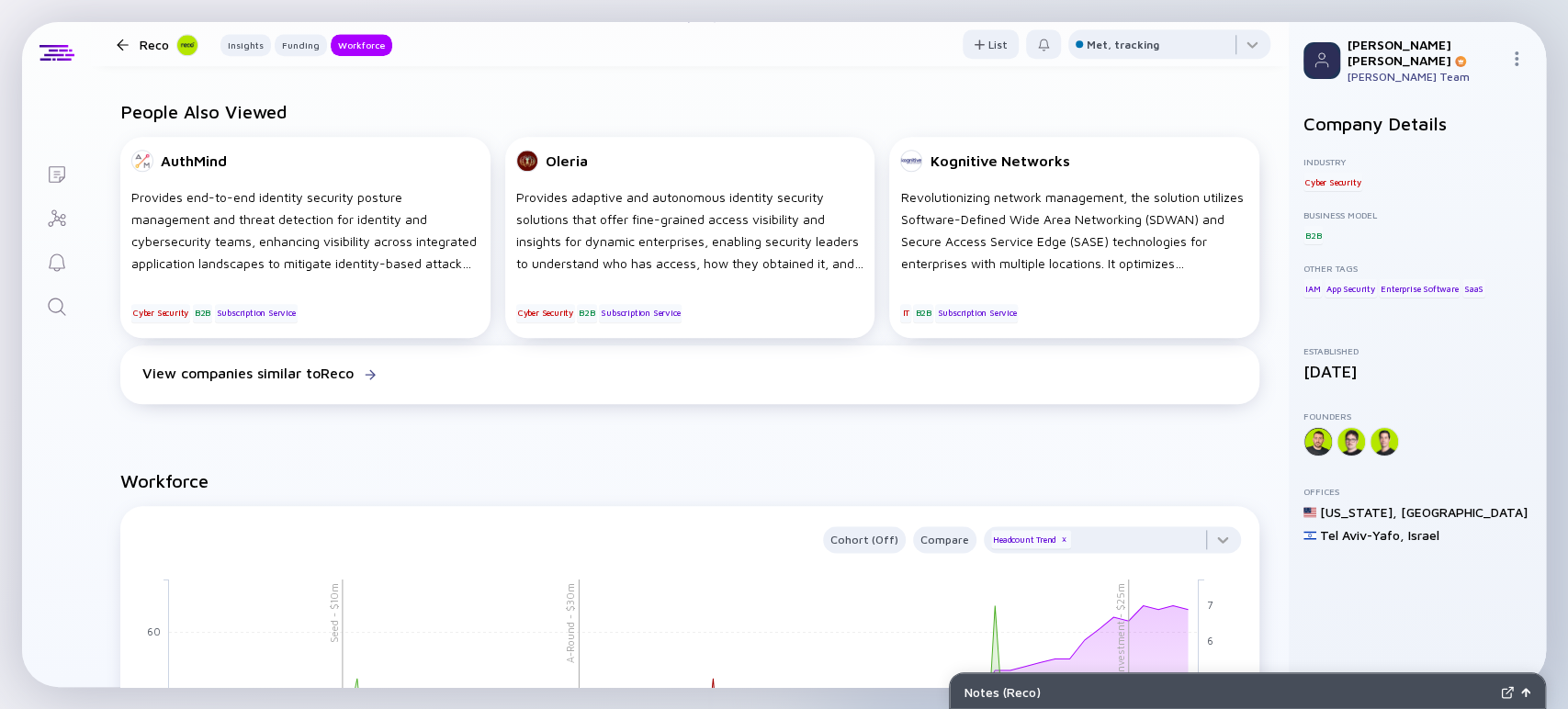
scroll to position [1582, 0]
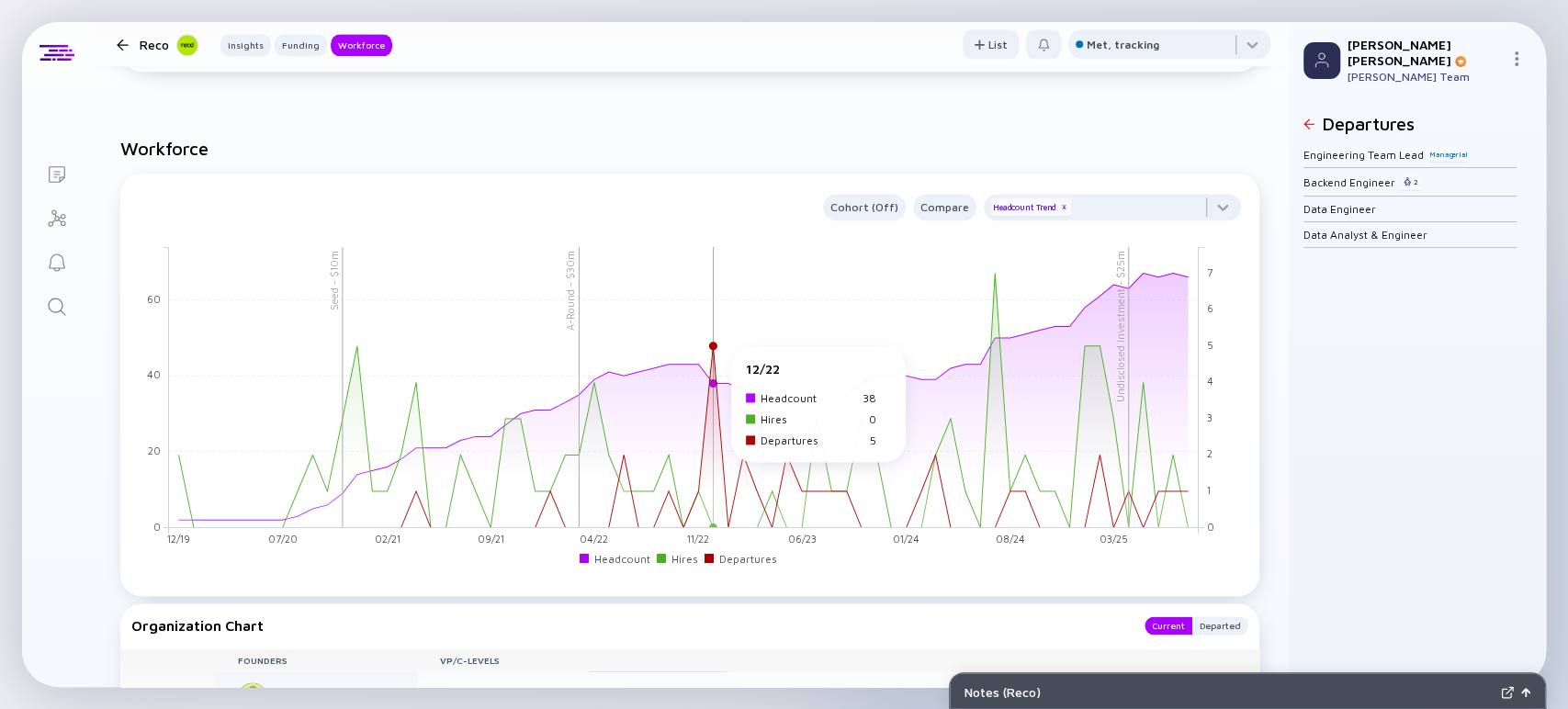
click at [708, 357] on rect at bounding box center [684, 387] width 1030 height 281
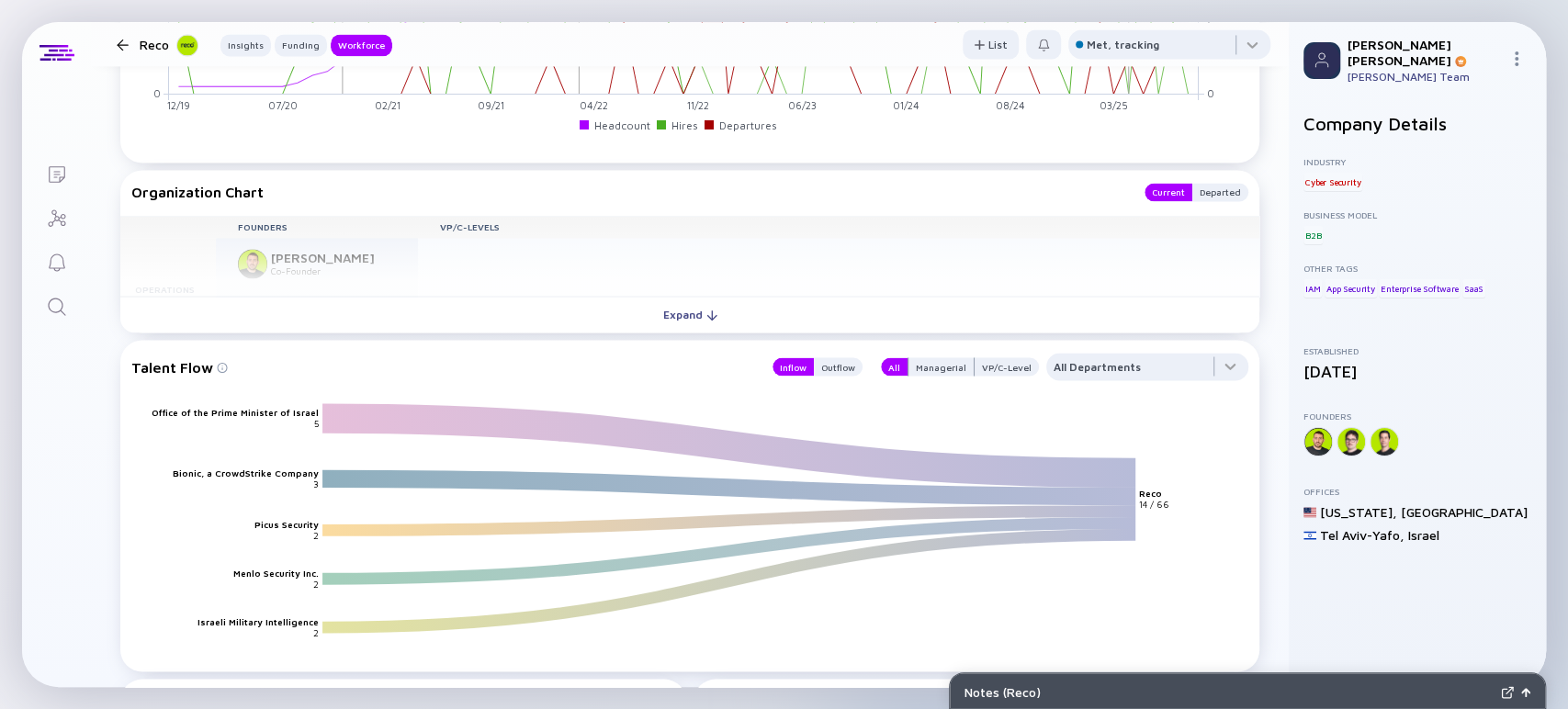
scroll to position [2117, 0]
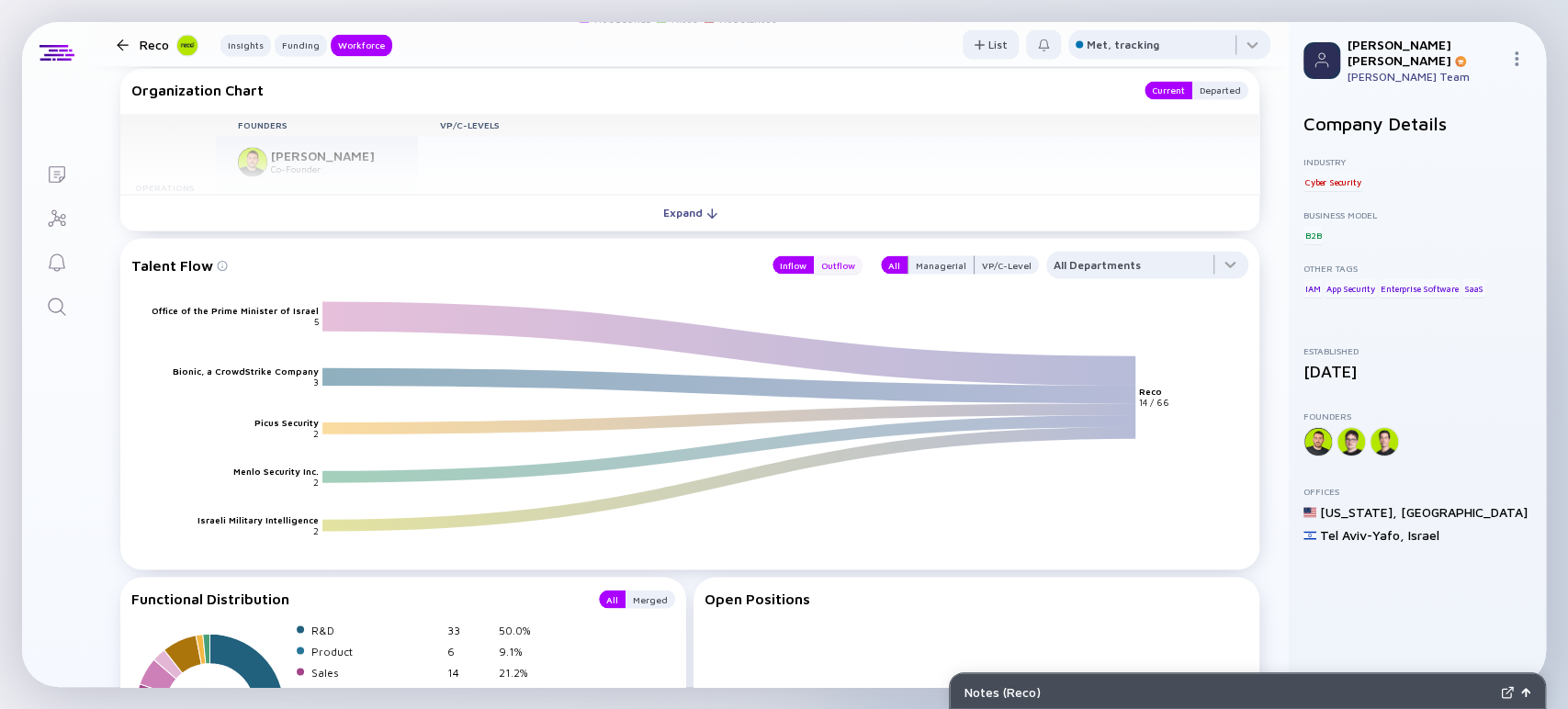
click at [834, 270] on div "Outflow" at bounding box center [838, 264] width 49 height 18
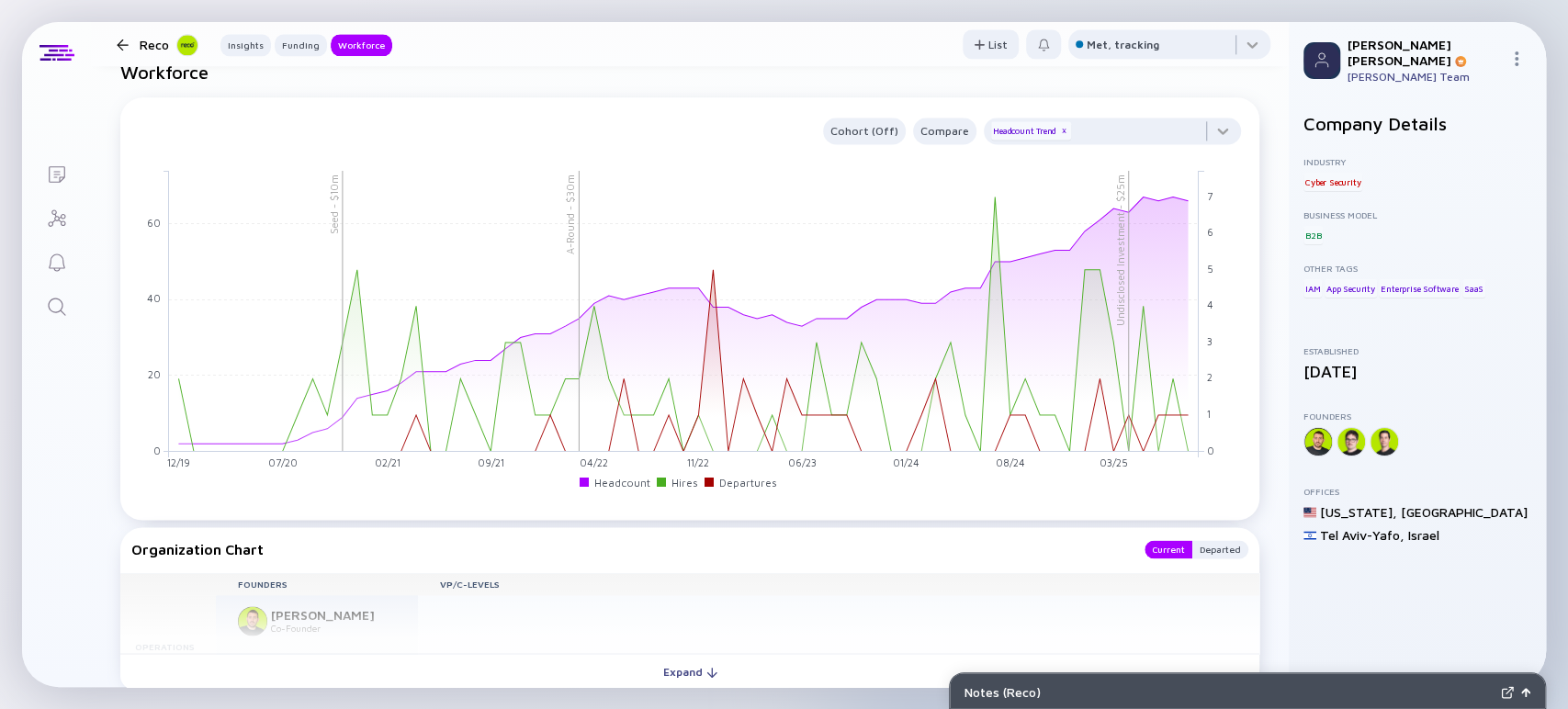
scroll to position [2195, 0]
